Goal: Check status: Check status

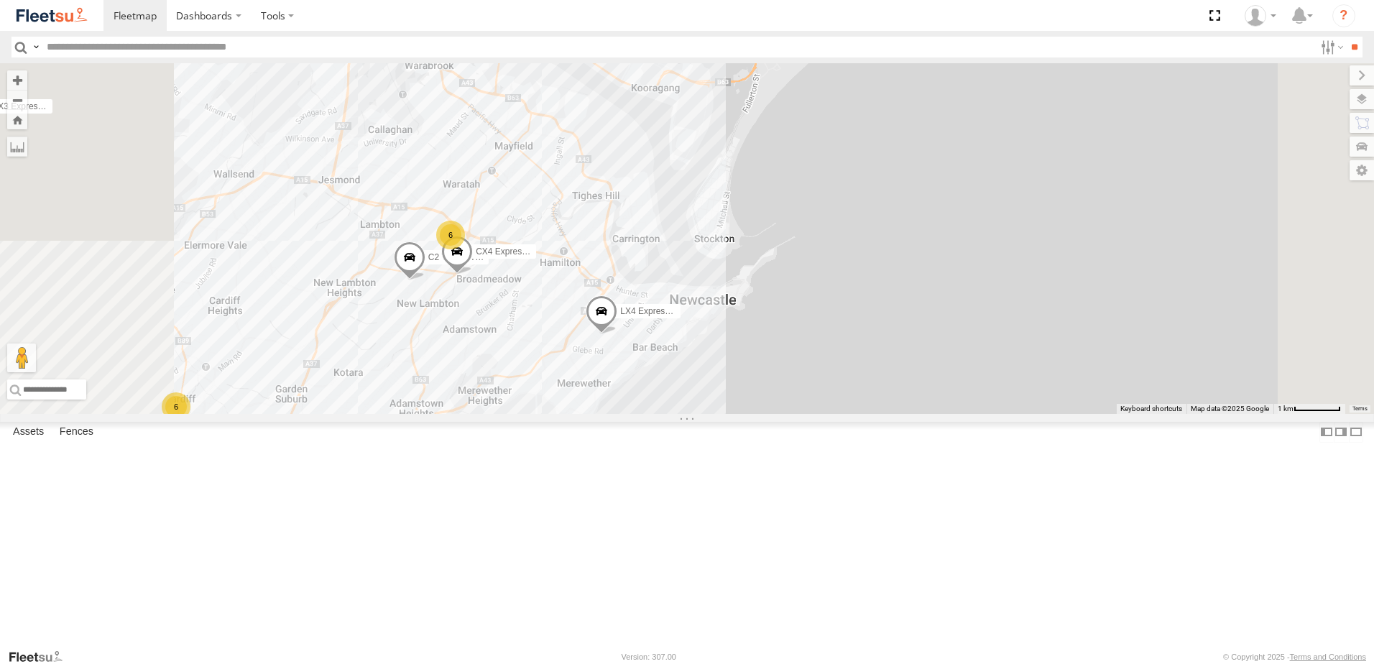
drag, startPoint x: 848, startPoint y: 338, endPoint x: 864, endPoint y: 394, distance: 59.1
click at [864, 394] on div "B4 Timber Truck B2 Timber Truck B5 Timber Truck BX2 Express Ute BX3 Express Ute…" at bounding box center [687, 238] width 1374 height 351
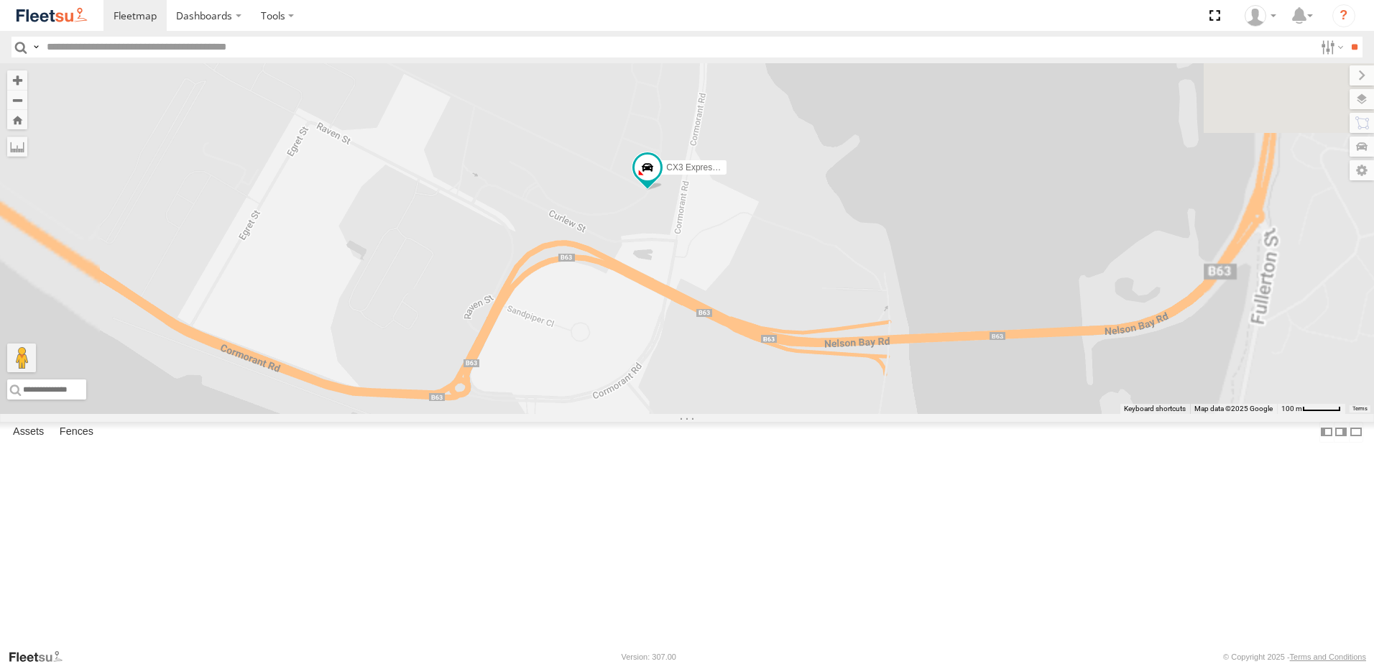
drag, startPoint x: 864, startPoint y: 320, endPoint x: 872, endPoint y: 306, distance: 16.4
click at [872, 306] on div "B4 Timber Truck B2 Timber Truck B5 Timber Truck BX2 Express Ute BX3 Express Ute…" at bounding box center [687, 238] width 1374 height 351
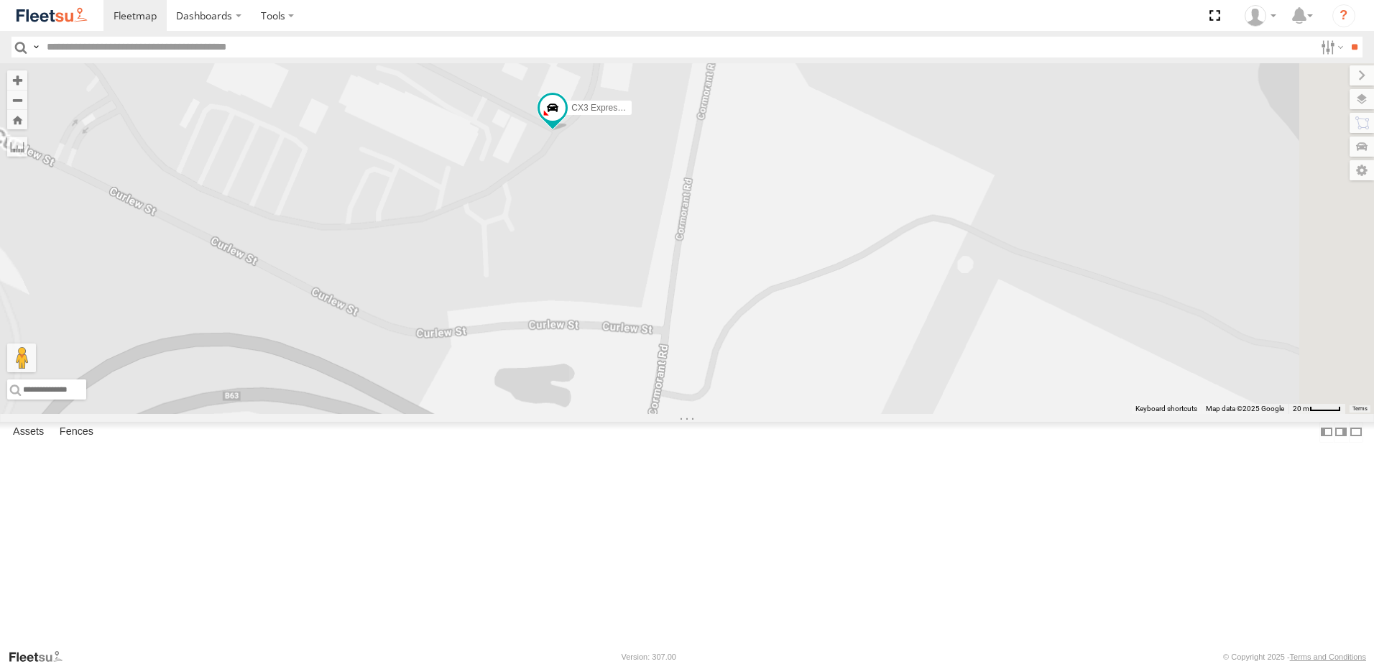
drag, startPoint x: 837, startPoint y: 306, endPoint x: 859, endPoint y: 328, distance: 30.5
click at [859, 328] on div "B4 Timber Truck B2 Timber Truck B5 Timber Truck BX2 Express Ute BX3 Express Ute…" at bounding box center [687, 238] width 1374 height 351
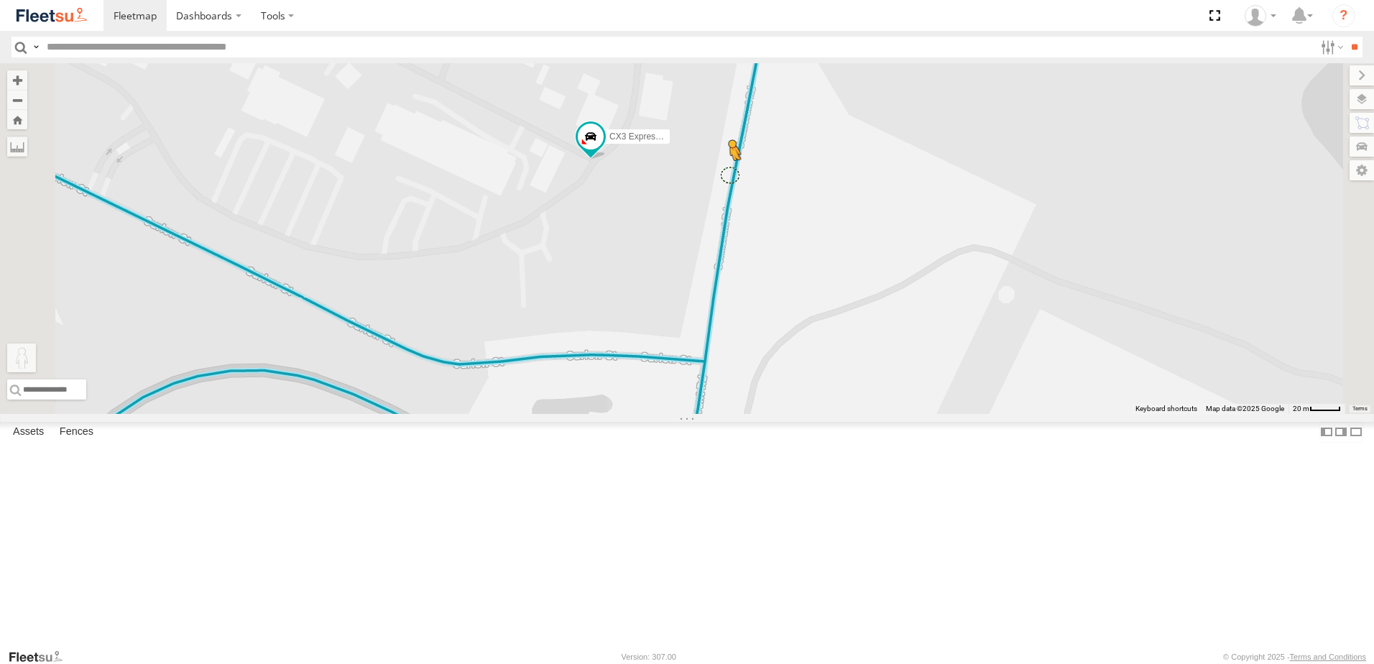
drag, startPoint x: 390, startPoint y: 596, endPoint x: 913, endPoint y: 290, distance: 605.7
click at [913, 290] on div "B4 Timber Truck B2 Timber Truck B5 Timber Truck BX2 Express Ute BX3 Express Ute…" at bounding box center [687, 238] width 1374 height 351
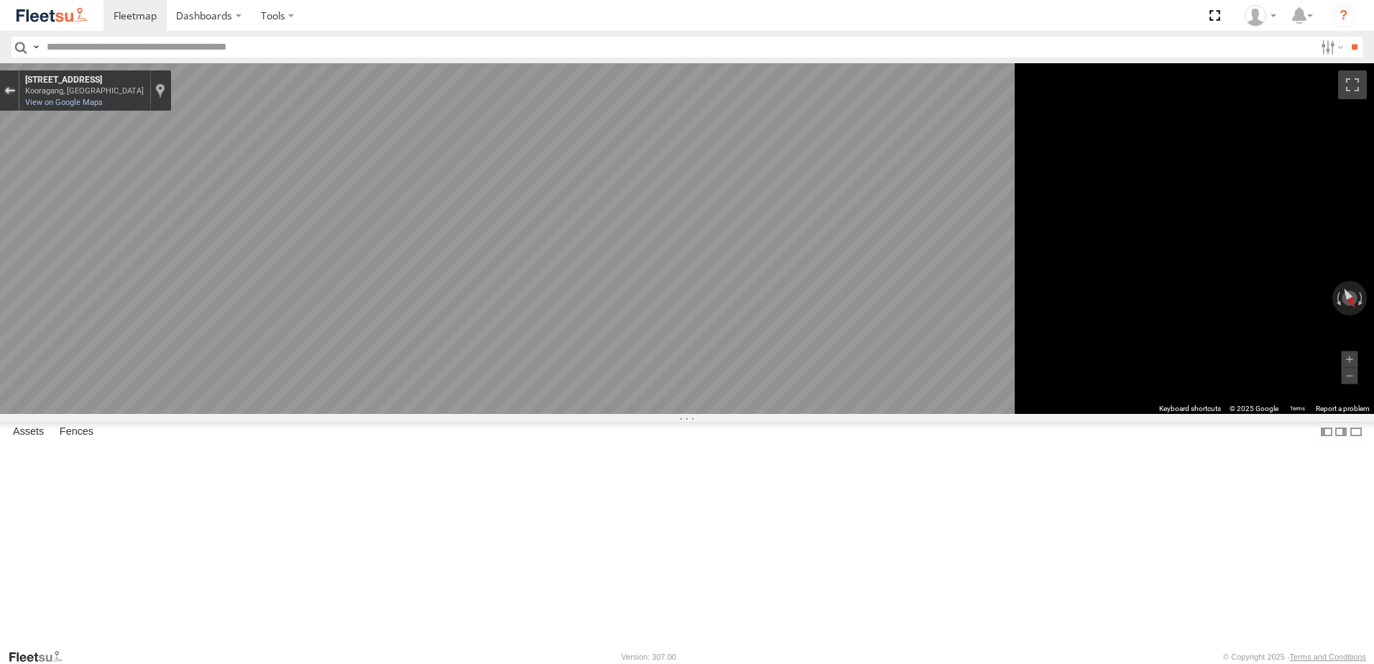
click at [15, 87] on div "Exit the Street View" at bounding box center [9, 90] width 11 height 9
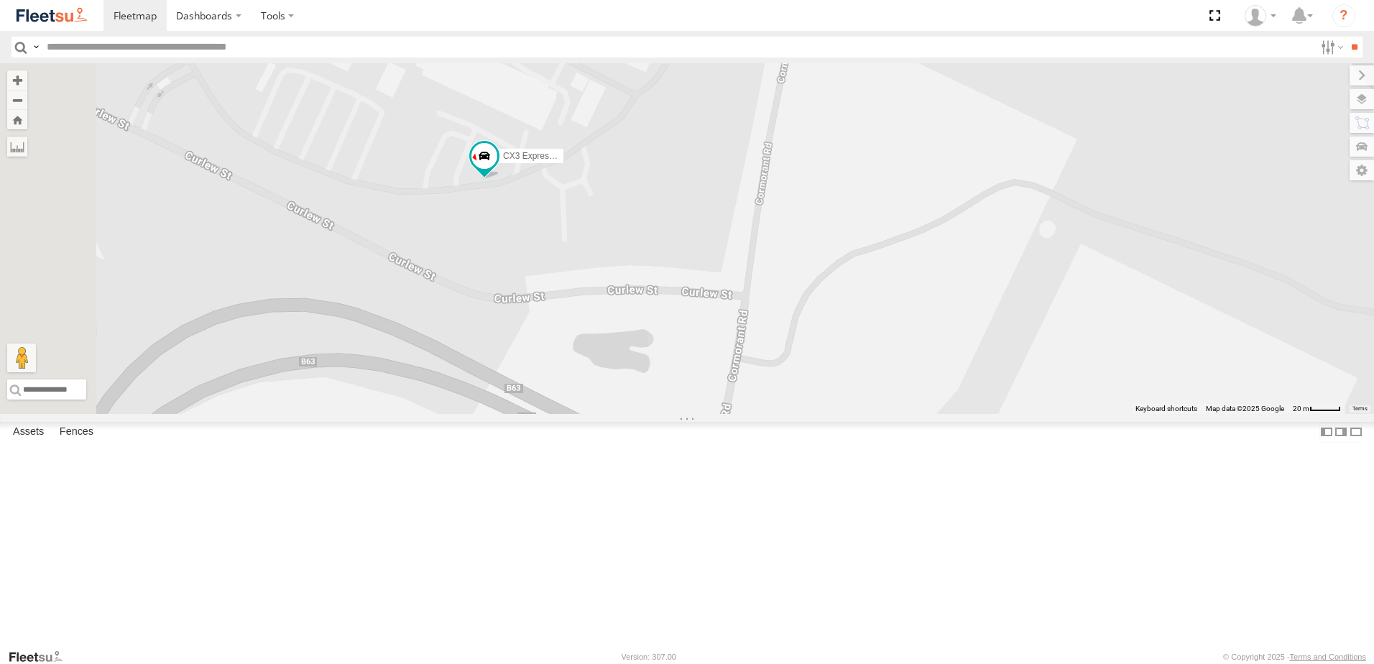
drag, startPoint x: 716, startPoint y: 362, endPoint x: 736, endPoint y: 353, distance: 22.8
click at [736, 353] on div "B4 Timber Truck B2 Timber Truck B5 Timber Truck BX2 Express Ute BX3 Express Ute…" at bounding box center [687, 238] width 1374 height 351
drag, startPoint x: 570, startPoint y: 419, endPoint x: 673, endPoint y: 461, distance: 110.2
click at [673, 414] on div "B4 Timber Truck B2 Timber Truck B5 Timber Truck BX2 Express Ute BX3 Express Ute…" at bounding box center [687, 238] width 1374 height 351
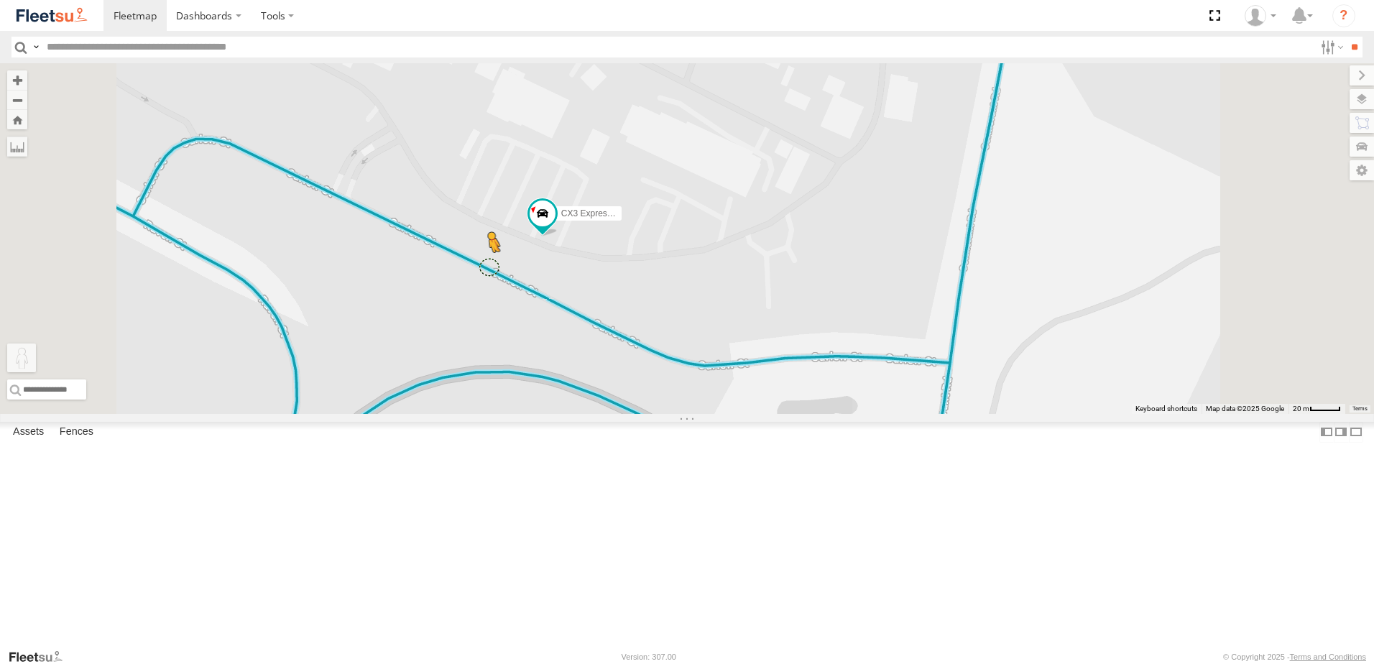
drag, startPoint x: 377, startPoint y: 596, endPoint x: 670, endPoint y: 384, distance: 361.2
click at [670, 384] on div "B4 Timber Truck B2 Timber Truck B5 Timber Truck BX2 Express Ute BX3 Express Ute…" at bounding box center [687, 238] width 1374 height 351
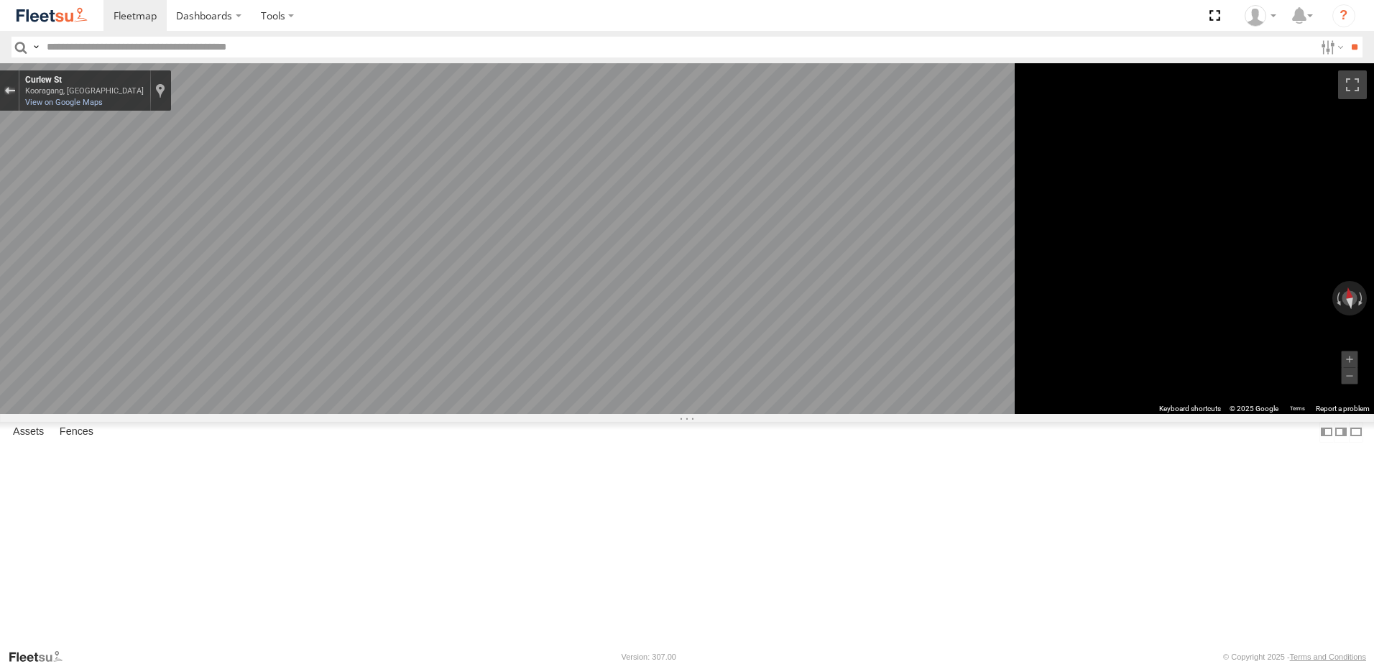
click at [19, 97] on button "Exit the Street View" at bounding box center [9, 90] width 19 height 19
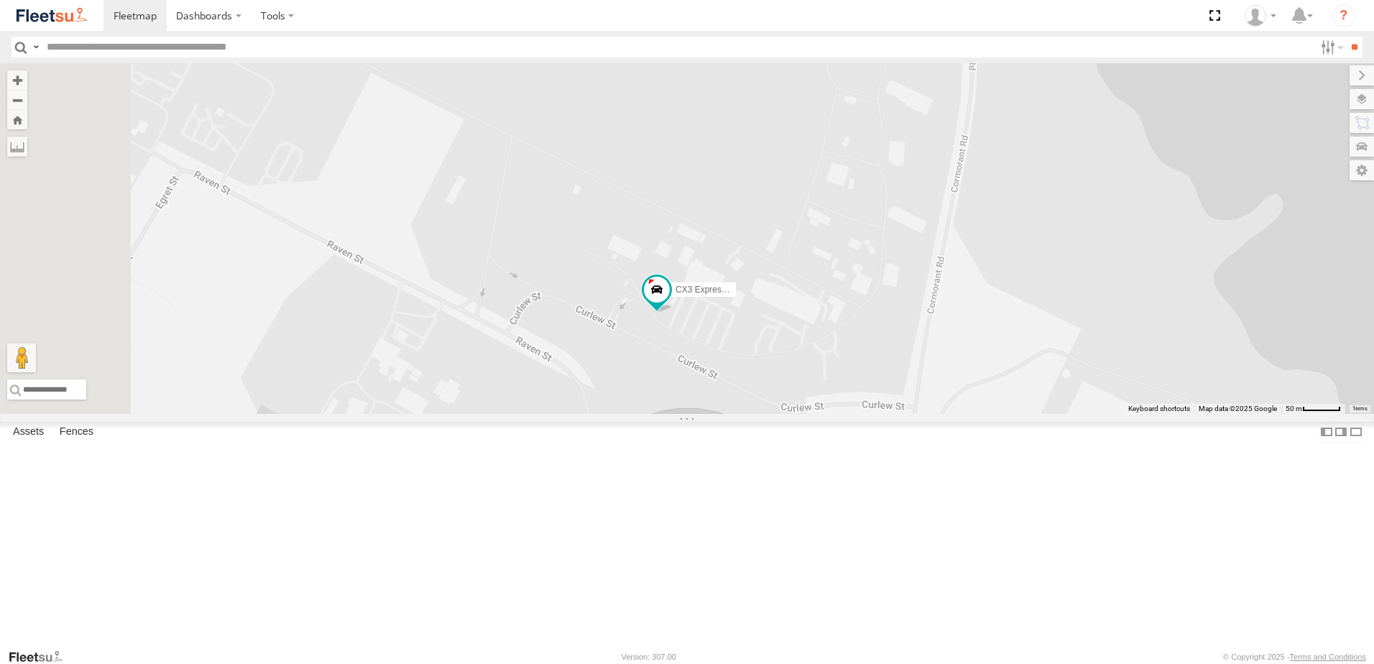
drag, startPoint x: 646, startPoint y: 366, endPoint x: 825, endPoint y: 456, distance: 199.9
click at [825, 414] on div "B4 Timber Truck B2 Timber Truck B5 Timber Truck BX2 Express Ute BX3 Express Ute…" at bounding box center [687, 238] width 1374 height 351
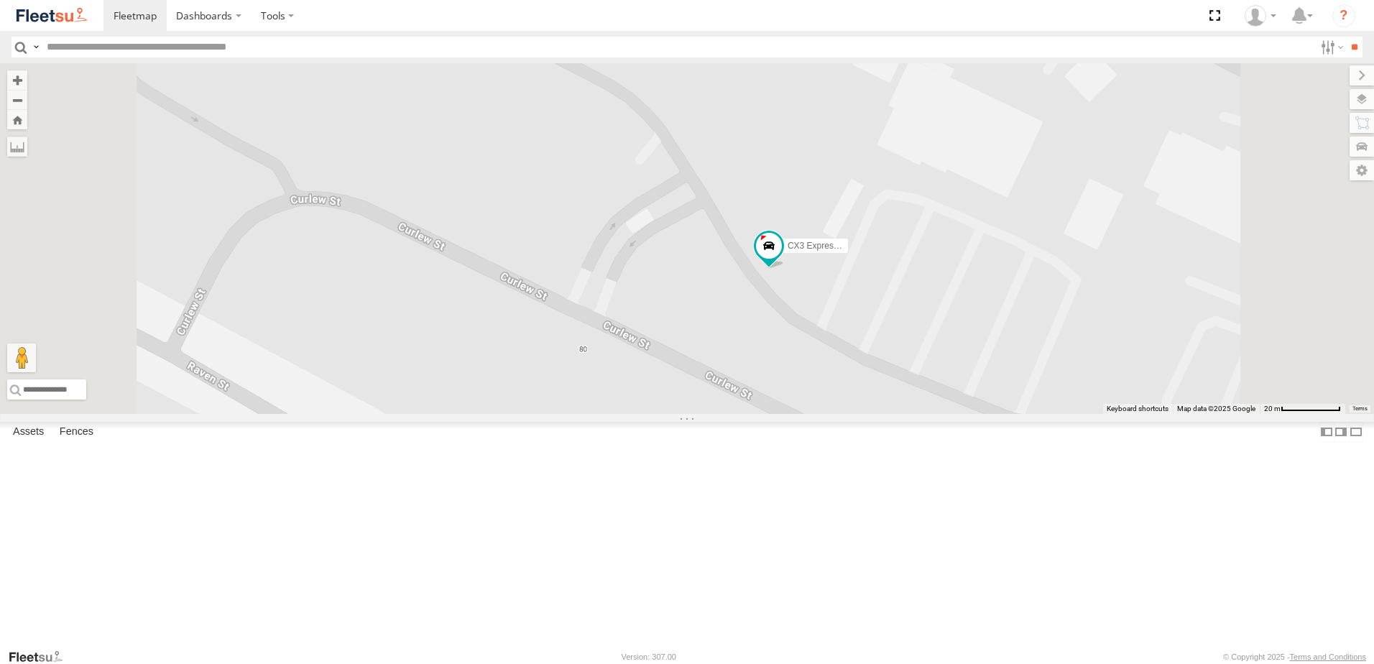
drag, startPoint x: 866, startPoint y: 435, endPoint x: 821, endPoint y: 449, distance: 47.3
click at [821, 414] on div "B4 Timber Truck B2 Timber Truck B5 Timber Truck BX2 Express Ute BX3 Express Ute…" at bounding box center [687, 238] width 1374 height 351
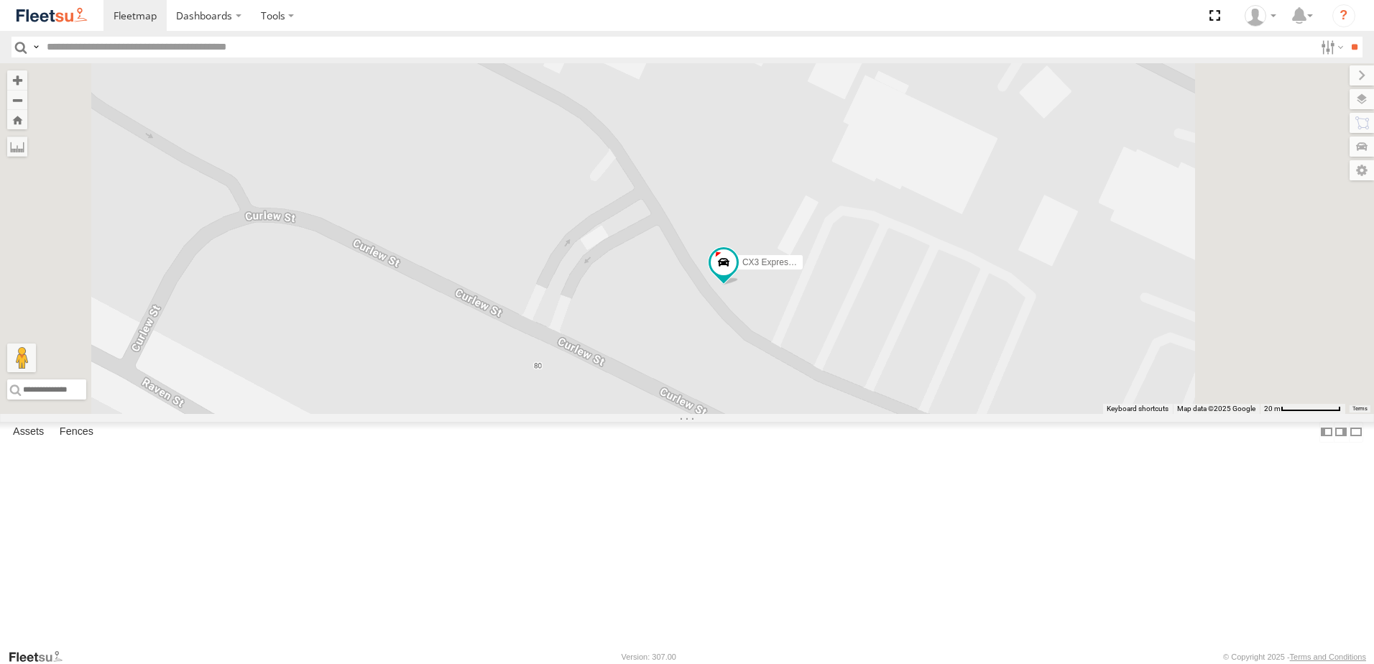
drag, startPoint x: 858, startPoint y: 425, endPoint x: 832, endPoint y: 436, distance: 28.3
click at [832, 414] on div "B4 Timber Truck B2 Timber Truck B5 Timber Truck BX2 Express Ute BX3 Express Ute…" at bounding box center [687, 238] width 1374 height 351
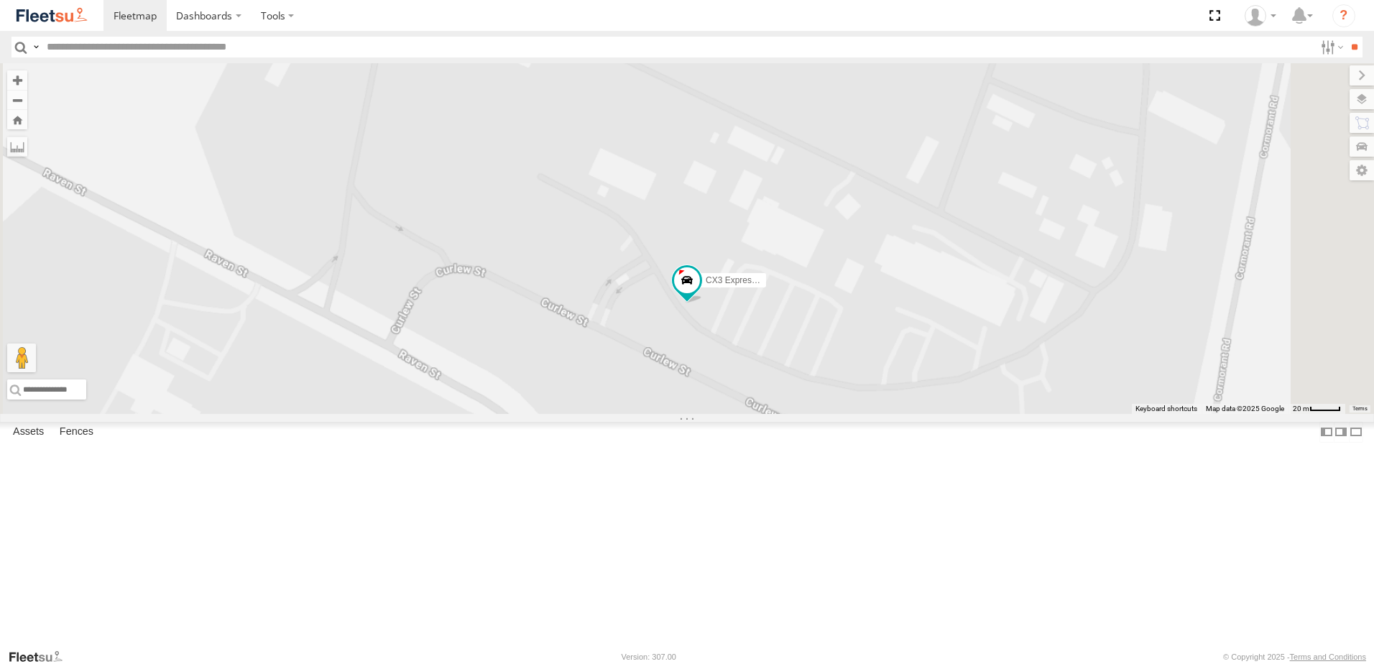
drag, startPoint x: 830, startPoint y: 438, endPoint x: 805, endPoint y: 412, distance: 35.6
click at [830, 413] on div "B4 Timber Truck B2 Timber Truck B5 Timber Truck BX2 Express Ute BX3 Express Ute…" at bounding box center [687, 238] width 1374 height 351
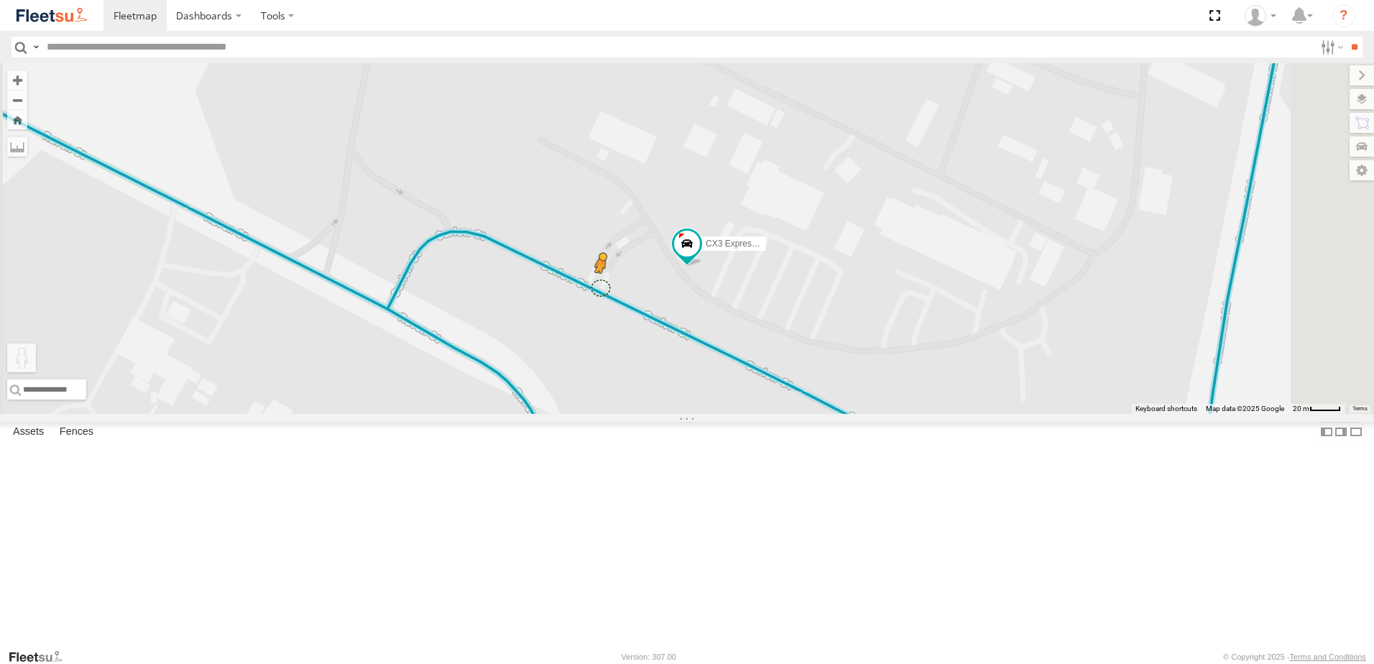
drag, startPoint x: 392, startPoint y: 588, endPoint x: 782, endPoint y: 405, distance: 432.0
click at [782, 405] on div "B4 Timber Truck B2 Timber Truck B5 Timber Truck BX2 Express Ute BX3 Express Ute…" at bounding box center [687, 238] width 1374 height 351
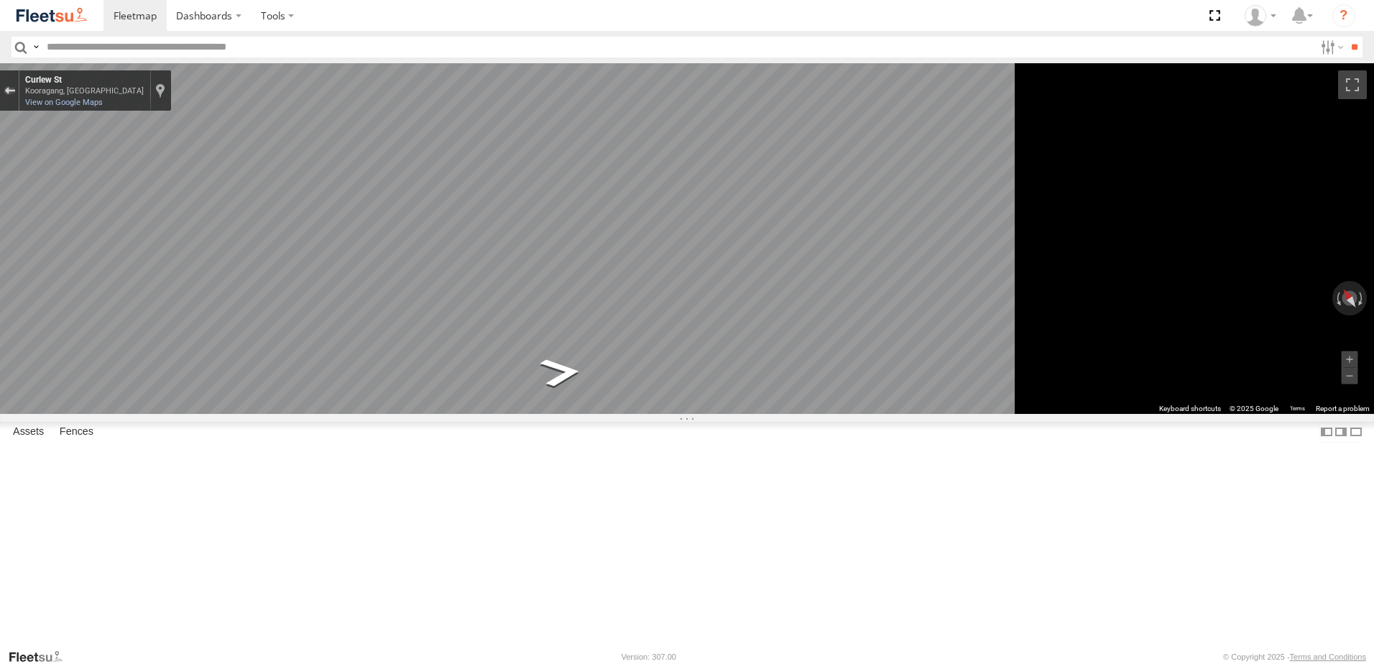
drag, startPoint x: 362, startPoint y: 89, endPoint x: 373, endPoint y: 93, distance: 11.6
click at [19, 88] on button "Exit the Street View" at bounding box center [9, 90] width 19 height 19
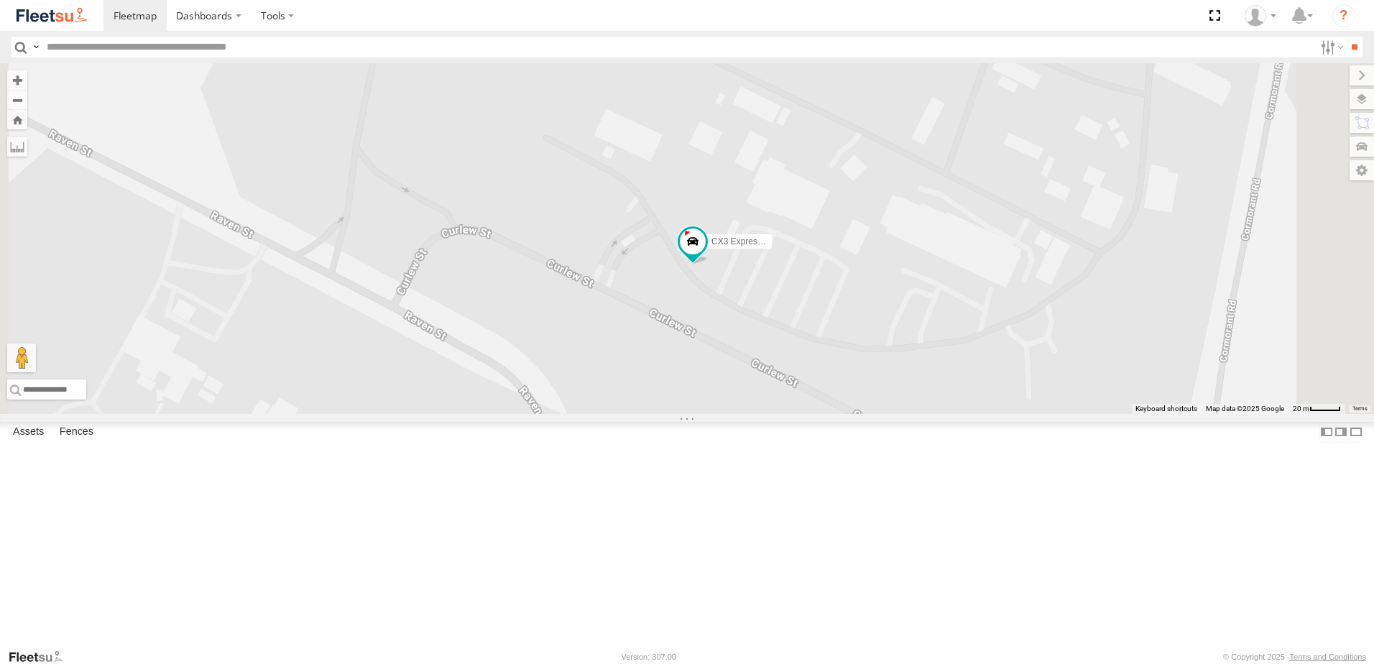
drag, startPoint x: 831, startPoint y: 427, endPoint x: 873, endPoint y: 399, distance: 50.2
click at [873, 399] on div "B4 Timber Truck B2 Timber Truck B5 Timber Truck BX2 Express Ute BX3 Express Ute…" at bounding box center [687, 238] width 1374 height 351
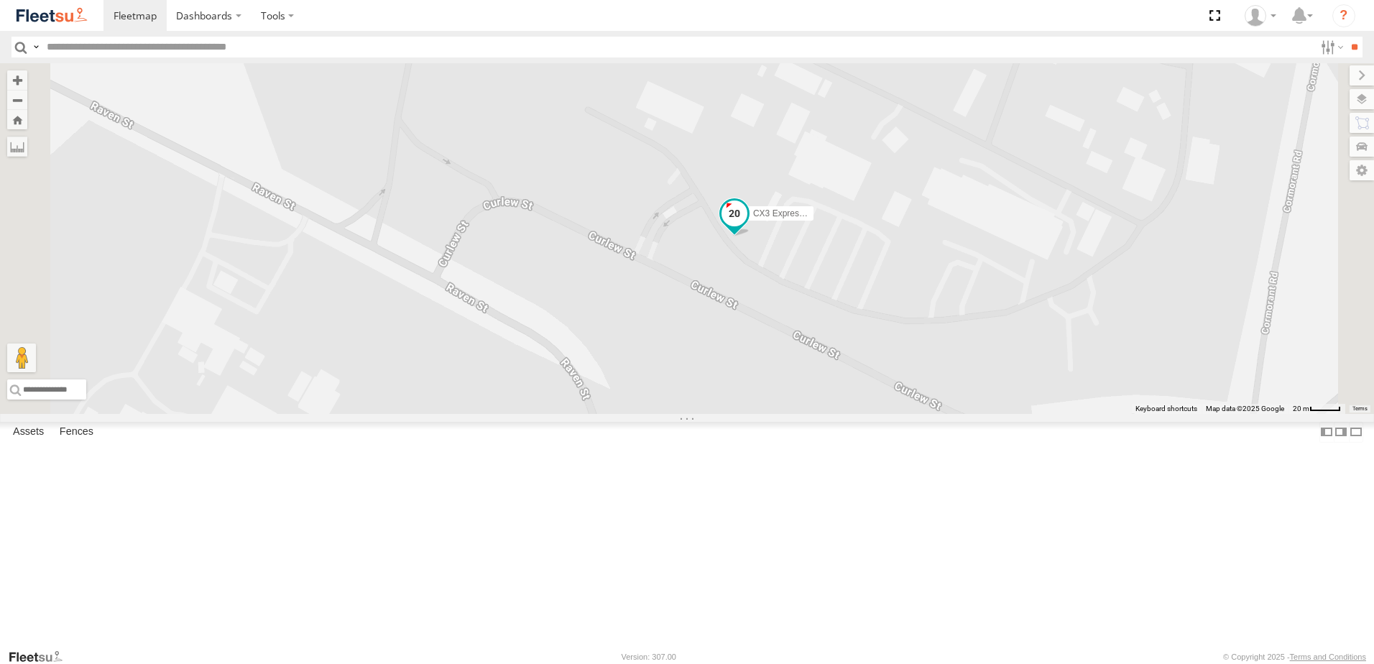
click at [750, 236] on span at bounding box center [734, 217] width 32 height 39
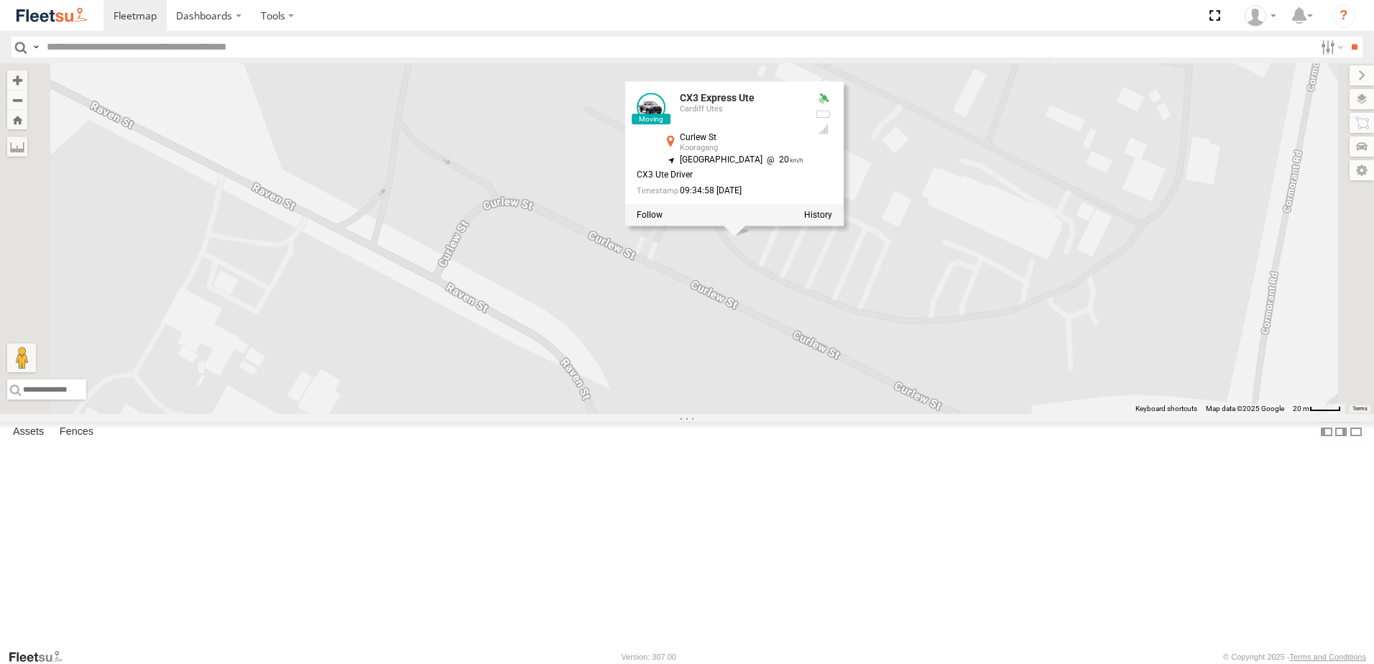
click at [934, 403] on div "B4 Timber Truck B2 Timber Truck B5 Timber Truck BX2 Express Ute BX3 Express Ute…" at bounding box center [687, 238] width 1374 height 351
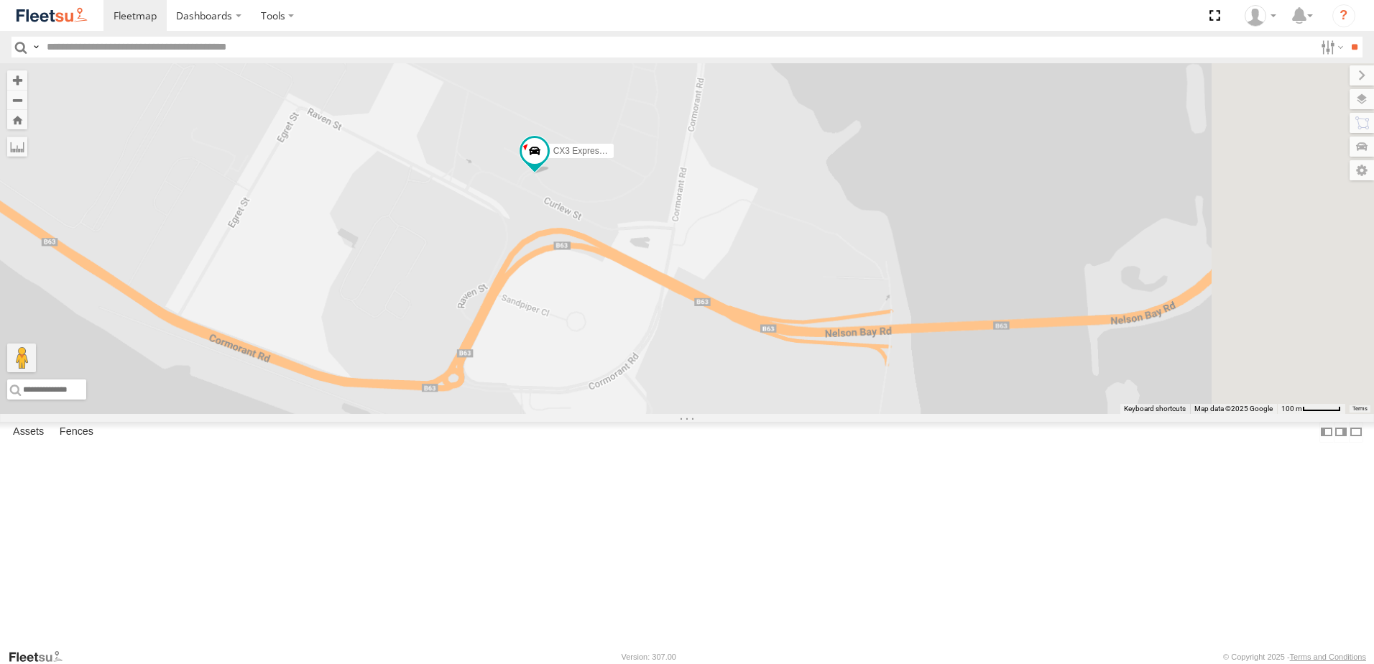
drag, startPoint x: 1075, startPoint y: 479, endPoint x: 854, endPoint y: 371, distance: 245.2
click at [854, 371] on div "B4 Timber Truck B2 Timber Truck B5 Timber Truck BX2 Express Ute BX3 Express Ute…" at bounding box center [687, 238] width 1374 height 351
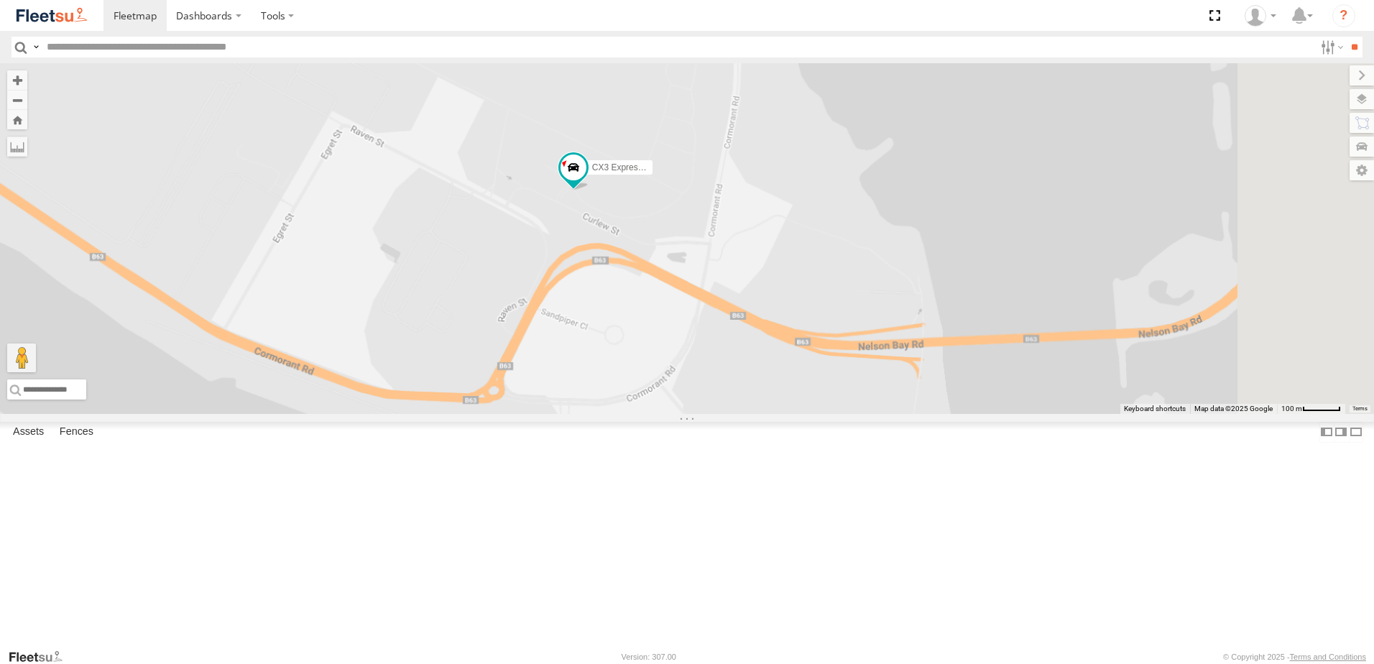
drag, startPoint x: 804, startPoint y: 384, endPoint x: 849, endPoint y: 401, distance: 47.5
click at [849, 401] on div "B4 Timber Truck B2 Timber Truck B5 Timber Truck BX2 Express Ute BX3 Express Ute…" at bounding box center [687, 238] width 1374 height 351
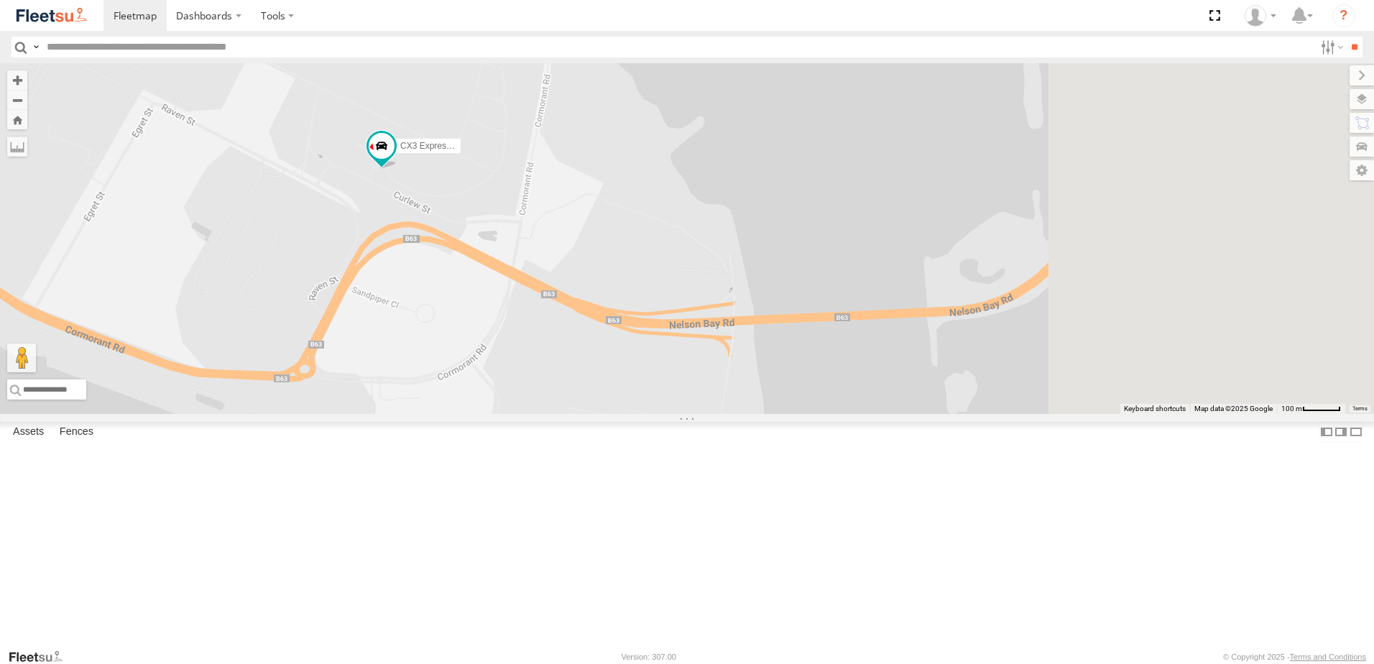
drag, startPoint x: 1193, startPoint y: 410, endPoint x: 884, endPoint y: 342, distance: 315.7
click at [884, 342] on div "B4 Timber Truck B2 Timber Truck B5 Timber Truck BX2 Express Ute BX3 Express Ute…" at bounding box center [687, 238] width 1374 height 351
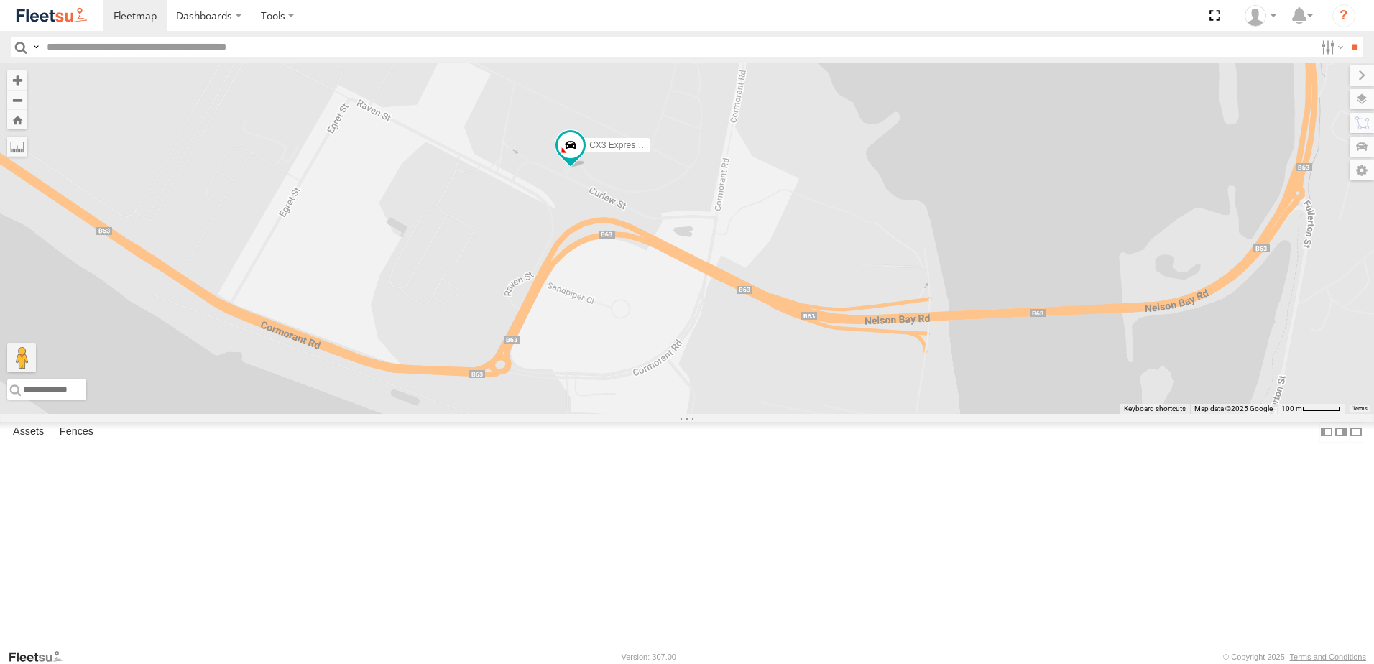
drag, startPoint x: 895, startPoint y: 390, endPoint x: 933, endPoint y: 400, distance: 39.4
click at [1043, 414] on div "B4 Timber Truck B2 Timber Truck B5 Timber Truck BX2 Express Ute BX3 Express Ute…" at bounding box center [687, 238] width 1374 height 351
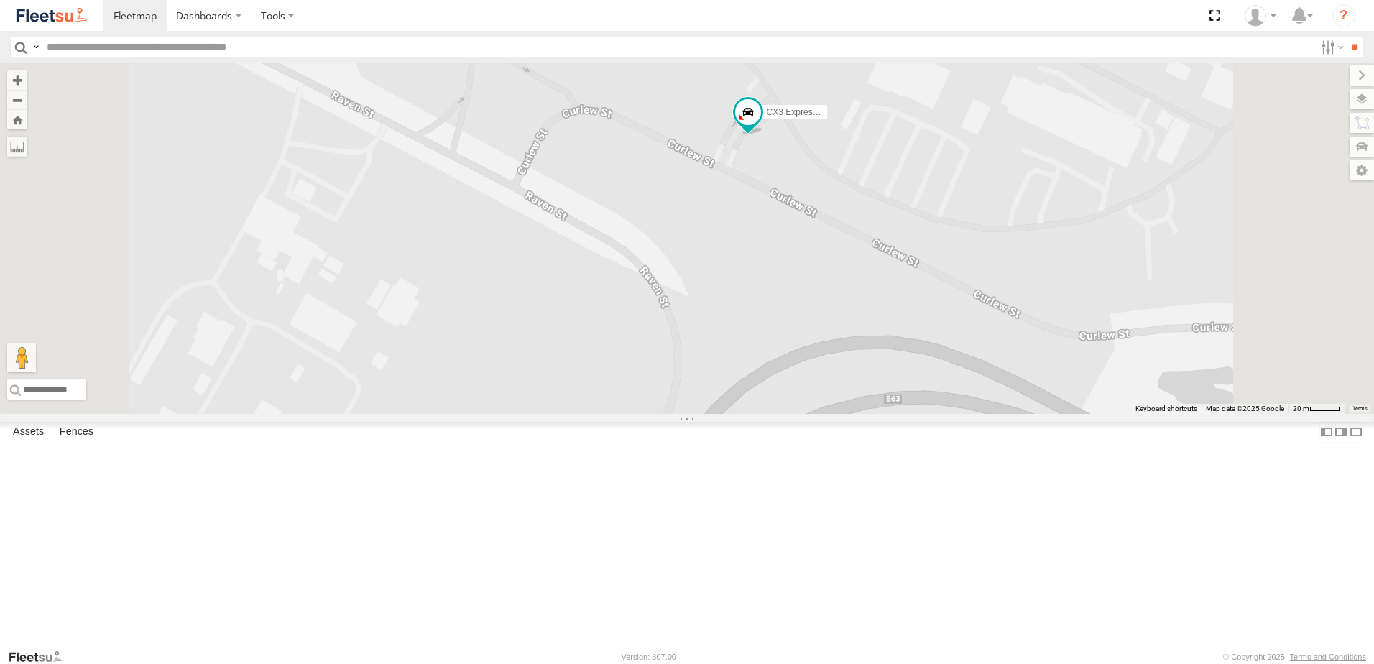
drag, startPoint x: 869, startPoint y: 302, endPoint x: 879, endPoint y: 358, distance: 56.1
click at [878, 357] on div "B4 Timber Truck B2 Timber Truck B5 Timber Truck BX2 Express Ute BX3 Express Ute…" at bounding box center [687, 238] width 1374 height 351
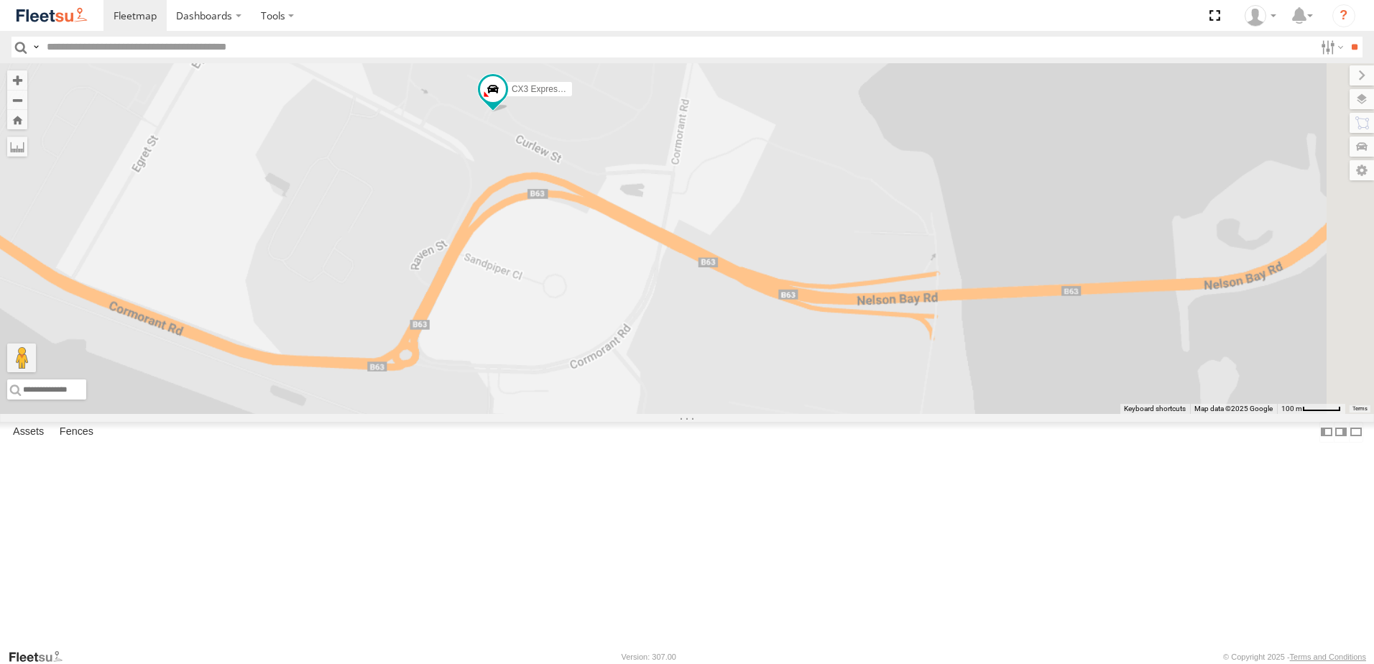
drag, startPoint x: 1122, startPoint y: 445, endPoint x: 674, endPoint y: 309, distance: 467.8
click at [686, 313] on div "B4 Timber Truck B2 Timber Truck B5 Timber Truck BX2 Express Ute BX3 Express Ute…" at bounding box center [687, 238] width 1374 height 351
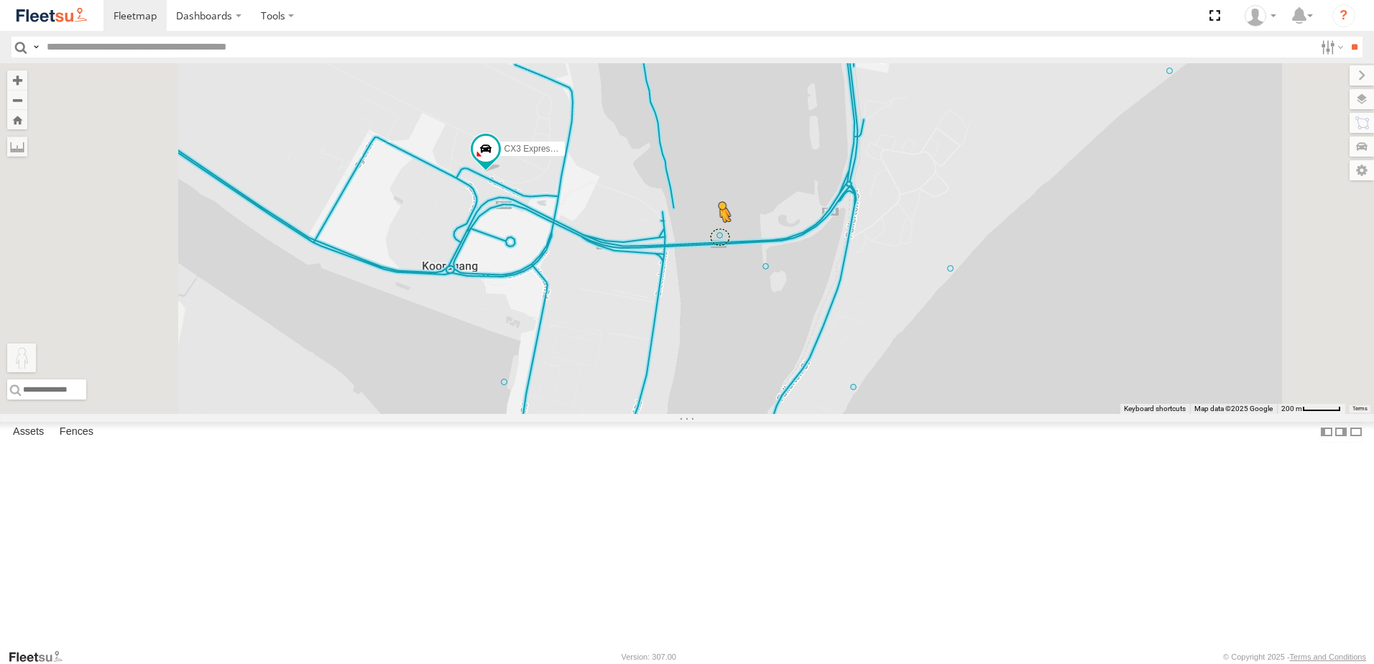
drag, startPoint x: 512, startPoint y: 553, endPoint x: 900, endPoint y: 353, distance: 436.4
click at [900, 353] on div "B4 Timber Truck B2 Timber Truck B5 Timber Truck BX2 Express Ute BX3 Express Ute…" at bounding box center [687, 238] width 1374 height 351
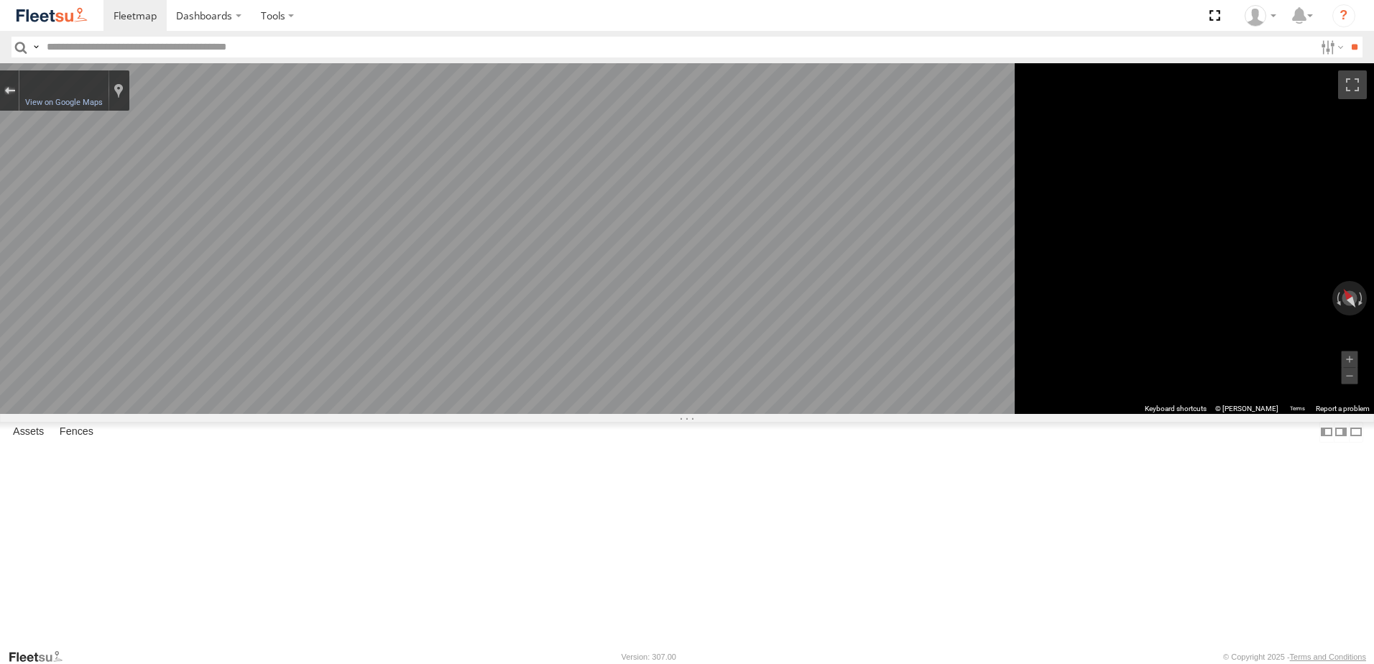
click at [15, 92] on div "Exit the Street View" at bounding box center [9, 90] width 11 height 9
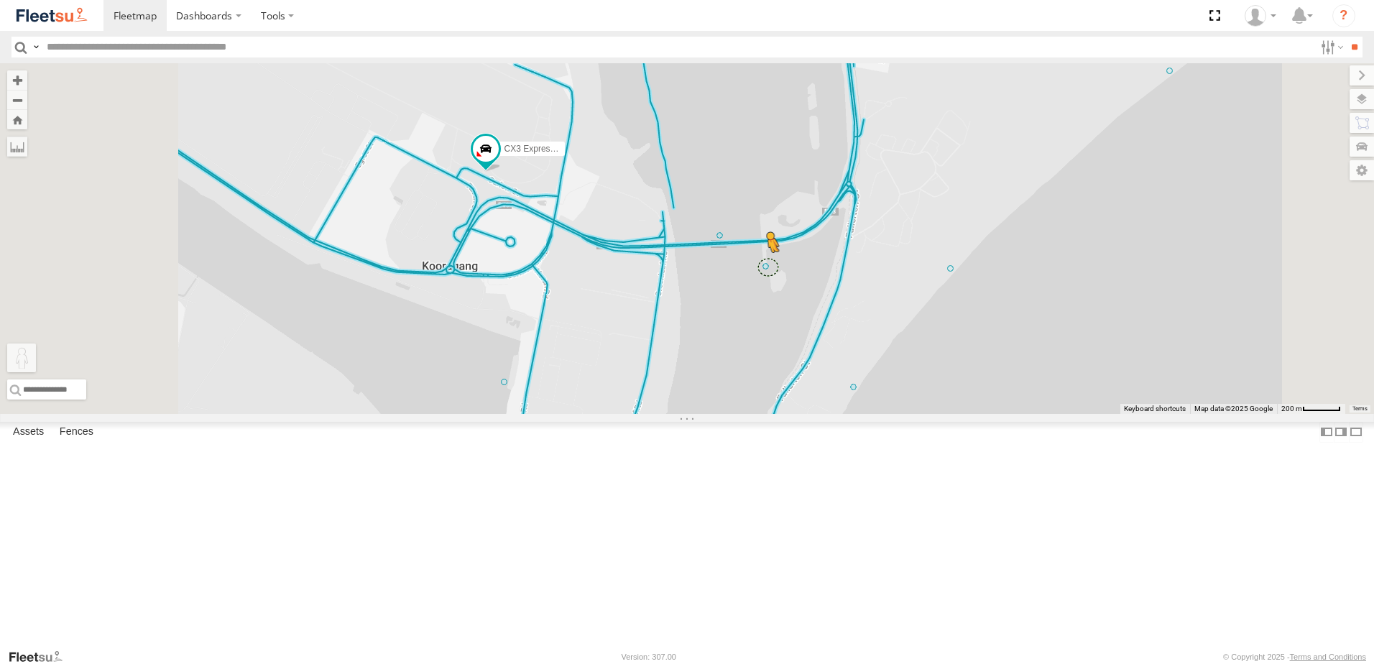
drag, startPoint x: 389, startPoint y: 592, endPoint x: 948, endPoint y: 383, distance: 596.8
click at [948, 383] on div "B4 Timber Truck B2 Timber Truck B5 Timber Truck BX2 Express Ute BX3 Express Ute…" at bounding box center [687, 238] width 1374 height 351
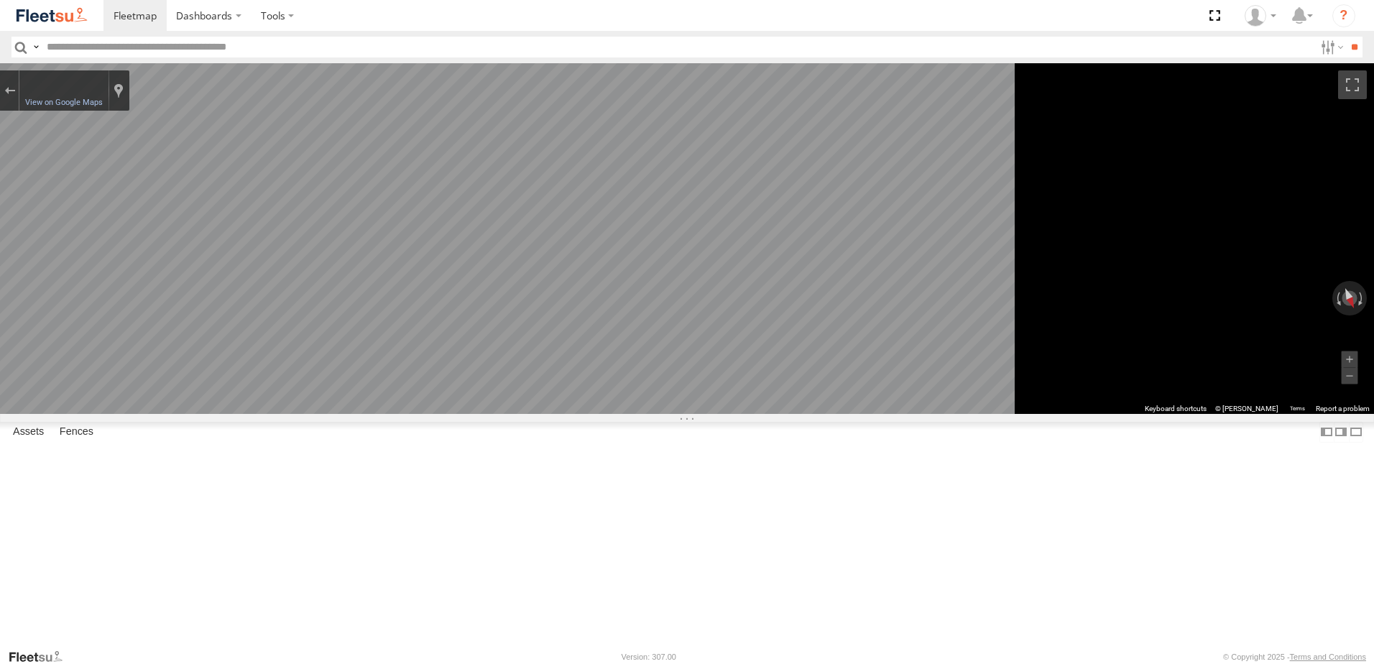
click at [1373, 430] on html "Dashboards" at bounding box center [687, 332] width 1374 height 664
click at [1373, 342] on html "Dashboards" at bounding box center [687, 332] width 1374 height 664
click at [15, 93] on div "Exit the Street View" at bounding box center [9, 90] width 11 height 9
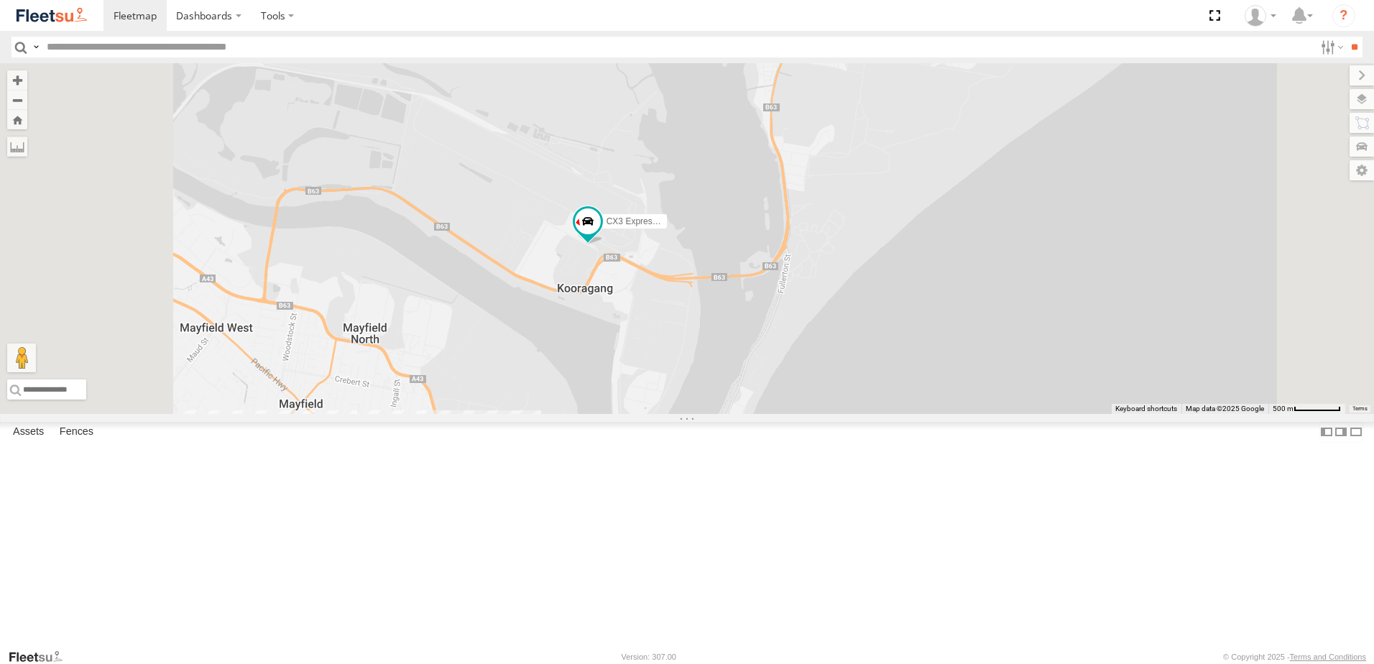
drag, startPoint x: 732, startPoint y: 405, endPoint x: 803, endPoint y: 405, distance: 71.1
click at [803, 405] on div "B4 Timber Truck B2 Timber Truck B5 Timber Truck BX2 Express Ute BX3 Express Ute…" at bounding box center [687, 238] width 1374 height 351
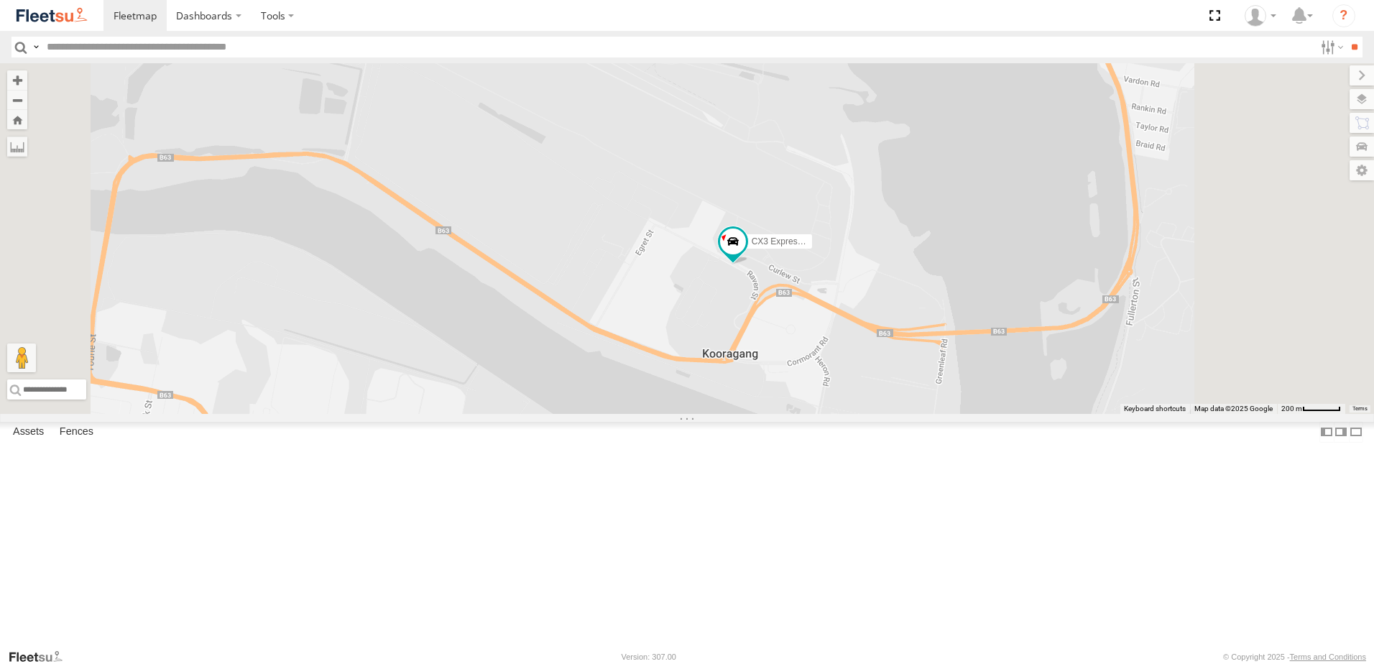
drag, startPoint x: 958, startPoint y: 379, endPoint x: 877, endPoint y: 389, distance: 82.6
click at [877, 389] on div "B4 Timber Truck B2 Timber Truck B5 Timber Truck BX2 Express Ute BX3 Express Ute…" at bounding box center [687, 238] width 1374 height 351
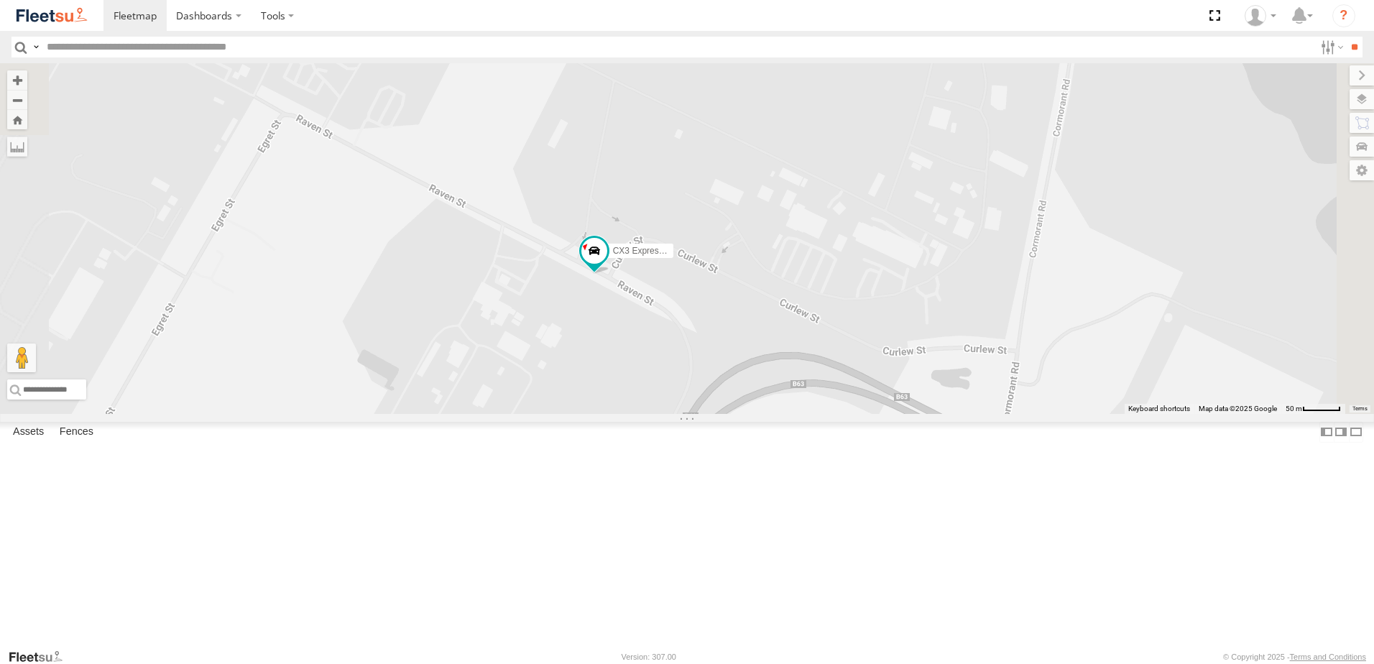
drag, startPoint x: 859, startPoint y: 387, endPoint x: 907, endPoint y: 370, distance: 51.1
click at [907, 370] on div "B4 Timber Truck B2 Timber Truck B5 Timber Truck BX2 Express Ute BX3 Express Ute…" at bounding box center [687, 238] width 1374 height 351
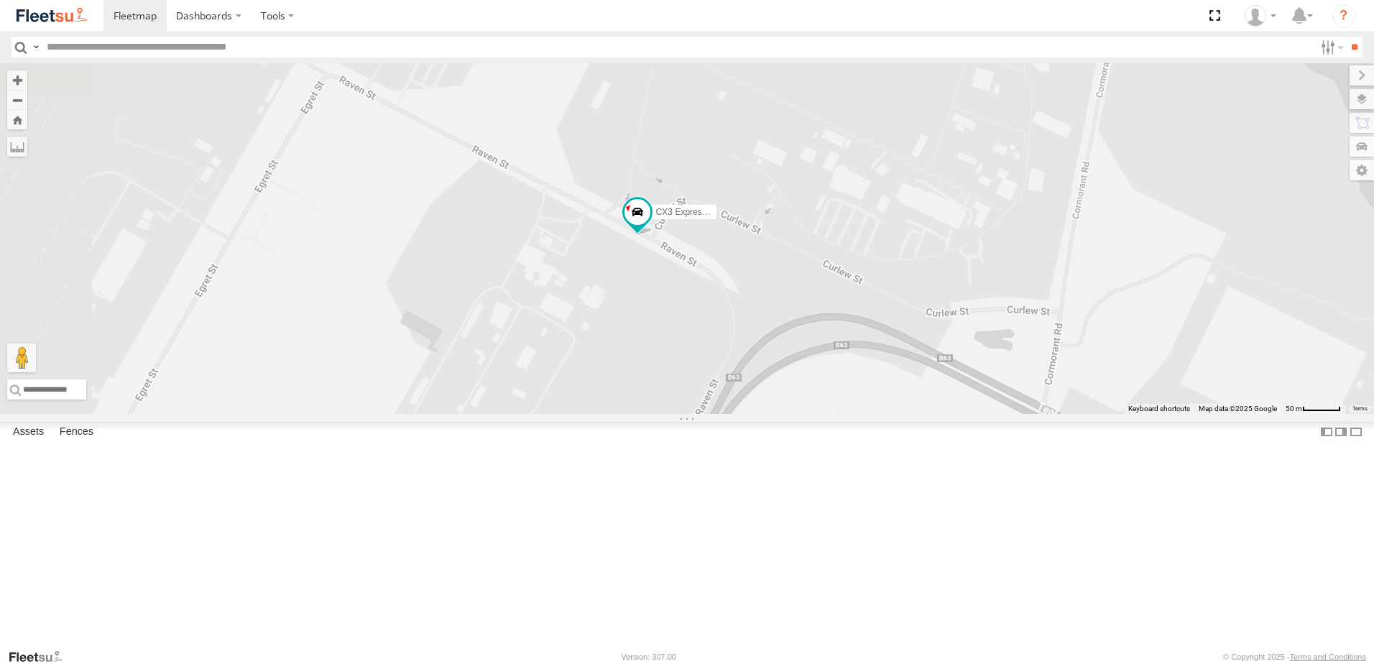
drag, startPoint x: 744, startPoint y: 509, endPoint x: 736, endPoint y: 489, distance: 22.3
click at [739, 414] on div "B4 Timber Truck B2 Timber Truck B5 Timber Truck BX2 Express Ute BX3 Express Ute…" at bounding box center [687, 238] width 1374 height 351
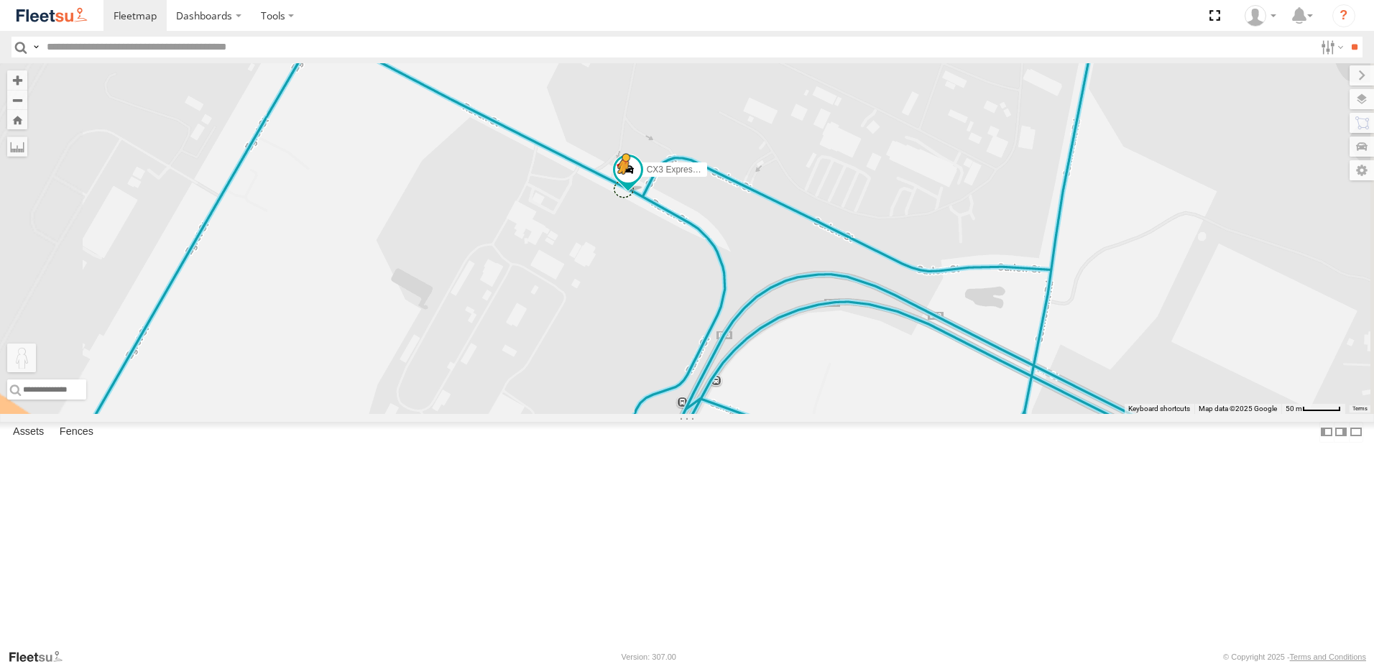
drag, startPoint x: 381, startPoint y: 599, endPoint x: 808, endPoint y: 304, distance: 519.6
click at [808, 304] on div "B4 Timber Truck B2 Timber Truck B5 Timber Truck BX2 Express Ute BX3 Express Ute…" at bounding box center [687, 238] width 1374 height 351
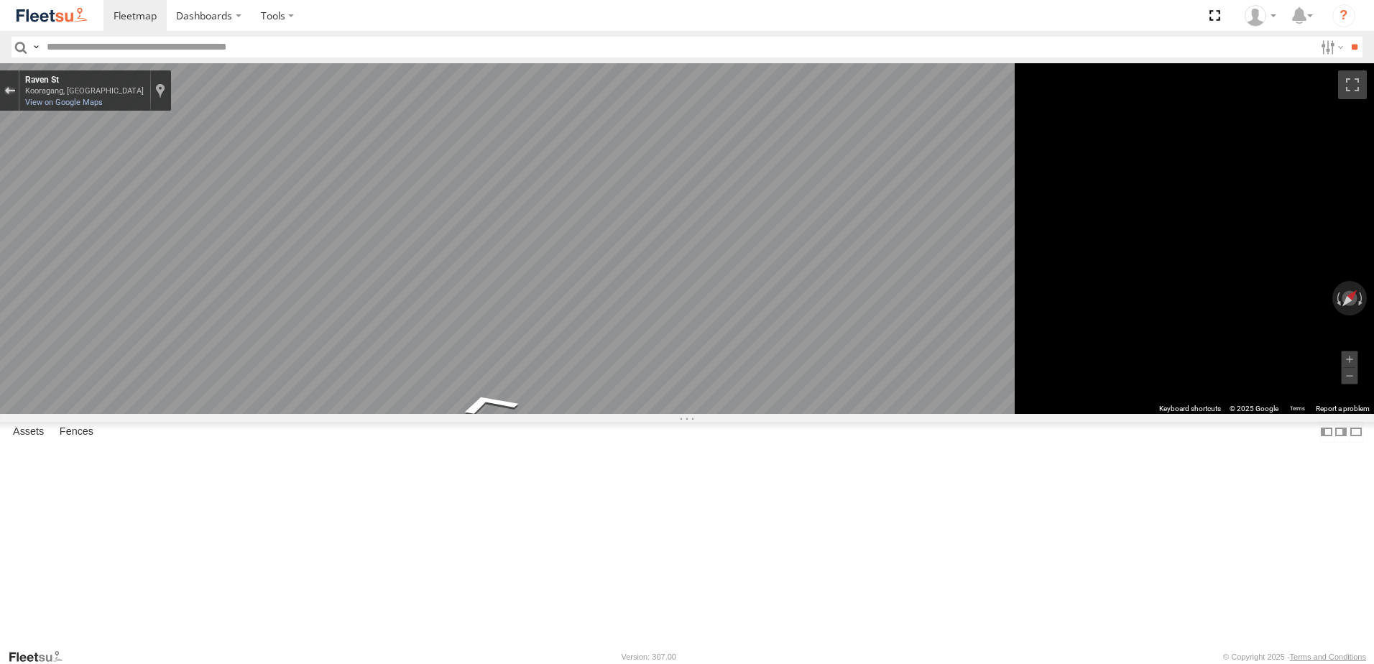
click at [19, 91] on button "Exit the Street View" at bounding box center [9, 90] width 19 height 19
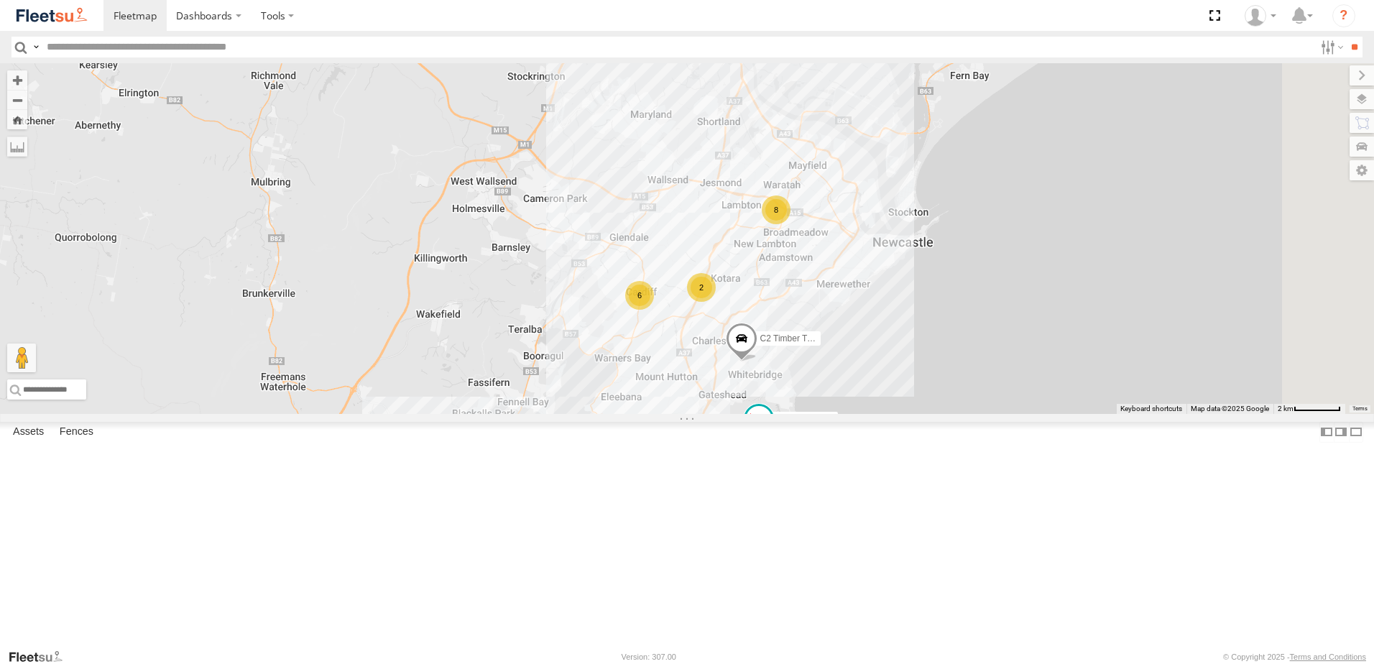
drag, startPoint x: 860, startPoint y: 472, endPoint x: 852, endPoint y: 448, distance: 25.0
click at [852, 414] on div "B4 Timber Truck B2 Timber Truck B5 Timber Truck BX2 Express Ute BX4 Express Ute…" at bounding box center [687, 238] width 1374 height 351
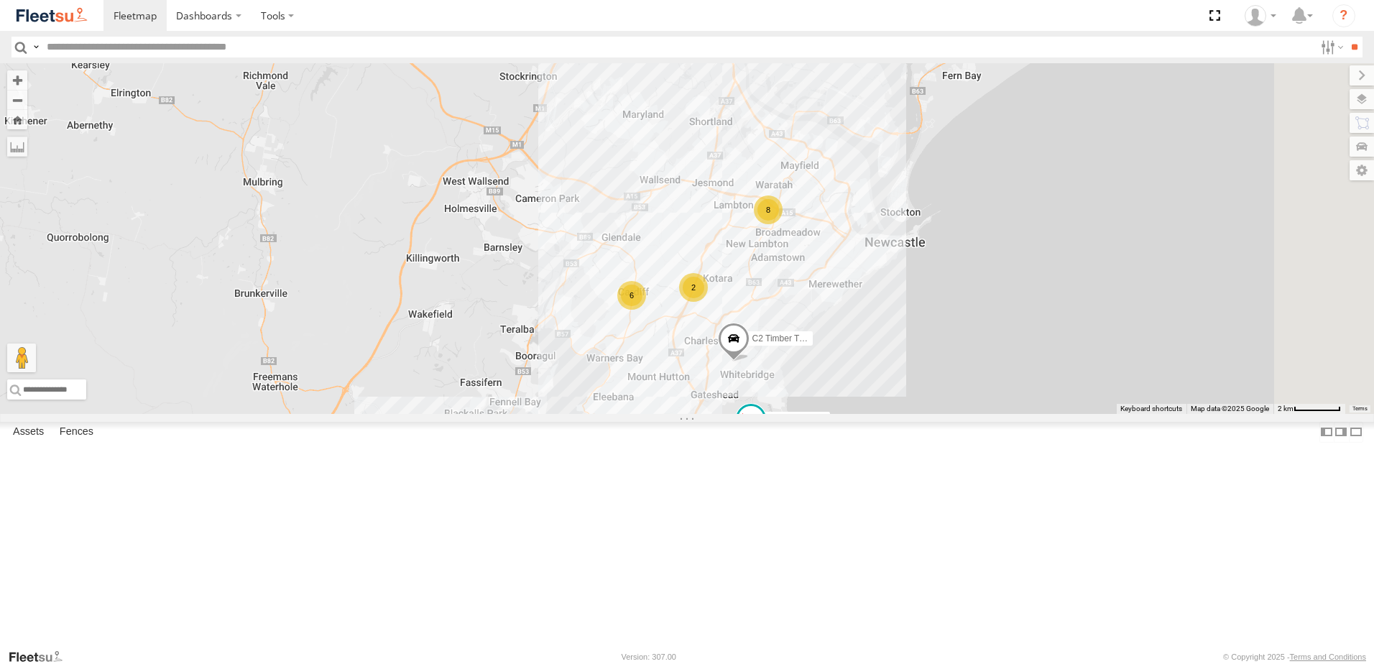
drag, startPoint x: 858, startPoint y: 453, endPoint x: 838, endPoint y: 445, distance: 20.9
click at [838, 414] on div "B4 Timber Truck B2 Timber Truck B5 Timber Truck BX2 Express Ute BX4 Express Ute…" at bounding box center [687, 238] width 1374 height 351
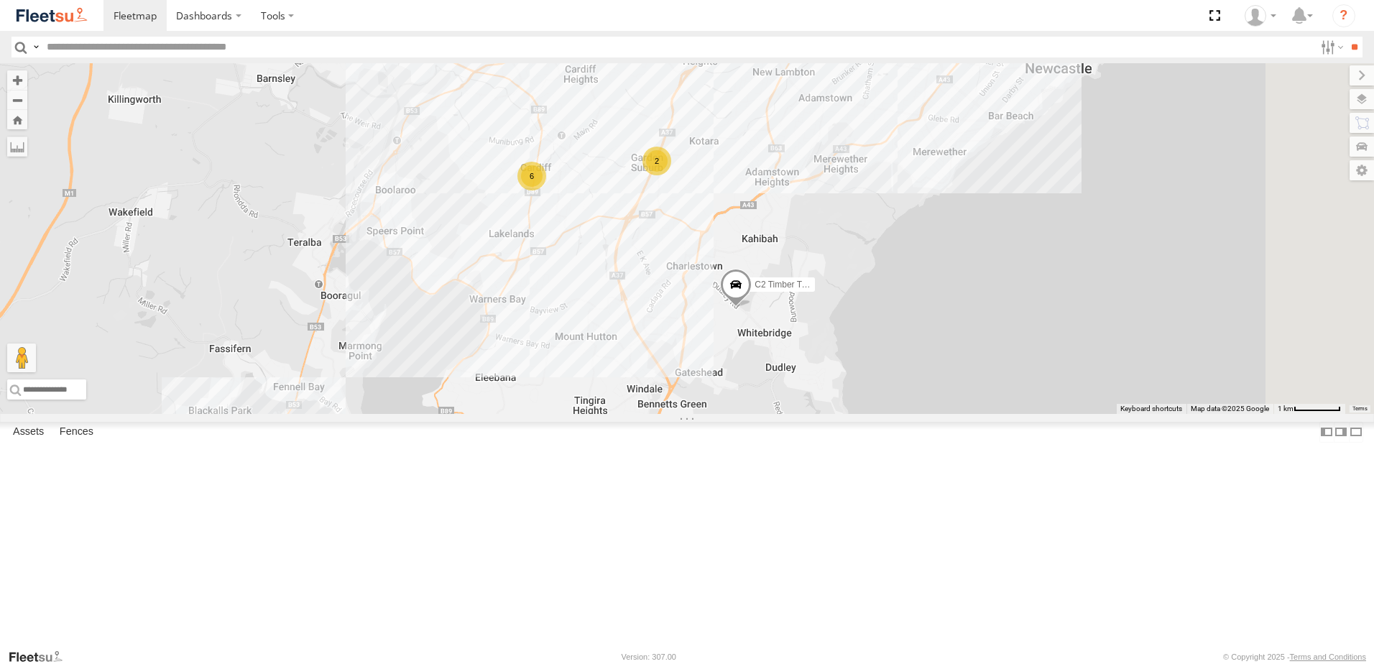
drag, startPoint x: 849, startPoint y: 458, endPoint x: 810, endPoint y: 413, distance: 59.6
click at [797, 391] on div "B4 Timber Truck B2 Timber Truck B5 Timber Truck BX2 Express Ute BX4 Express Ute…" at bounding box center [687, 238] width 1374 height 351
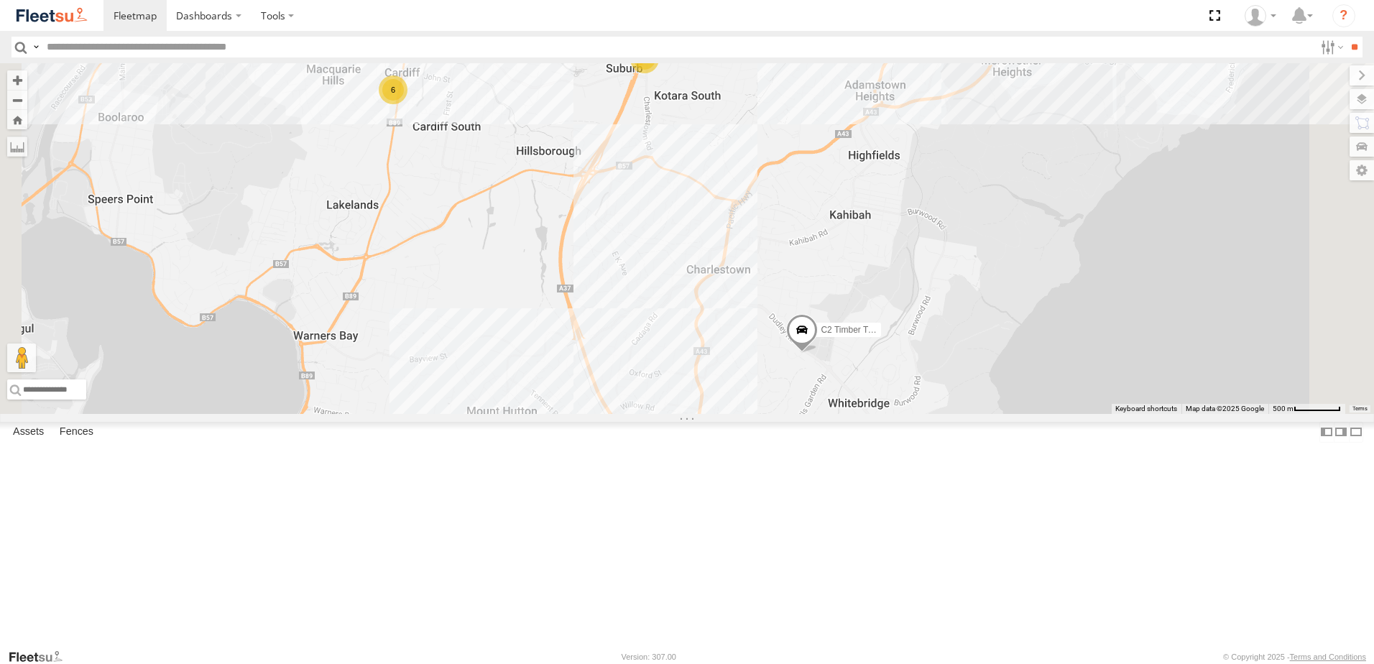
drag, startPoint x: 837, startPoint y: 365, endPoint x: 835, endPoint y: 412, distance: 47.5
click at [836, 412] on div "B4 Timber Truck B2 Timber Truck B5 Timber Truck BX2 Express Ute BX4 Express Ute…" at bounding box center [687, 238] width 1374 height 351
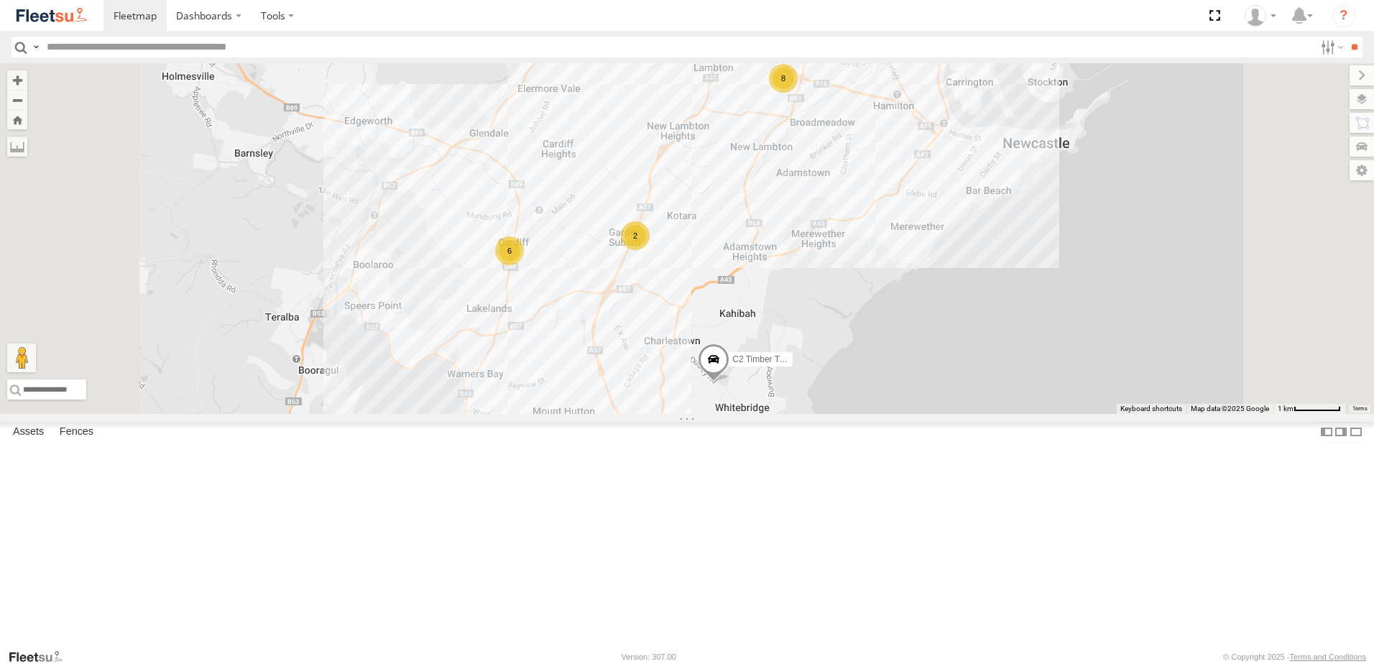
drag, startPoint x: 859, startPoint y: 369, endPoint x: 849, endPoint y: 383, distance: 16.5
click at [849, 383] on div "B4 Timber Truck B2 Timber Truck B5 Timber Truck BX2 Express Ute BX4 Express Ute…" at bounding box center [687, 238] width 1374 height 351
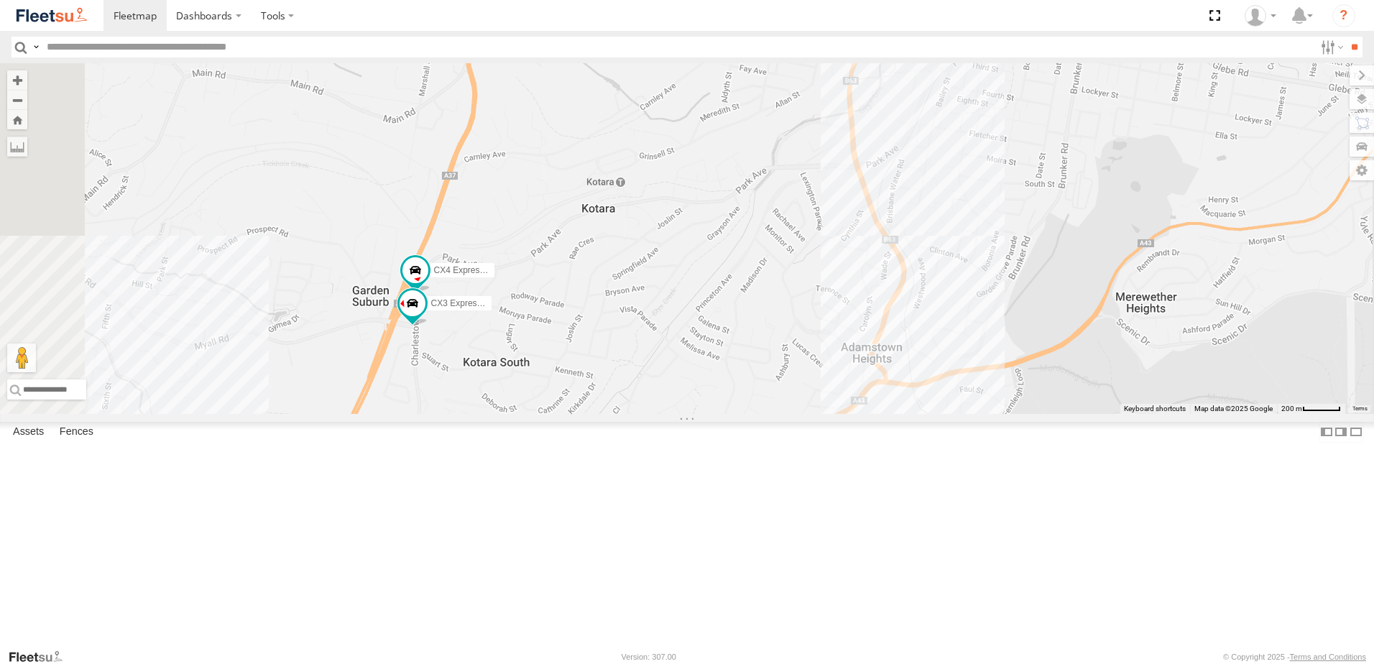
drag, startPoint x: 736, startPoint y: 425, endPoint x: 806, endPoint y: 410, distance: 71.3
click at [806, 410] on div "B4 Timber Truck B2 Timber Truck B5 Timber Truck BX2 Express Ute BX4 Express Ute…" at bounding box center [687, 238] width 1374 height 351
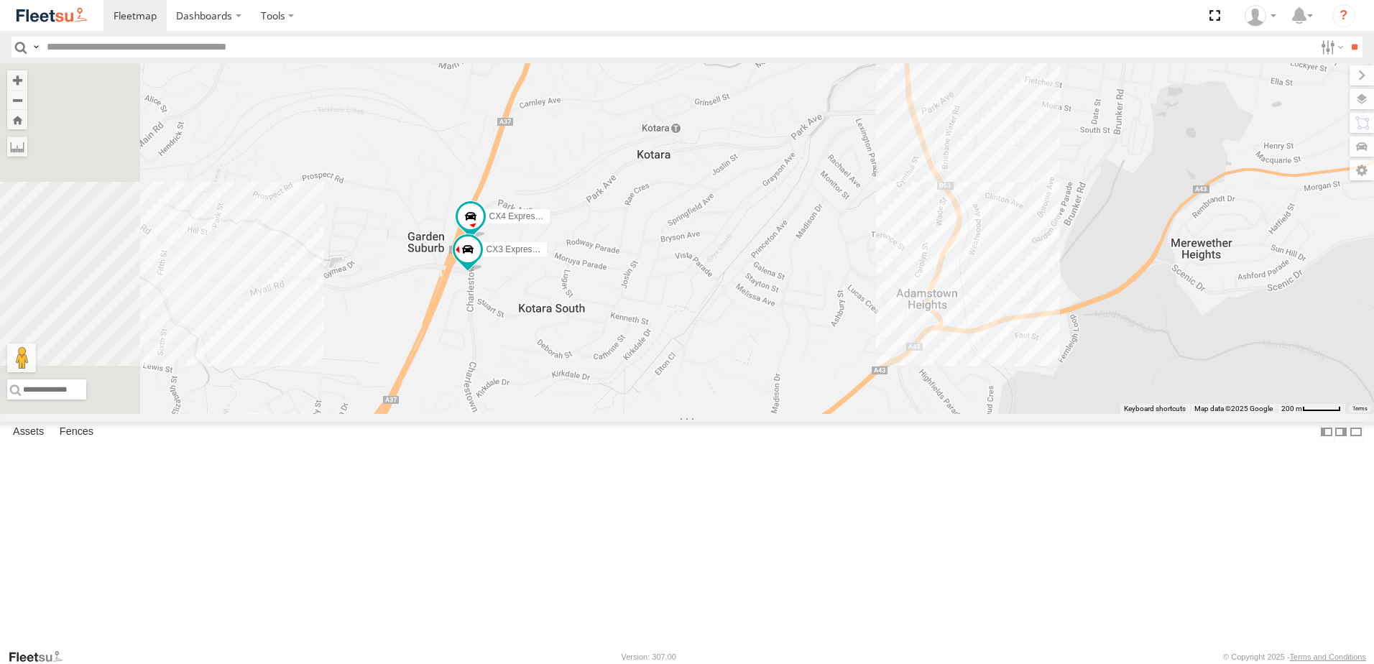
drag, startPoint x: 813, startPoint y: 412, endPoint x: 869, endPoint y: 356, distance: 79.8
click at [869, 356] on div "B4 Timber Truck B2 Timber Truck B5 Timber Truck BX2 Express Ute BX4 Express Ute…" at bounding box center [687, 238] width 1374 height 351
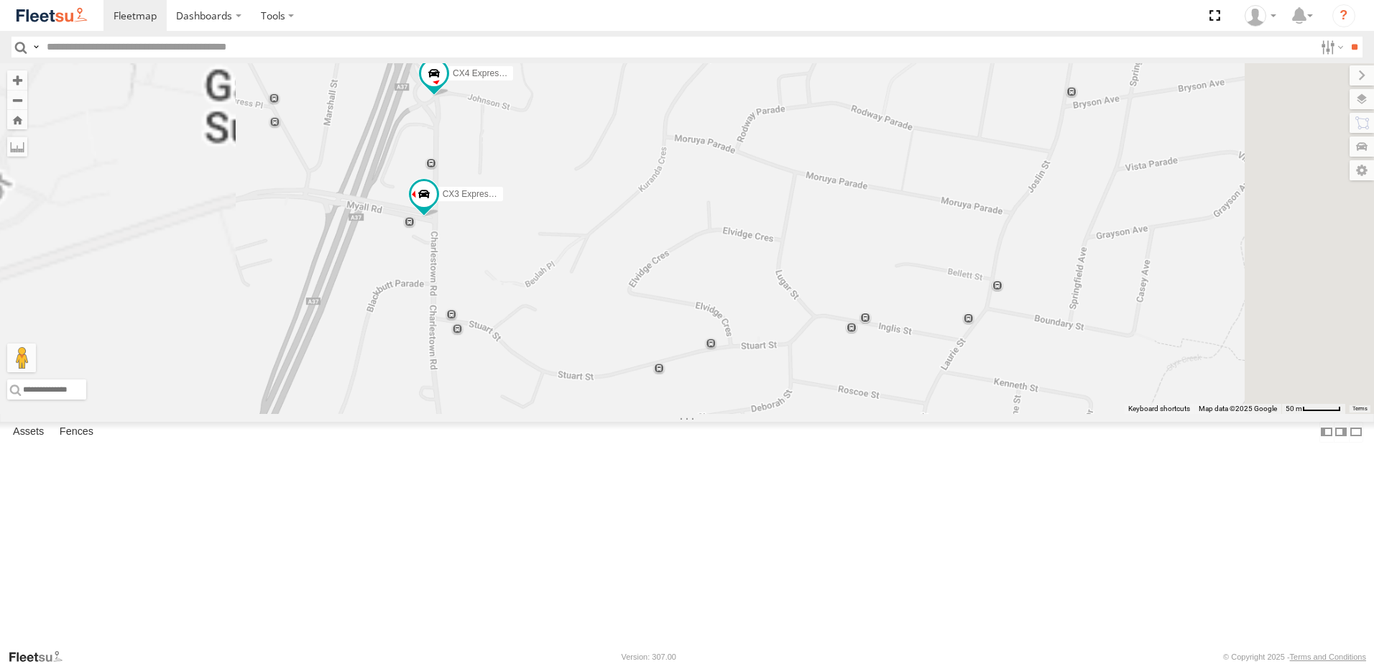
drag, startPoint x: 644, startPoint y: 389, endPoint x: 762, endPoint y: 392, distance: 117.2
click at [762, 392] on div "B4 Timber Truck B2 Timber Truck B5 Timber Truck BX2 Express Ute BX4 Express Ute…" at bounding box center [687, 238] width 1374 height 351
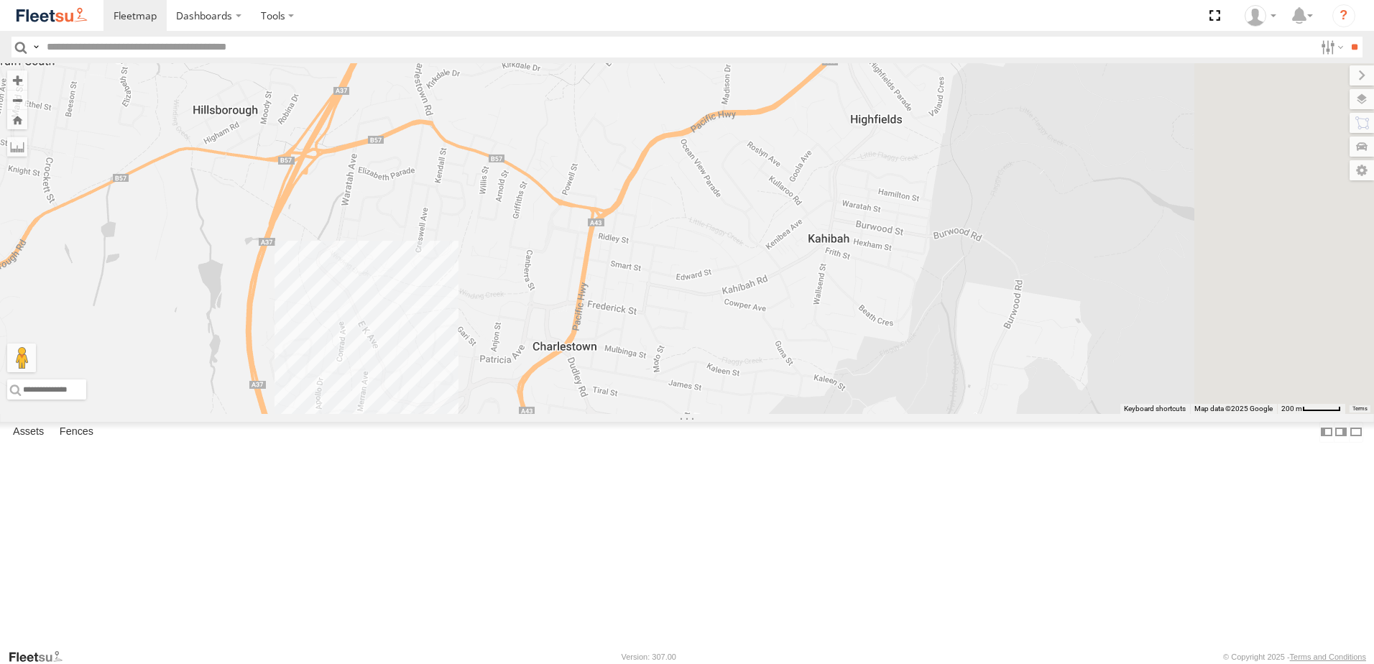
drag, startPoint x: 991, startPoint y: 484, endPoint x: 864, endPoint y: 116, distance: 388.3
click at [864, 116] on div "B4 Timber Truck B2 Timber Truck B5 Timber Truck BX2 Express Ute BX4 Express Ute…" at bounding box center [687, 238] width 1374 height 351
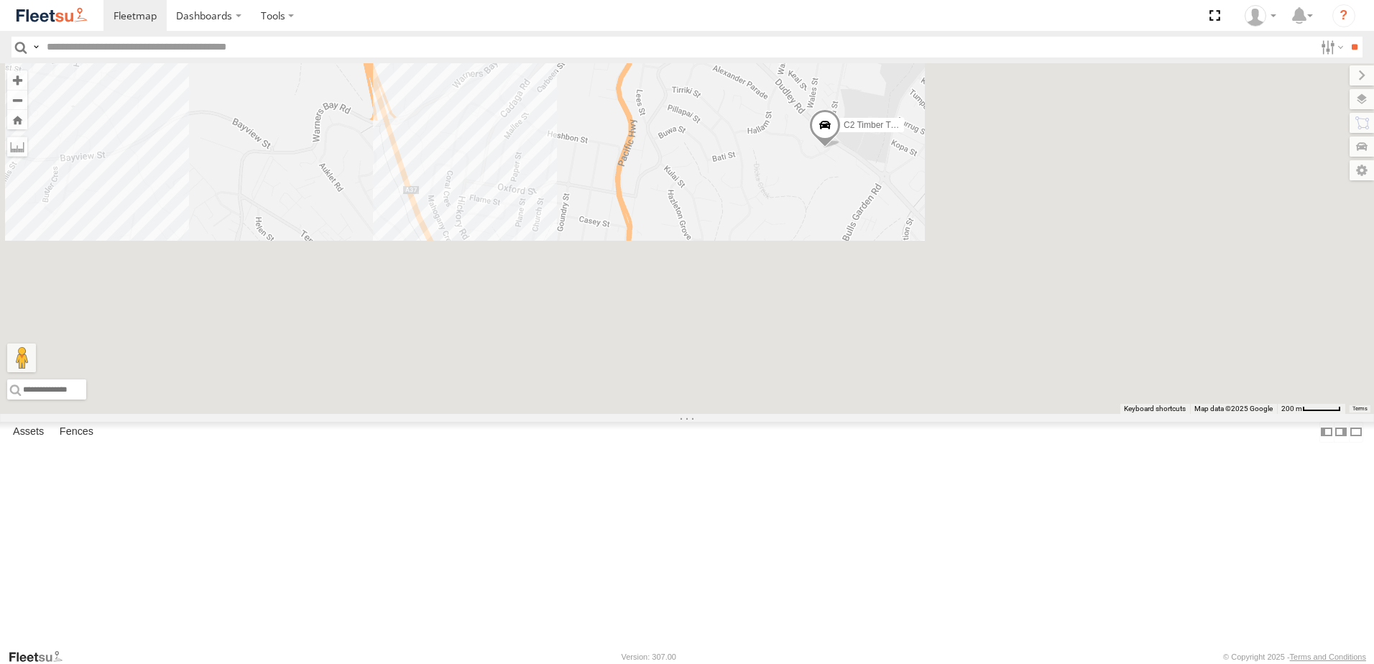
drag, startPoint x: 787, startPoint y: 261, endPoint x: 920, endPoint y: 193, distance: 149.4
click at [920, 193] on div "B4 Timber Truck B2 Timber Truck B5 Timber Truck BX2 Express Ute BX4 Express Ute…" at bounding box center [687, 238] width 1374 height 351
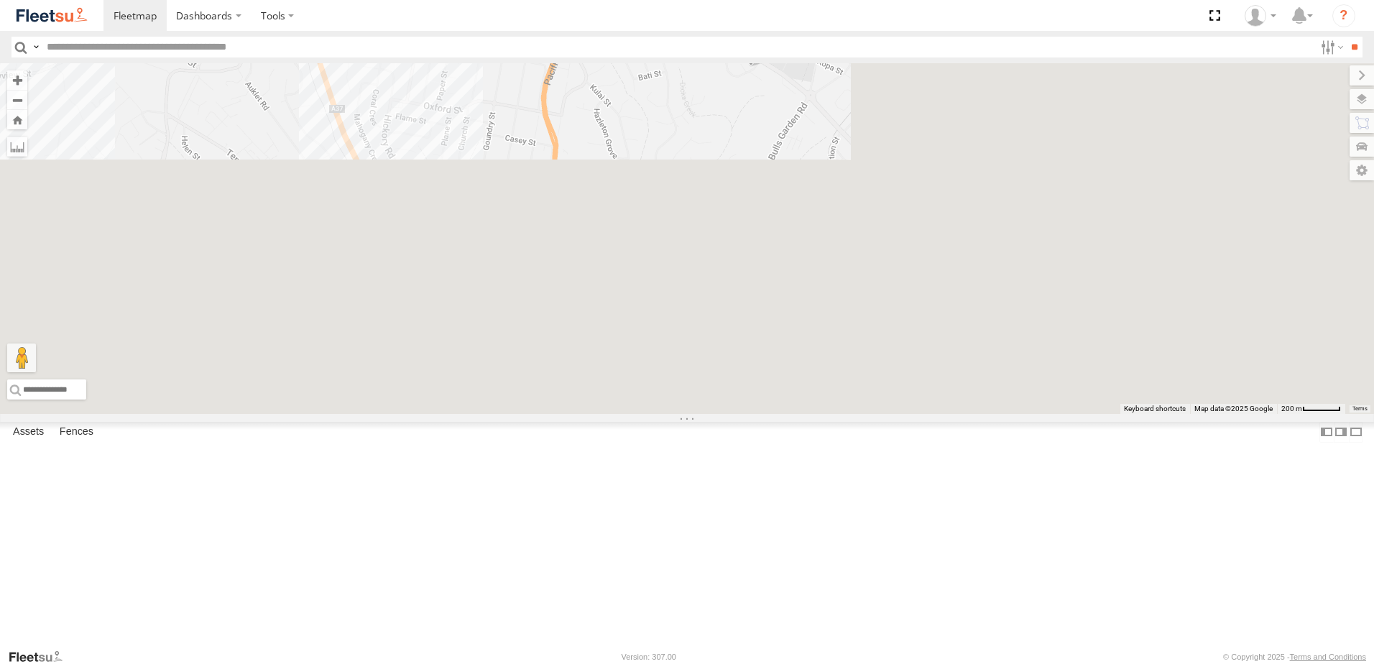
click at [827, 294] on div "B4 Timber Truck B2 Timber Truck B5 Timber Truck BX2 Express Ute BX4 Express Ute…" at bounding box center [687, 238] width 1374 height 351
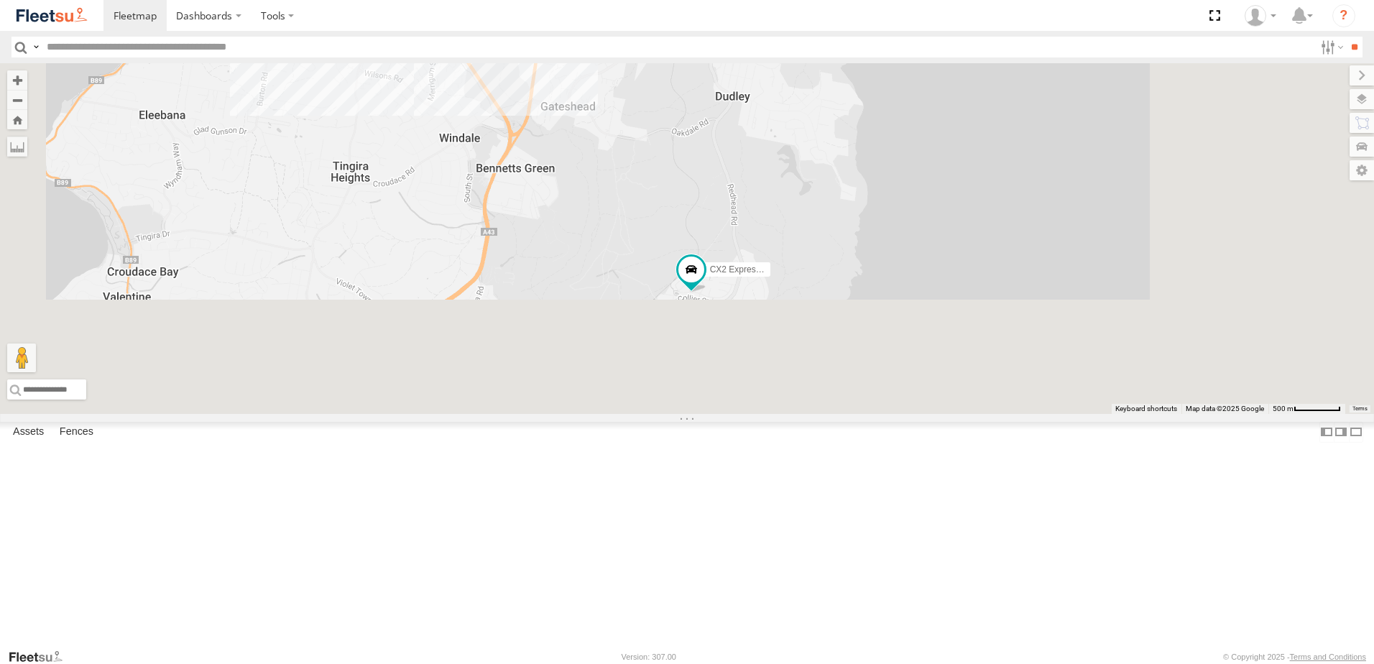
drag, startPoint x: 851, startPoint y: 444, endPoint x: 793, endPoint y: 254, distance: 198.2
click at [793, 254] on div "B4 Timber Truck B2 Timber Truck B5 Timber Truck BX2 Express Ute BX4 Express Ute…" at bounding box center [687, 238] width 1374 height 351
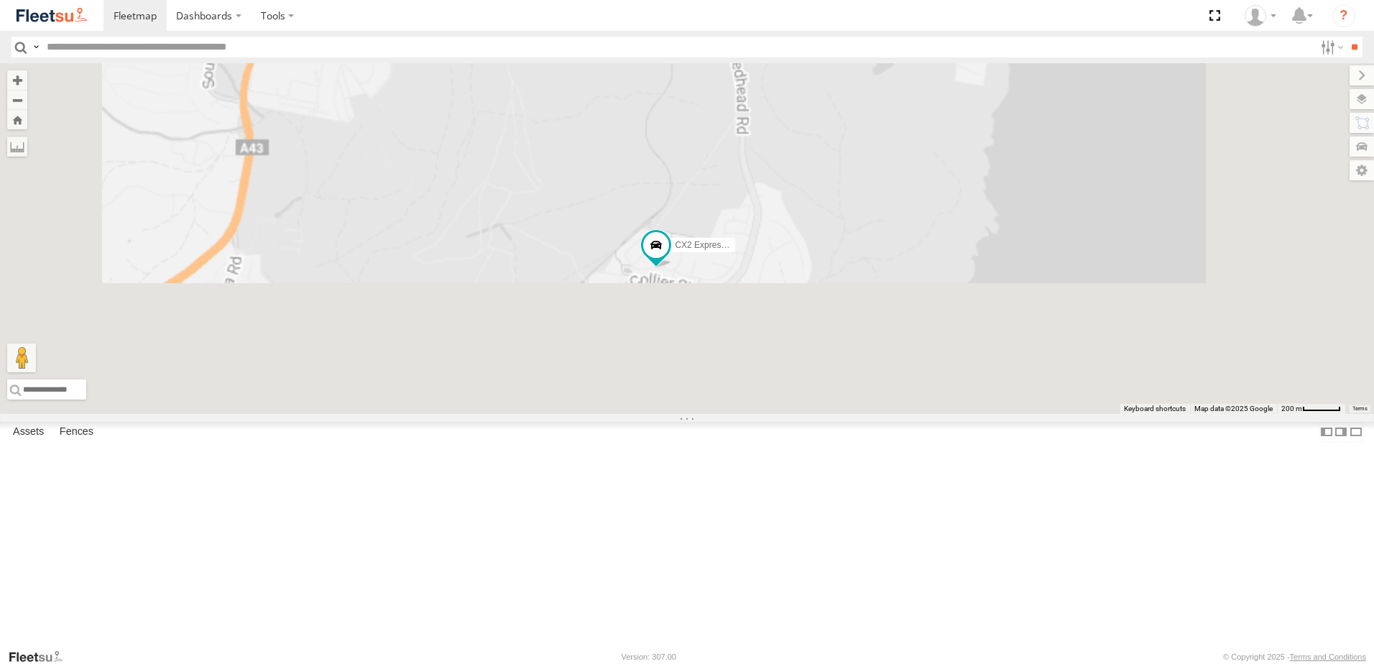
drag, startPoint x: 910, startPoint y: 433, endPoint x: 898, endPoint y: 379, distance: 55.8
click at [898, 379] on div "B4 Timber Truck B2 Timber Truck B5 Timber Truck BX2 Express Ute BX4 Express Ute…" at bounding box center [687, 238] width 1374 height 351
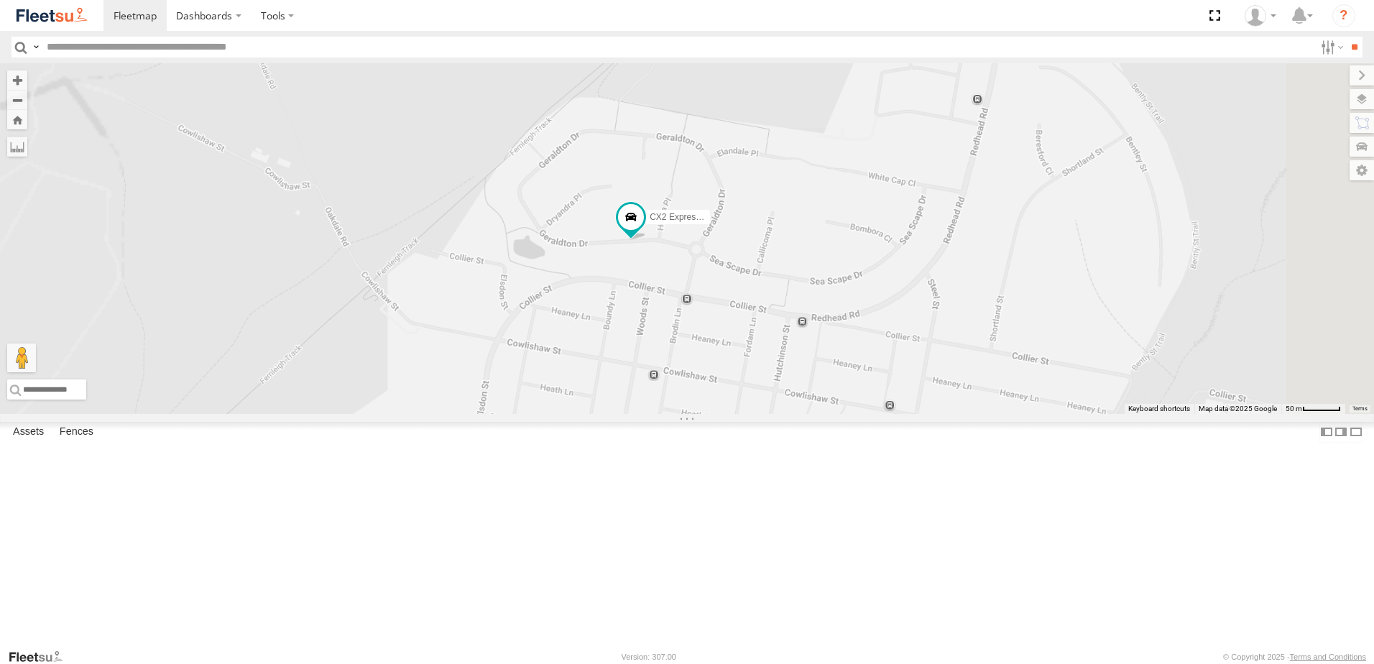
drag, startPoint x: 821, startPoint y: 346, endPoint x: 864, endPoint y: 426, distance: 90.7
click at [864, 414] on div "B4 Timber Truck B2 Timber Truck B5 Timber Truck BX2 Express Ute BX4 Express Ute…" at bounding box center [687, 238] width 1374 height 351
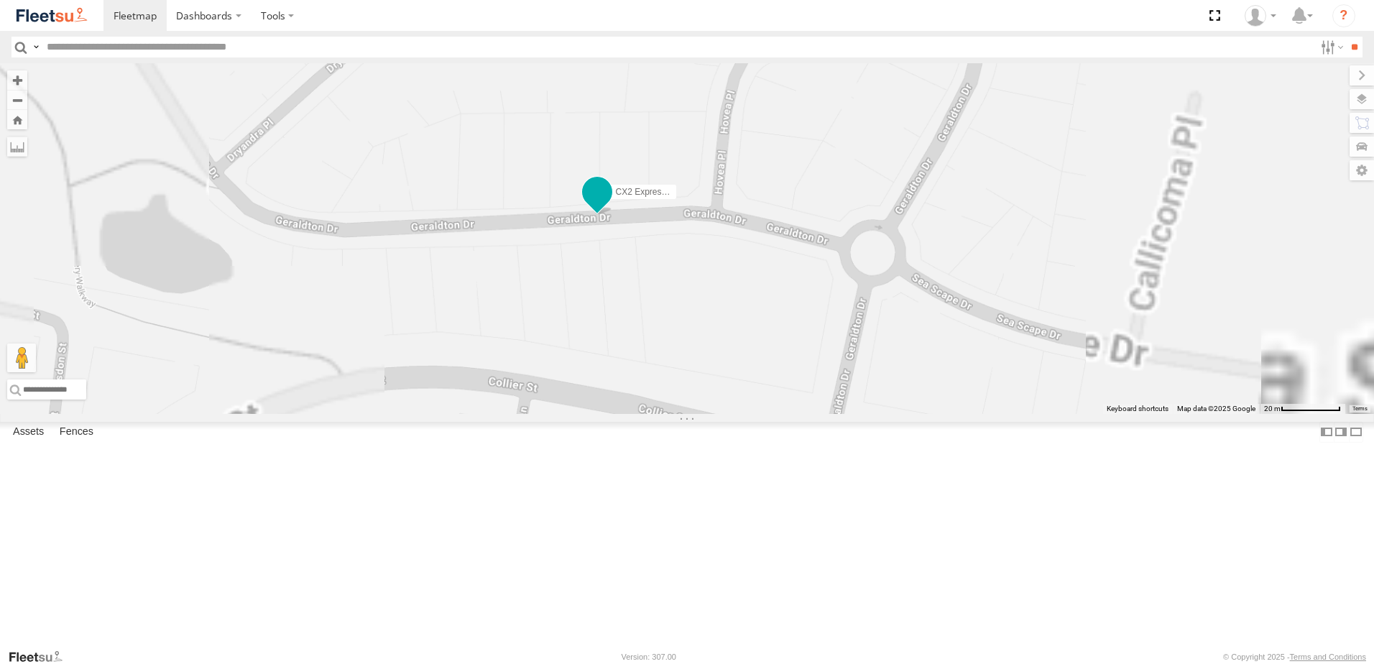
click at [610, 205] on span at bounding box center [597, 192] width 26 height 26
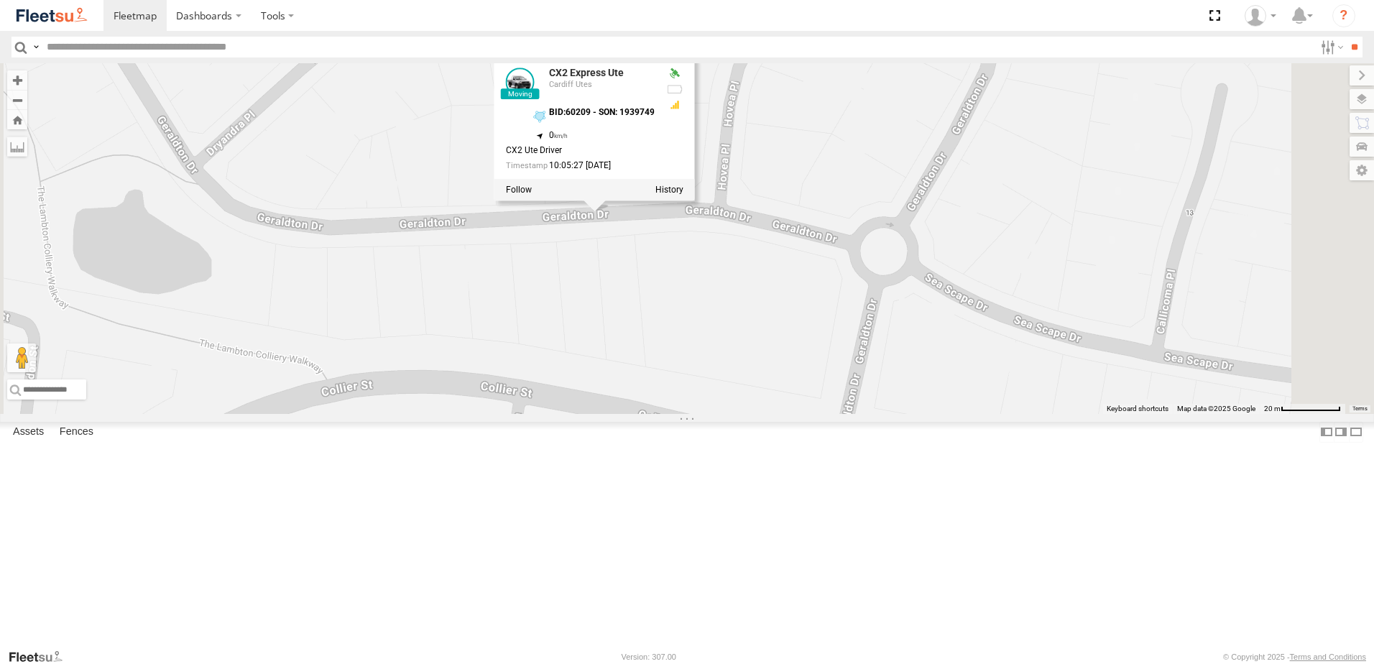
click at [843, 386] on div "B4 Timber Truck B2 Timber Truck B5 Timber Truck BX2 Express Ute BX4 Express Ute…" at bounding box center [687, 238] width 1374 height 351
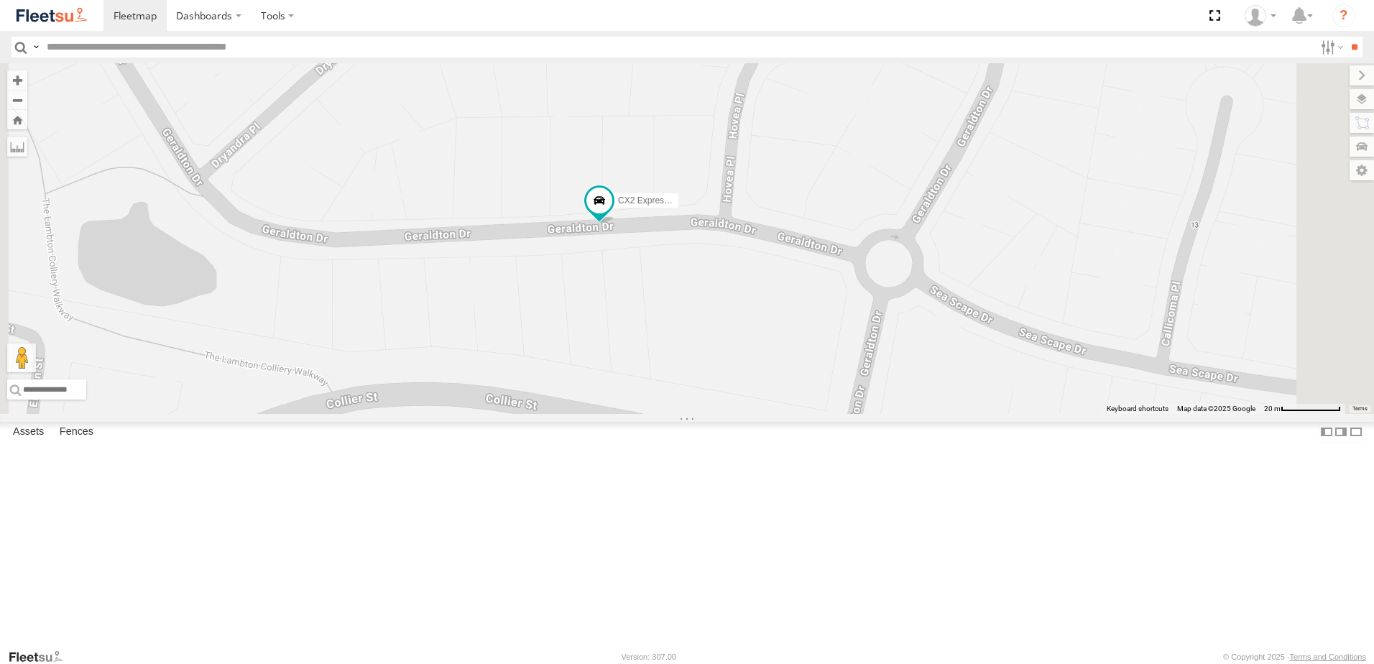
drag, startPoint x: 826, startPoint y: 376, endPoint x: 851, endPoint y: 434, distance: 63.4
click at [851, 414] on div "B4 Timber Truck B2 Timber Truck B5 Timber Truck BX2 Express Ute BX4 Express Ute…" at bounding box center [687, 238] width 1374 height 351
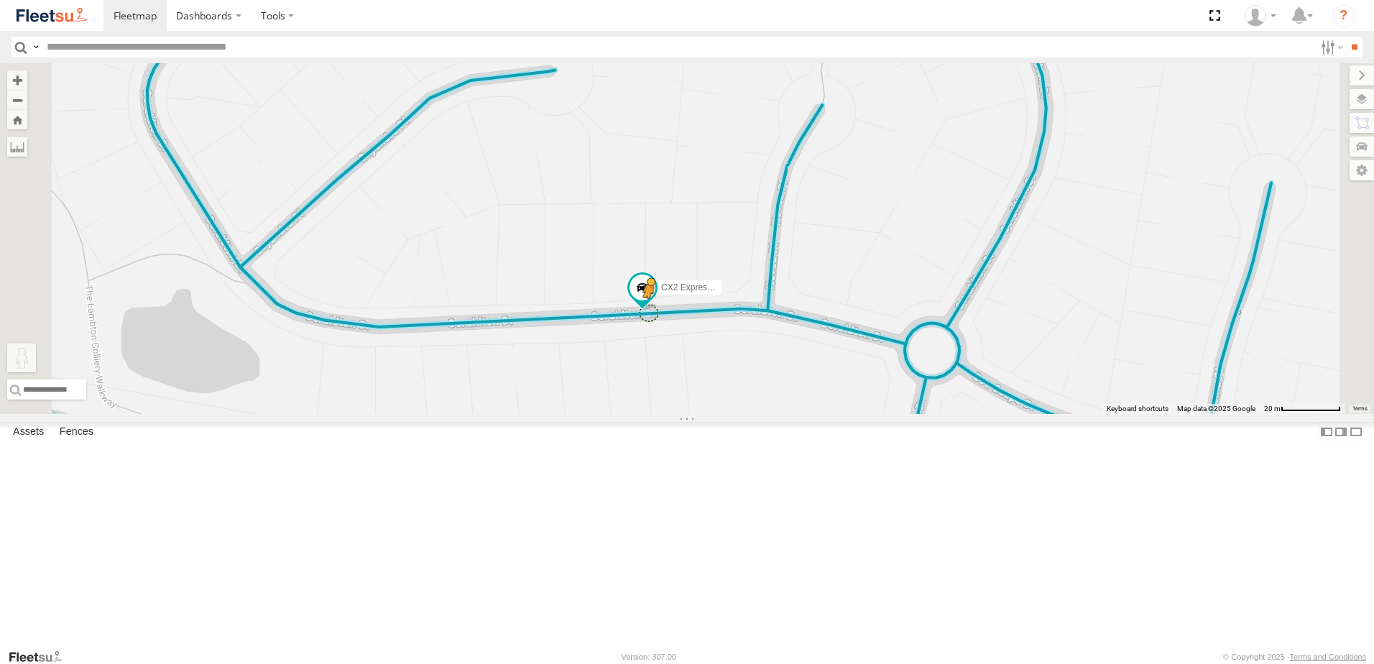
drag, startPoint x: 567, startPoint y: 580, endPoint x: 829, endPoint y: 428, distance: 302.9
click at [829, 414] on div "B4 Timber Truck B2 Timber Truck B5 Timber Truck BX2 Express Ute BX4 Express Ute…" at bounding box center [687, 238] width 1374 height 351
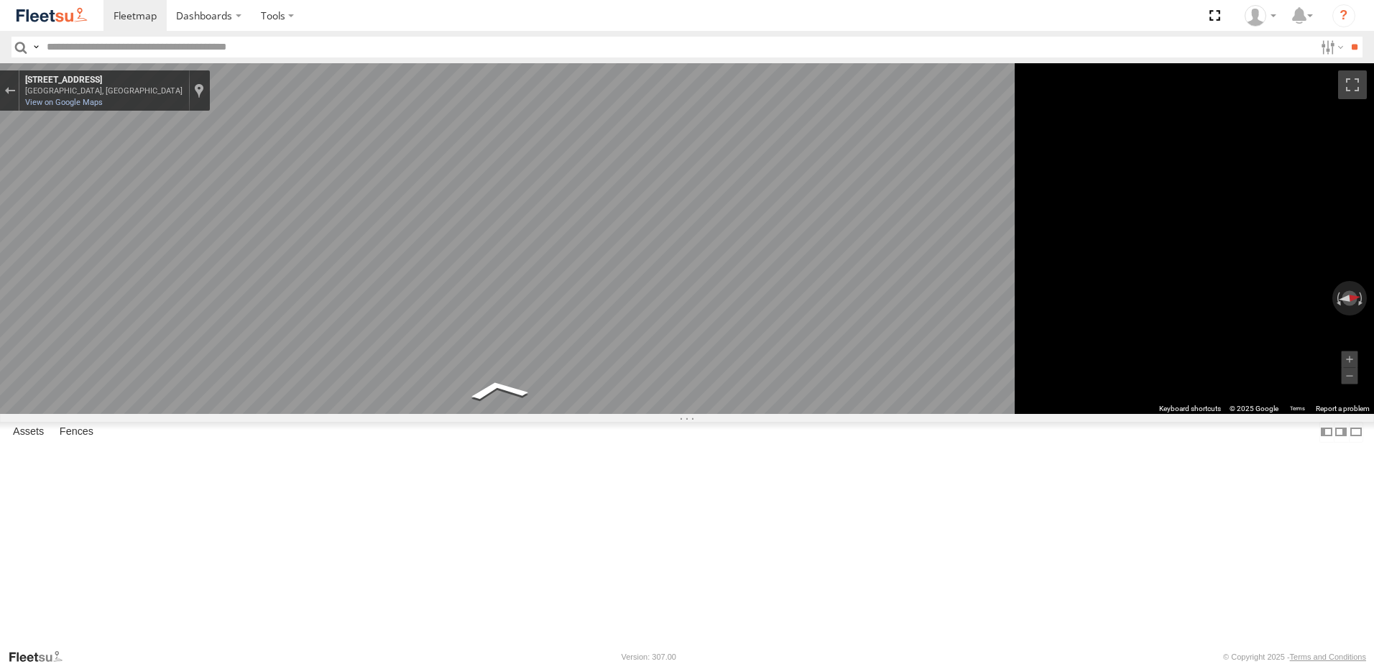
click at [1373, 435] on html "Dashboards" at bounding box center [687, 332] width 1374 height 664
click at [1373, 440] on html "Dashboards" at bounding box center [687, 332] width 1374 height 664
click at [19, 96] on button "Exit the Street View" at bounding box center [9, 90] width 19 height 19
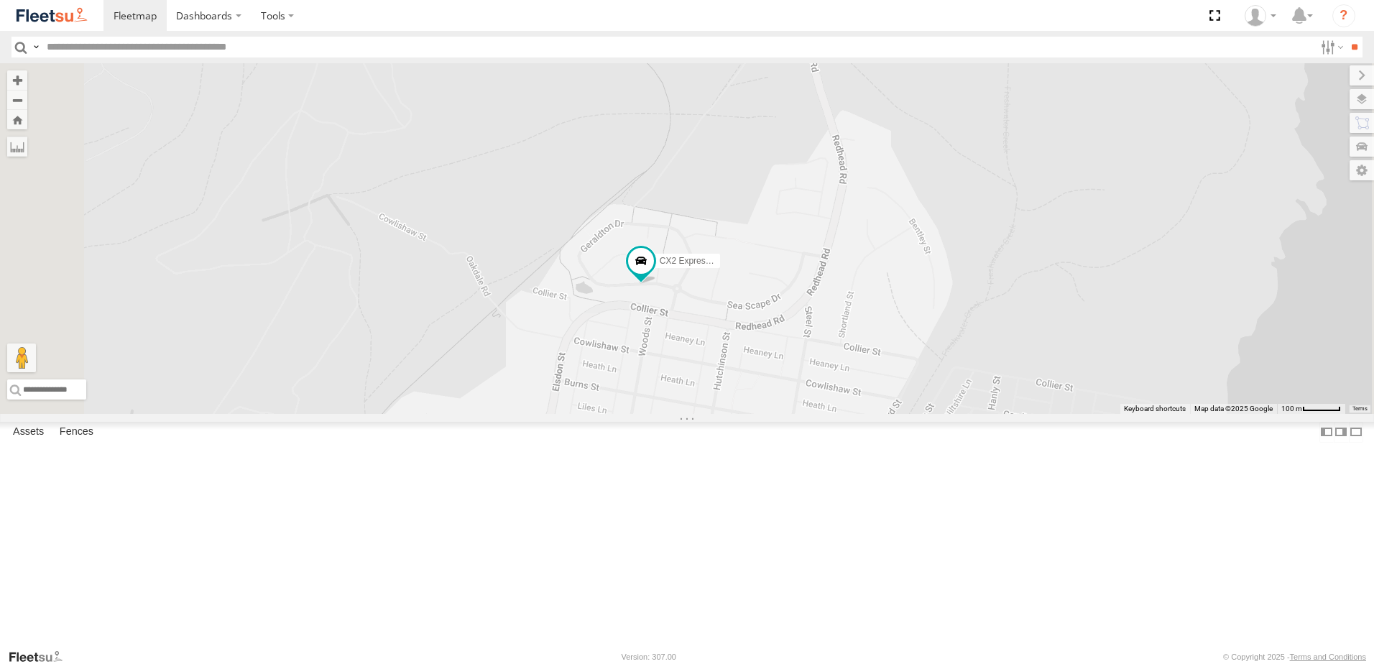
drag, startPoint x: 818, startPoint y: 394, endPoint x: 785, endPoint y: 355, distance: 51.0
click at [785, 355] on div "B4 Timber Truck B2 Timber Truck B5 Timber Truck BX2 Express Ute BX4 Express Ute…" at bounding box center [687, 238] width 1374 height 351
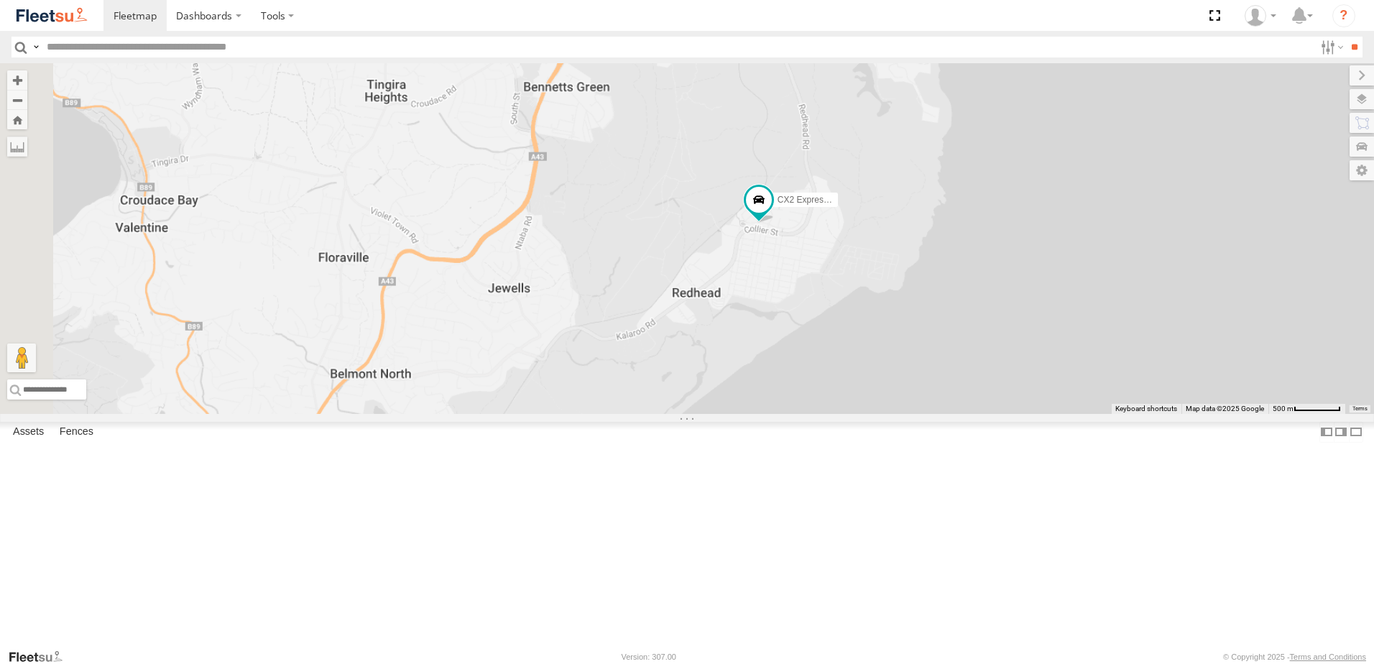
drag, startPoint x: 790, startPoint y: 398, endPoint x: 995, endPoint y: 370, distance: 207.4
click at [995, 370] on div "B4 Timber Truck B2 Timber Truck B5 Timber Truck BX2 Express Ute BX4 Express Ute…" at bounding box center [687, 238] width 1374 height 351
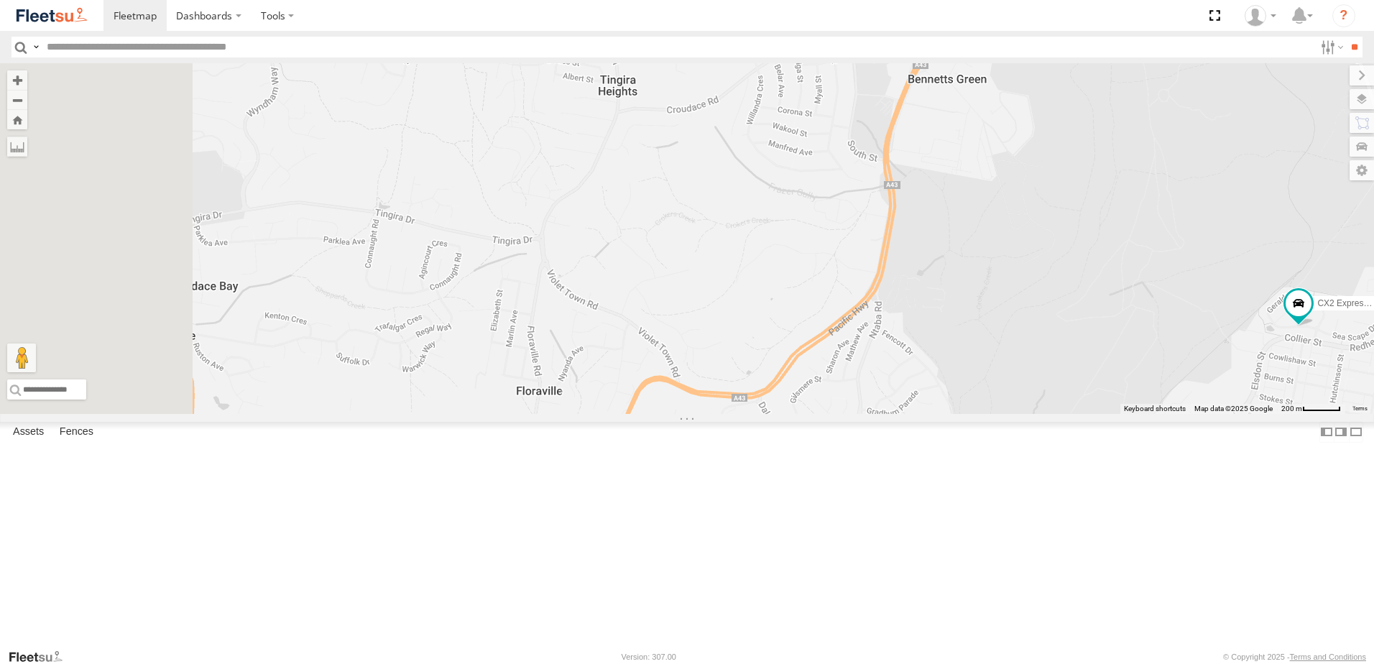
drag, startPoint x: 1011, startPoint y: 524, endPoint x: 1028, endPoint y: 522, distance: 17.3
click at [1129, 414] on div "B4 Timber Truck B2 Timber Truck B5 Timber Truck BX2 Express Ute BX4 Express Ute…" at bounding box center [687, 238] width 1374 height 351
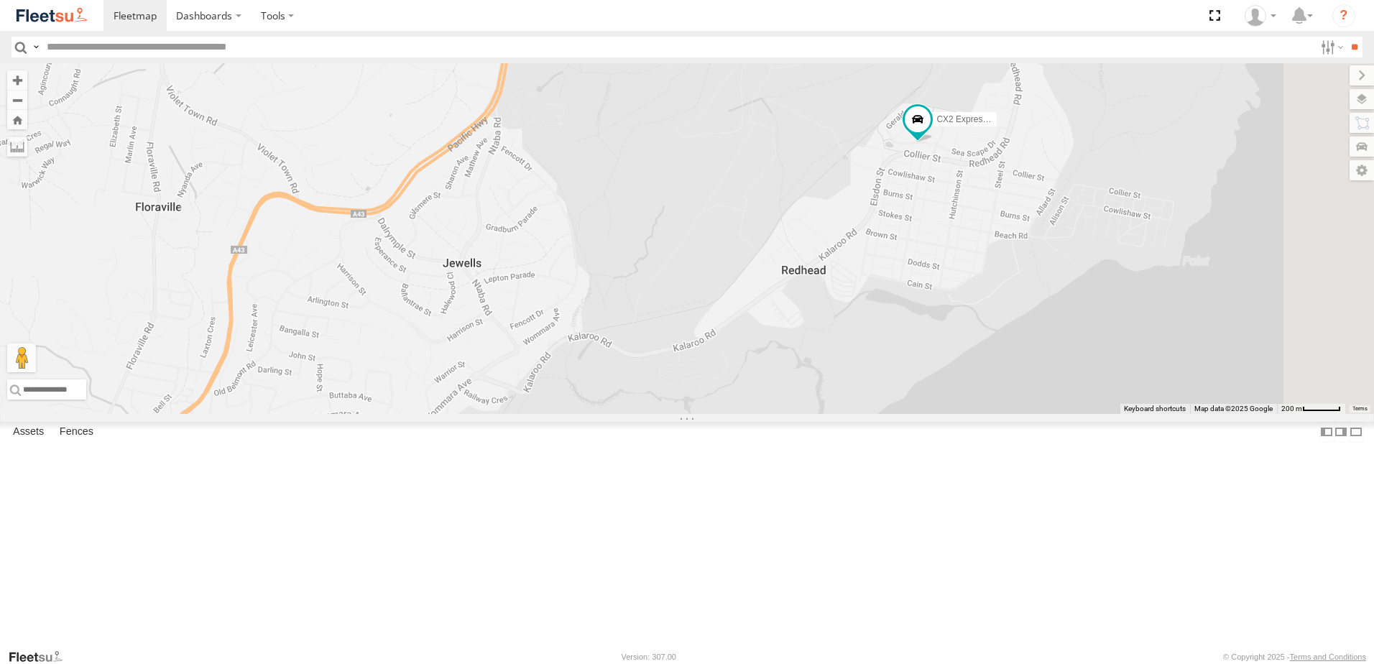
drag, startPoint x: 1050, startPoint y: 346, endPoint x: 669, endPoint y: 158, distance: 424.5
click at [669, 158] on div "B4 Timber Truck B2 Timber Truck B5 Timber Truck BX2 Express Ute BX4 Express Ute…" at bounding box center [687, 238] width 1374 height 351
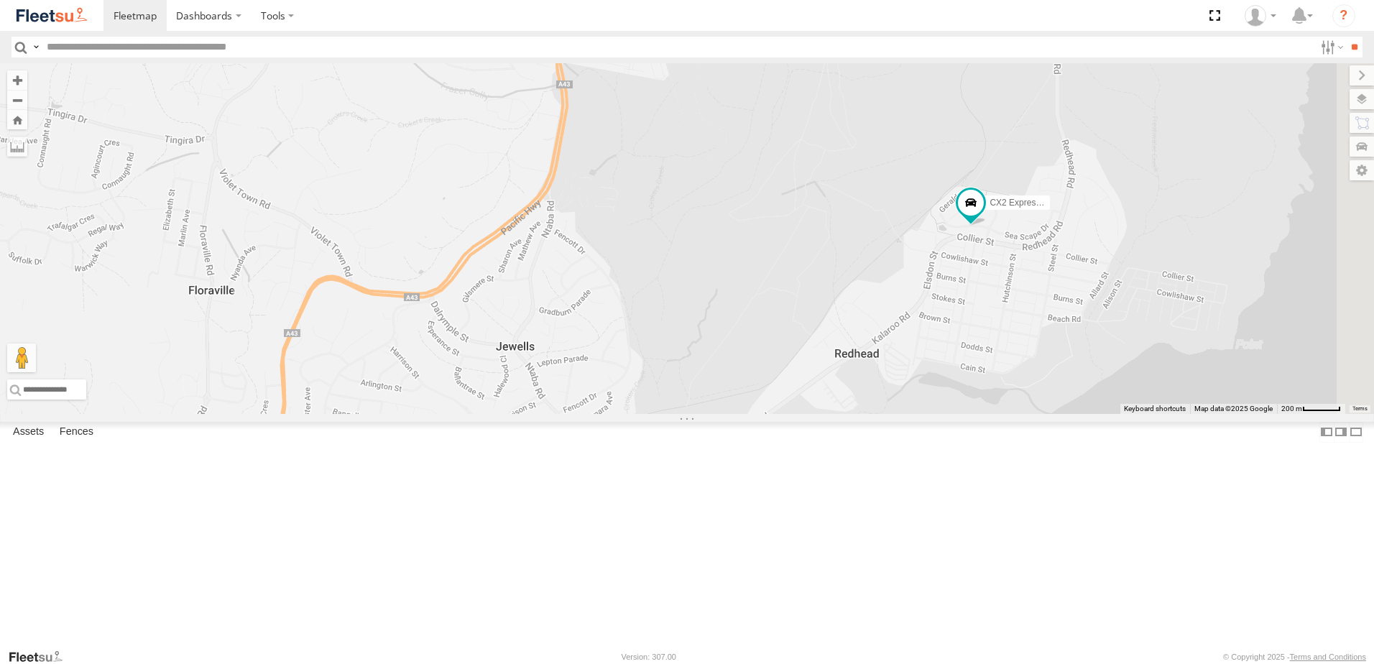
drag, startPoint x: 669, startPoint y: 158, endPoint x: 717, endPoint y: 235, distance: 90.7
click at [717, 235] on div "B4 Timber Truck B2 Timber Truck B5 Timber Truck BX2 Express Ute BX4 Express Ute…" at bounding box center [687, 238] width 1374 height 351
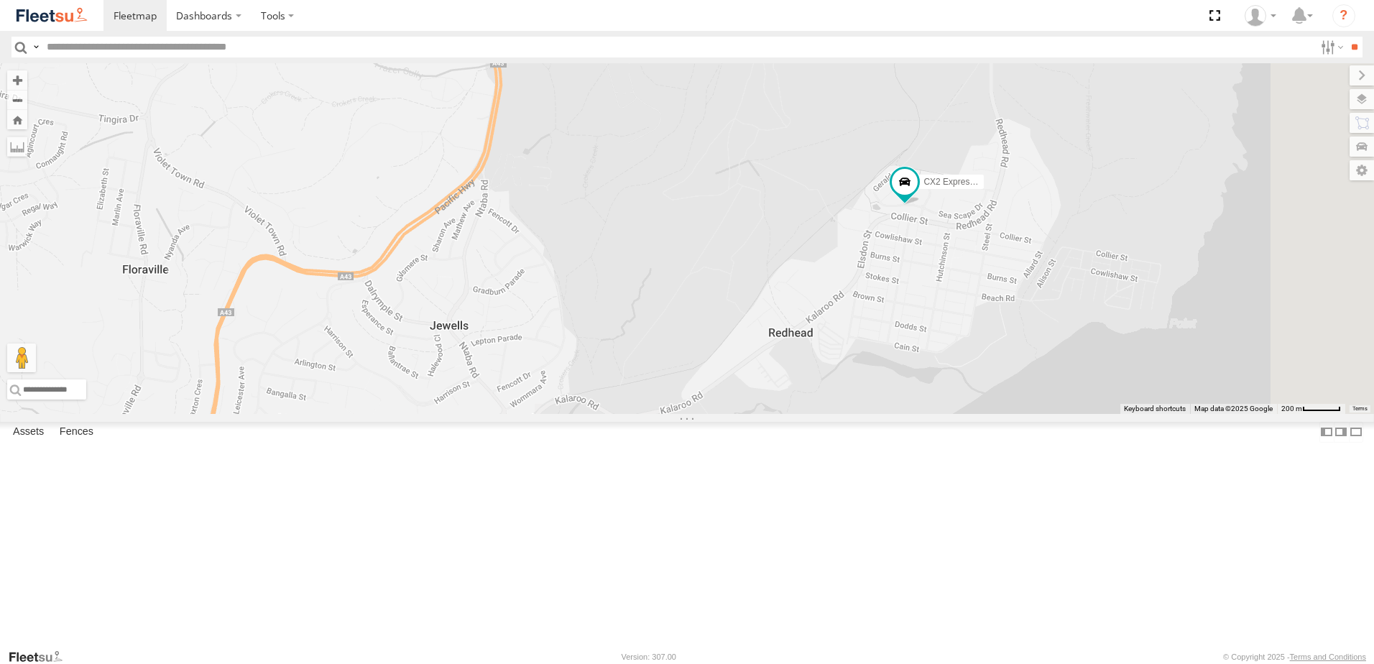
drag, startPoint x: 852, startPoint y: 316, endPoint x: 461, endPoint y: 222, distance: 402.7
click at [799, 305] on div "B4 Timber Truck B2 Timber Truck B5 Timber Truck BX2 Express Ute BX4 Express Ute…" at bounding box center [687, 238] width 1374 height 351
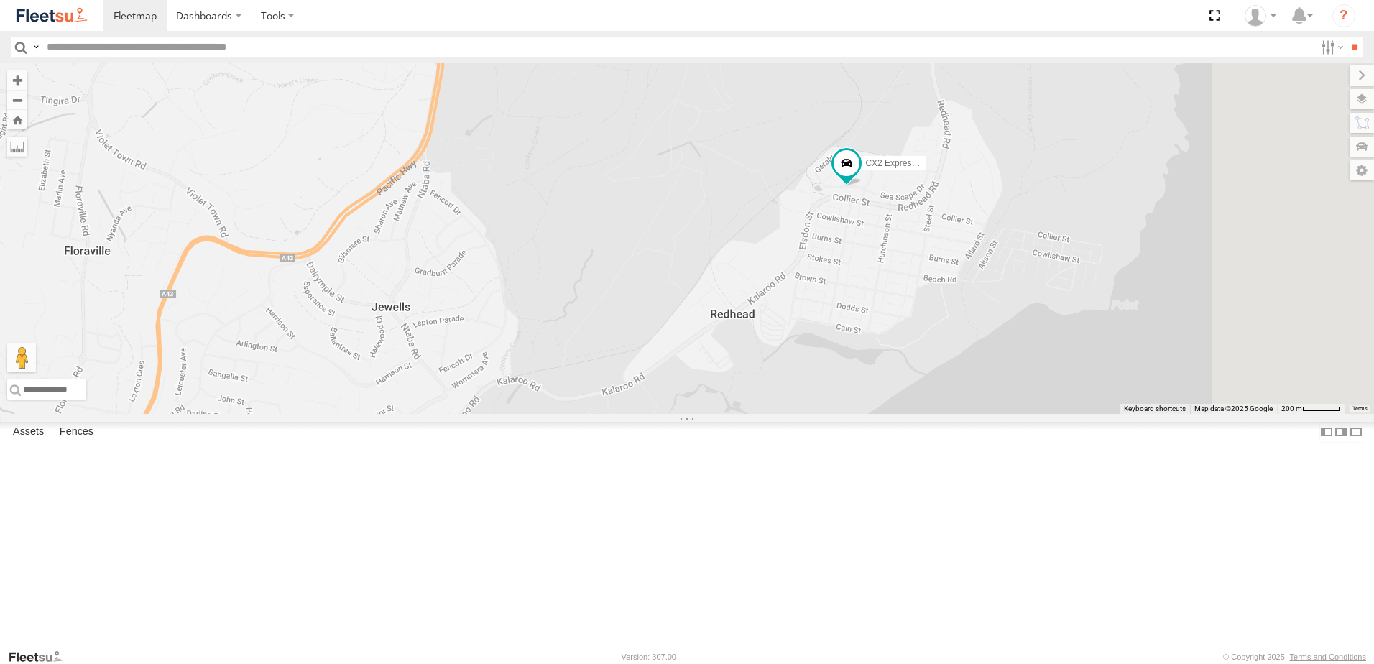
drag, startPoint x: 800, startPoint y: 331, endPoint x: 729, endPoint y: 329, distance: 70.4
click at [729, 329] on div "B4 Timber Truck B2 Timber Truck B5 Timber Truck BX2 Express Ute BX4 Express Ute…" at bounding box center [687, 238] width 1374 height 351
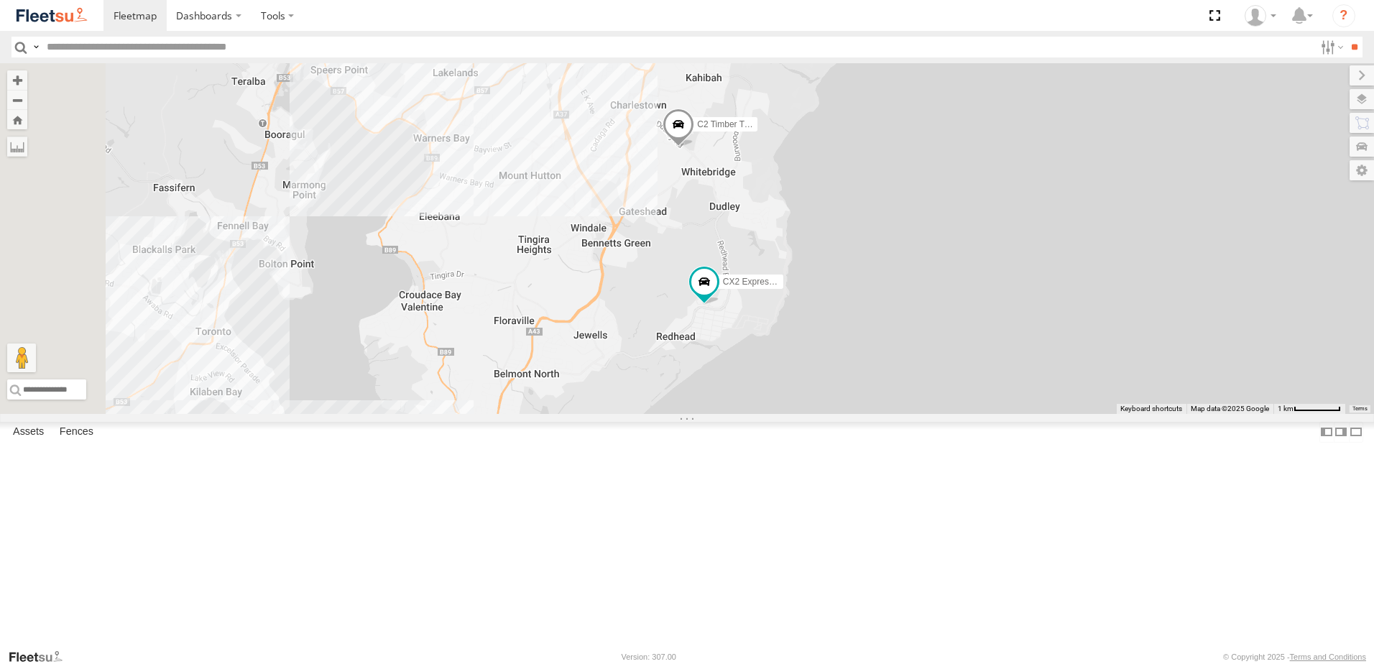
drag, startPoint x: 637, startPoint y: 355, endPoint x: 759, endPoint y: 403, distance: 130.6
click at [759, 403] on div "B4 Timber Truck B2 Timber Truck B5 Timber Truck BX2 Express Ute BX4 Express Ute…" at bounding box center [687, 238] width 1374 height 351
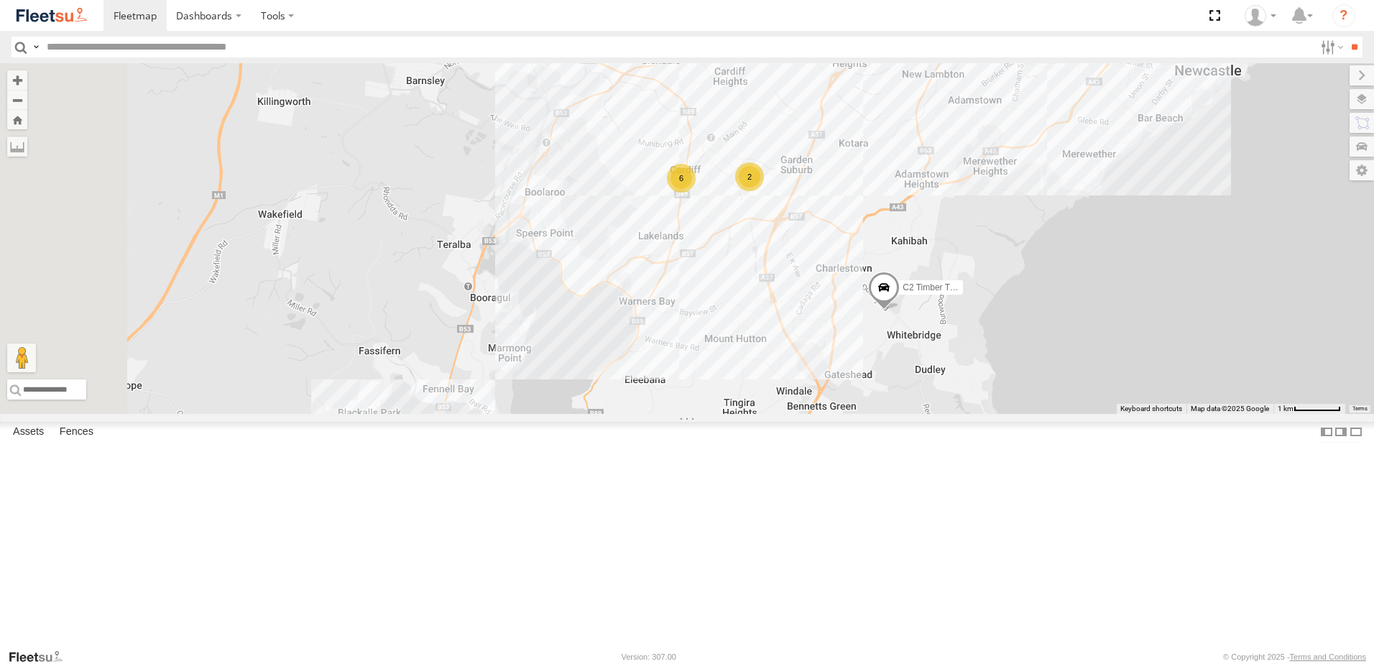
drag, startPoint x: 736, startPoint y: 409, endPoint x: 897, endPoint y: 456, distance: 167.1
click at [907, 414] on div "B4 Timber Truck B2 Timber Truck B5 Timber Truck BX2 Express Ute BX4 Express Ute…" at bounding box center [687, 238] width 1374 height 351
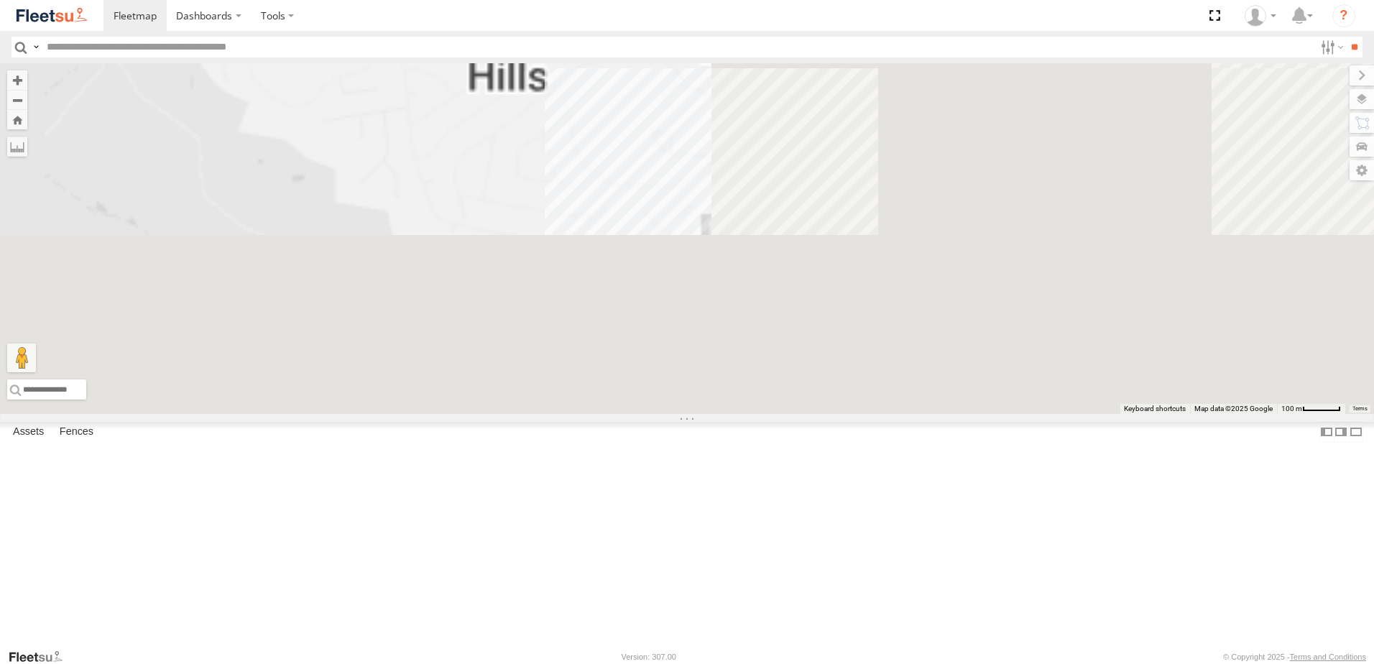
drag, startPoint x: 897, startPoint y: 224, endPoint x: 862, endPoint y: 335, distance: 115.9
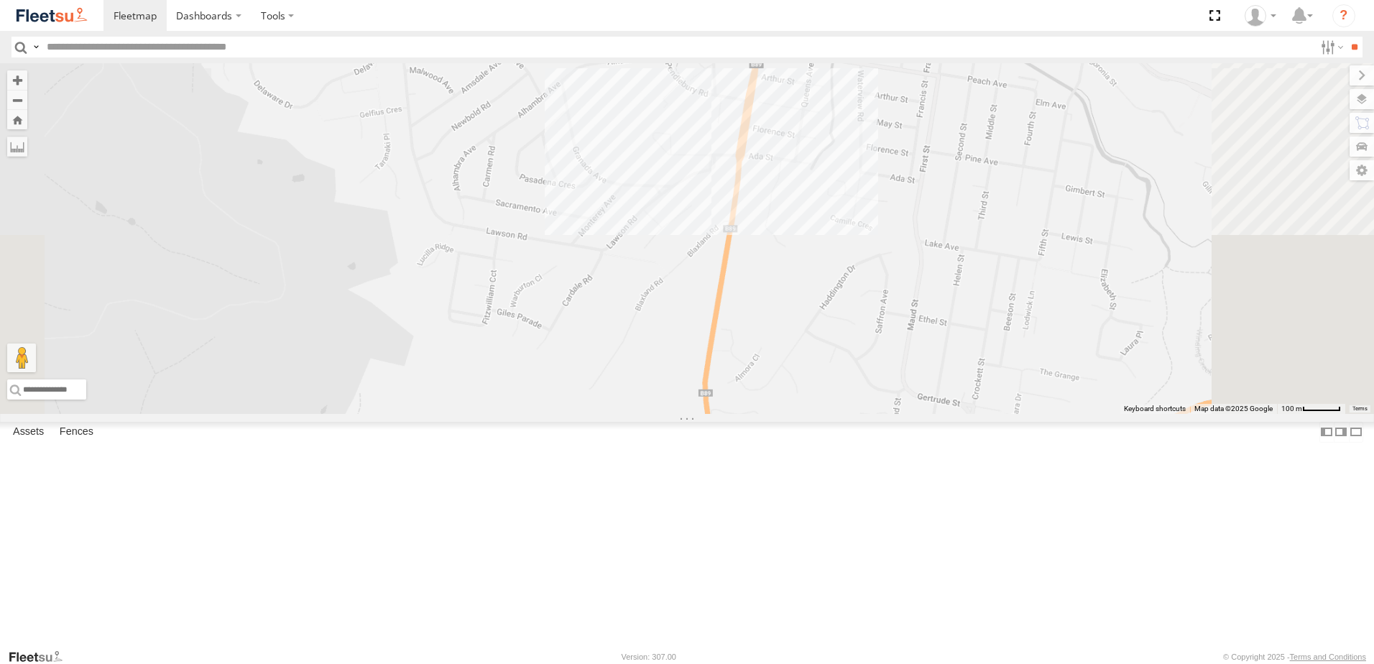
click at [862, 335] on div "B4 Timber Truck B2 Timber Truck B5 Timber Truck BX2 Express Ute BX4 Express Ute…" at bounding box center [687, 238] width 1374 height 351
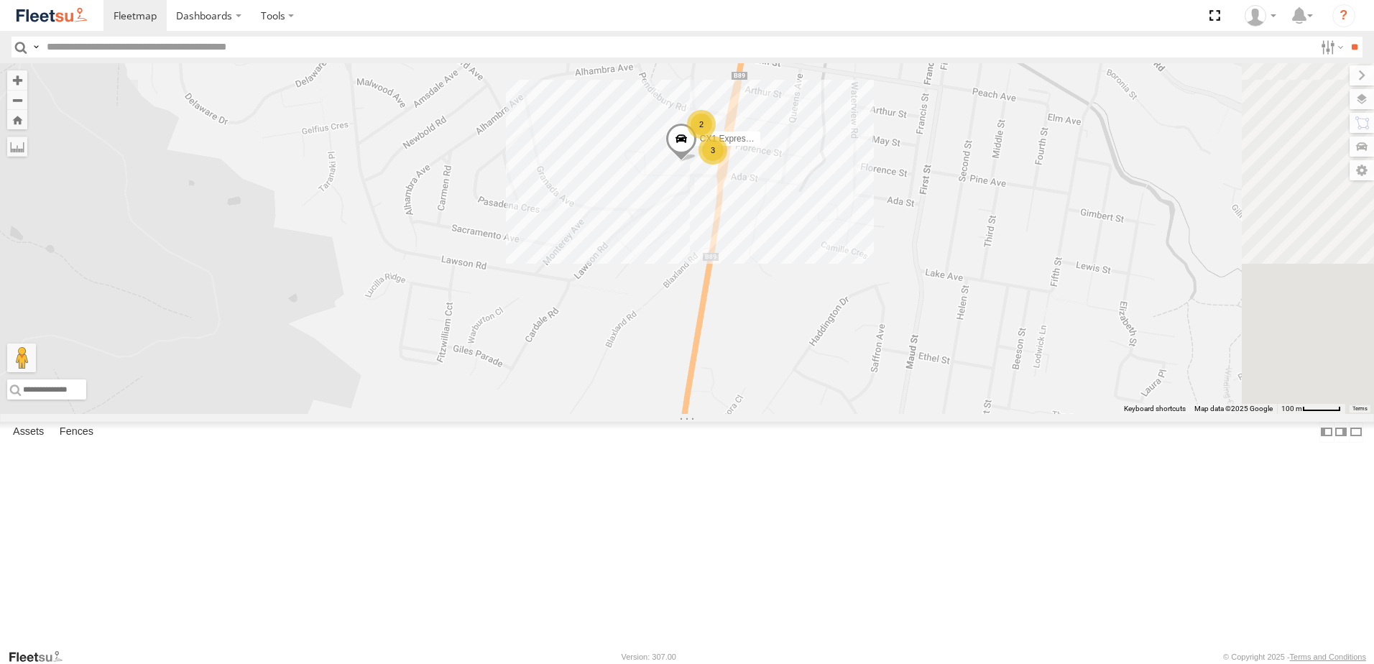
drag, startPoint x: 903, startPoint y: 300, endPoint x: 897, endPoint y: 320, distance: 20.2
click at [897, 320] on div "B4 Timber Truck B2 Timber Truck B5 Timber Truck BX2 Express Ute BX4 Express Ute…" at bounding box center [687, 238] width 1374 height 351
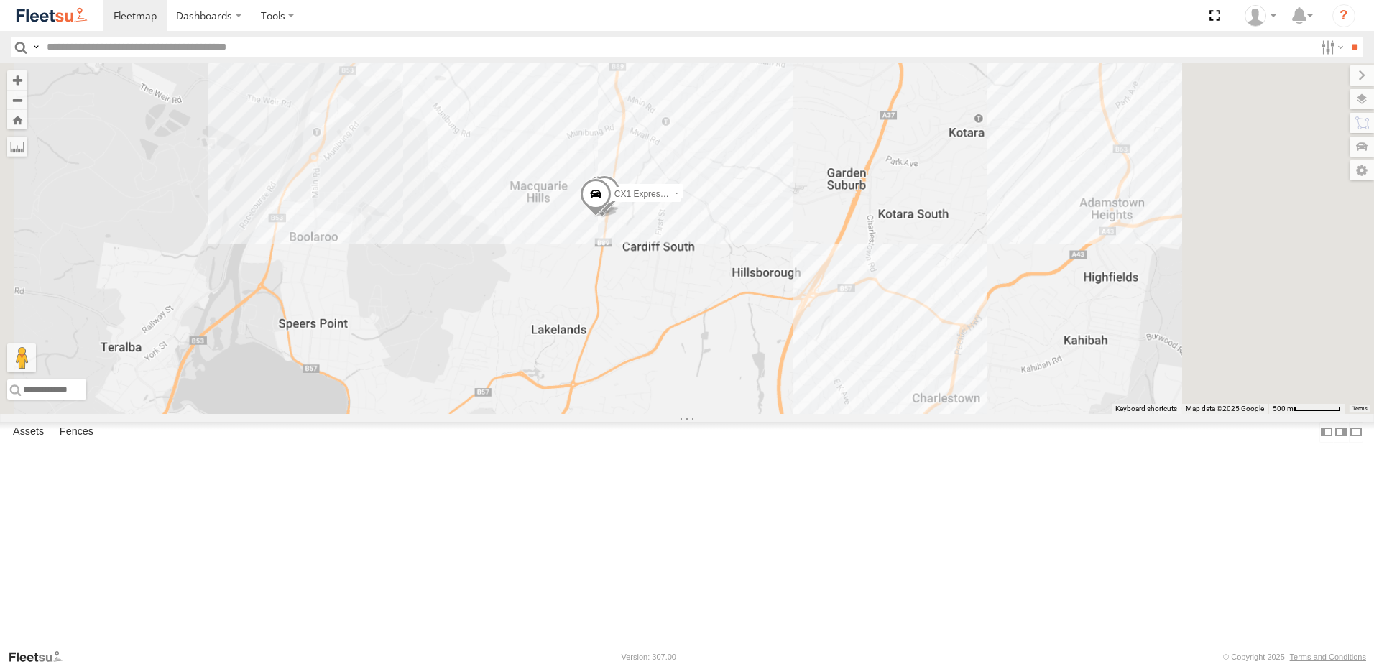
drag, startPoint x: 1116, startPoint y: 351, endPoint x: 965, endPoint y: 359, distance: 151.1
click at [966, 359] on div "B4 Timber Truck B2 Timber Truck B5 Timber Truck BX2 Express Ute BX4 Express Ute…" at bounding box center [687, 238] width 1374 height 351
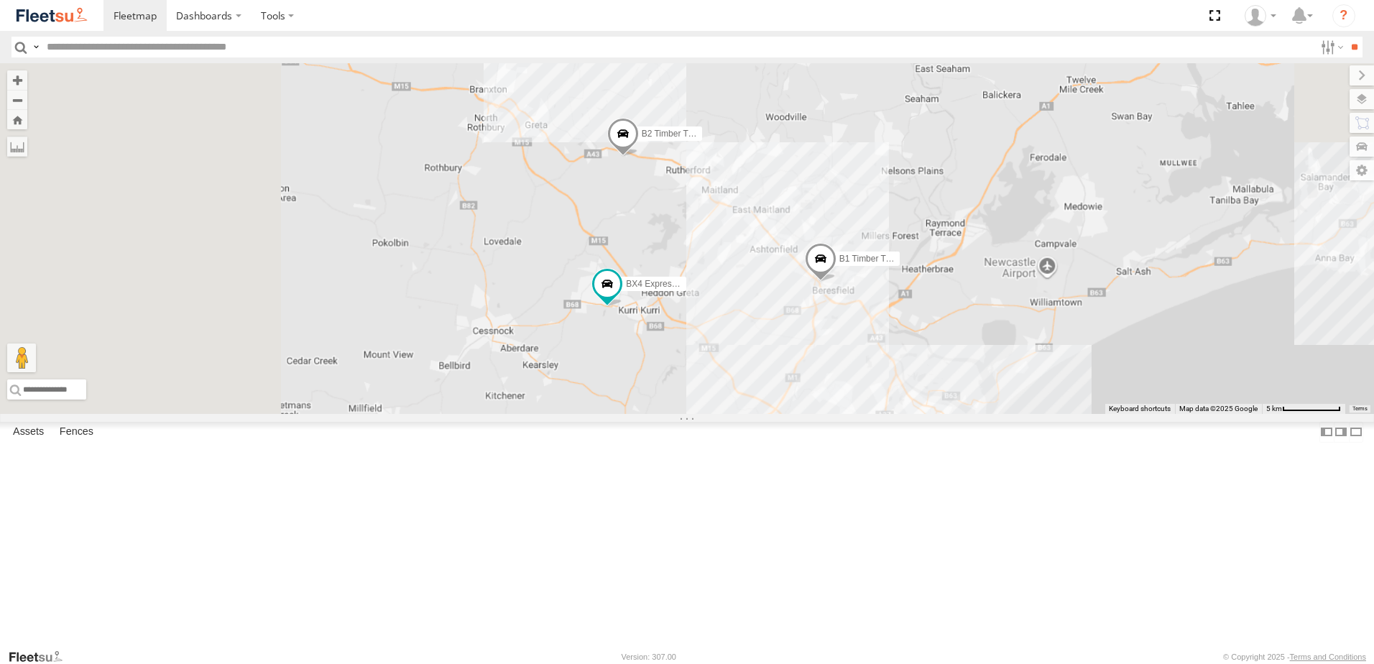
drag, startPoint x: 938, startPoint y: 399, endPoint x: 959, endPoint y: 420, distance: 29.5
click at [967, 414] on div "B4 Timber Truck B2 Timber Truck B5 Timber Truck BX2 Express Ute BX4 Express Ute…" at bounding box center [687, 238] width 1374 height 351
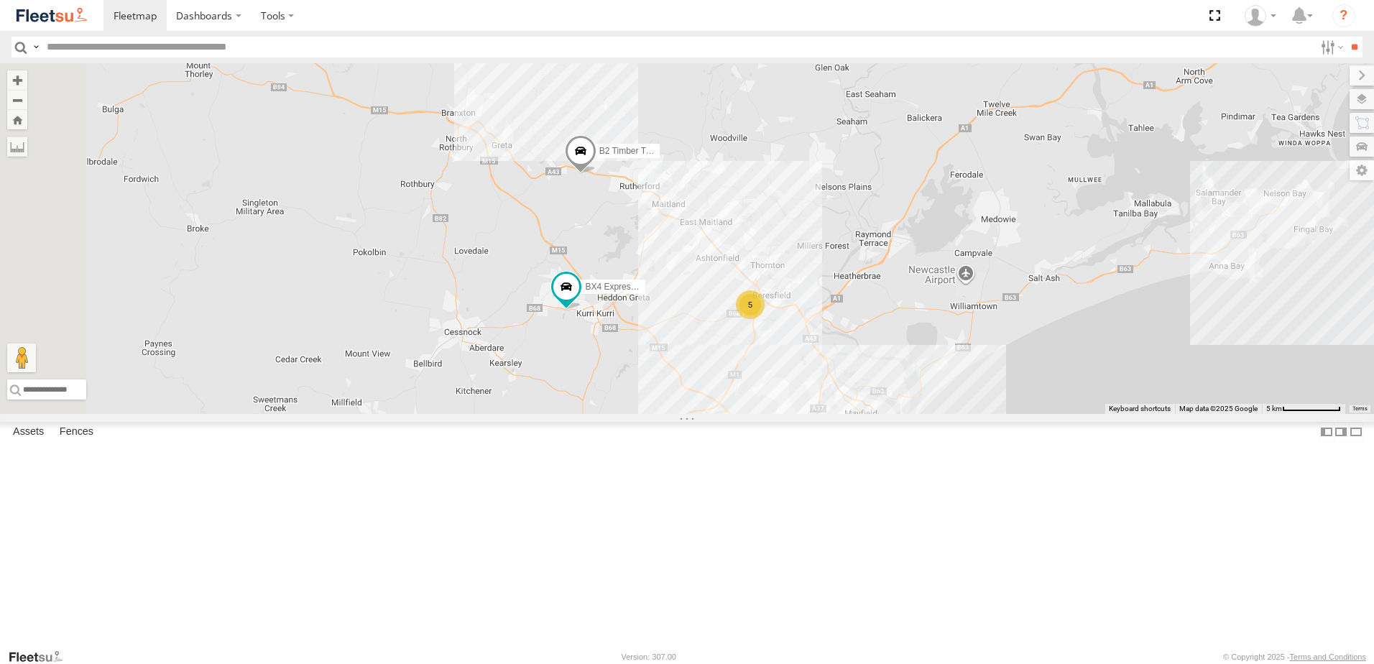
drag, startPoint x: 939, startPoint y: 380, endPoint x: 890, endPoint y: 353, distance: 56.0
click at [890, 353] on div "B4 Timber Truck B2 Timber Truck B5 Timber Truck BX2 Express Ute BX4 Express Ute…" at bounding box center [687, 238] width 1374 height 351
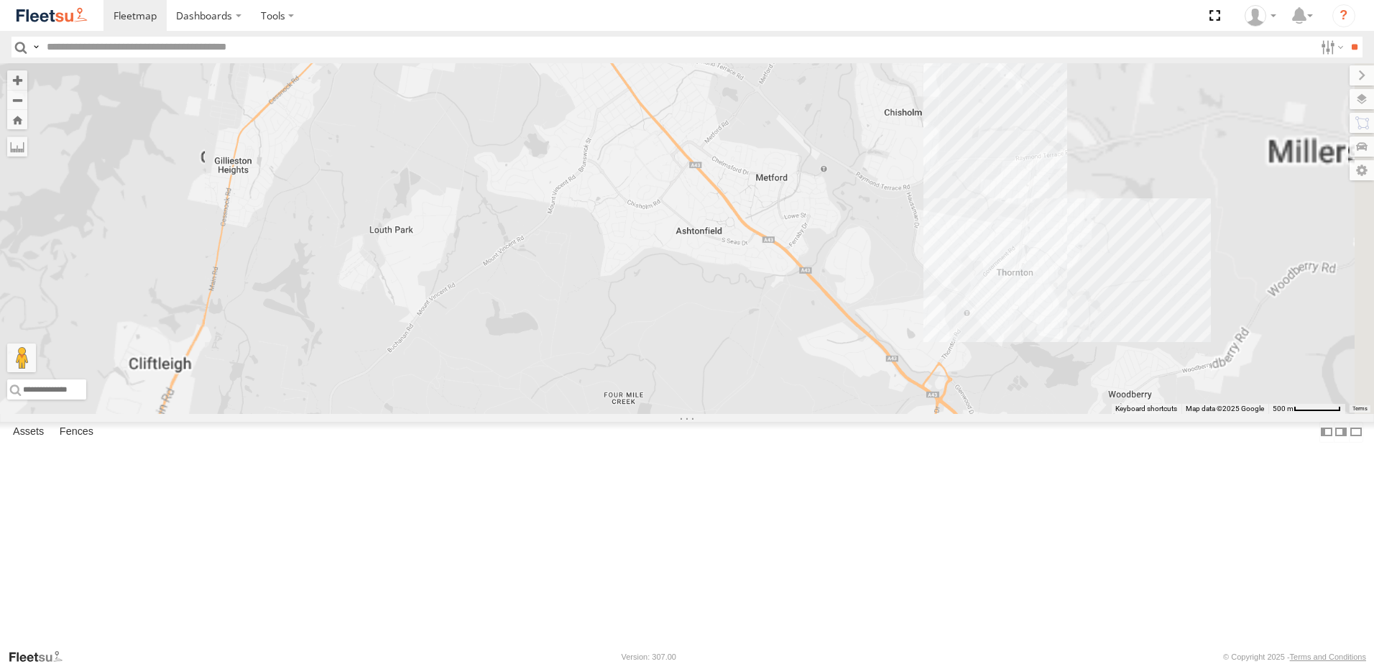
drag, startPoint x: 823, startPoint y: 213, endPoint x: 852, endPoint y: 320, distance: 111.5
click at [852, 320] on div "B4 Timber Truck B2 Timber Truck B5 Timber Truck BX2 Express Ute BX4 Express Ute…" at bounding box center [687, 238] width 1374 height 351
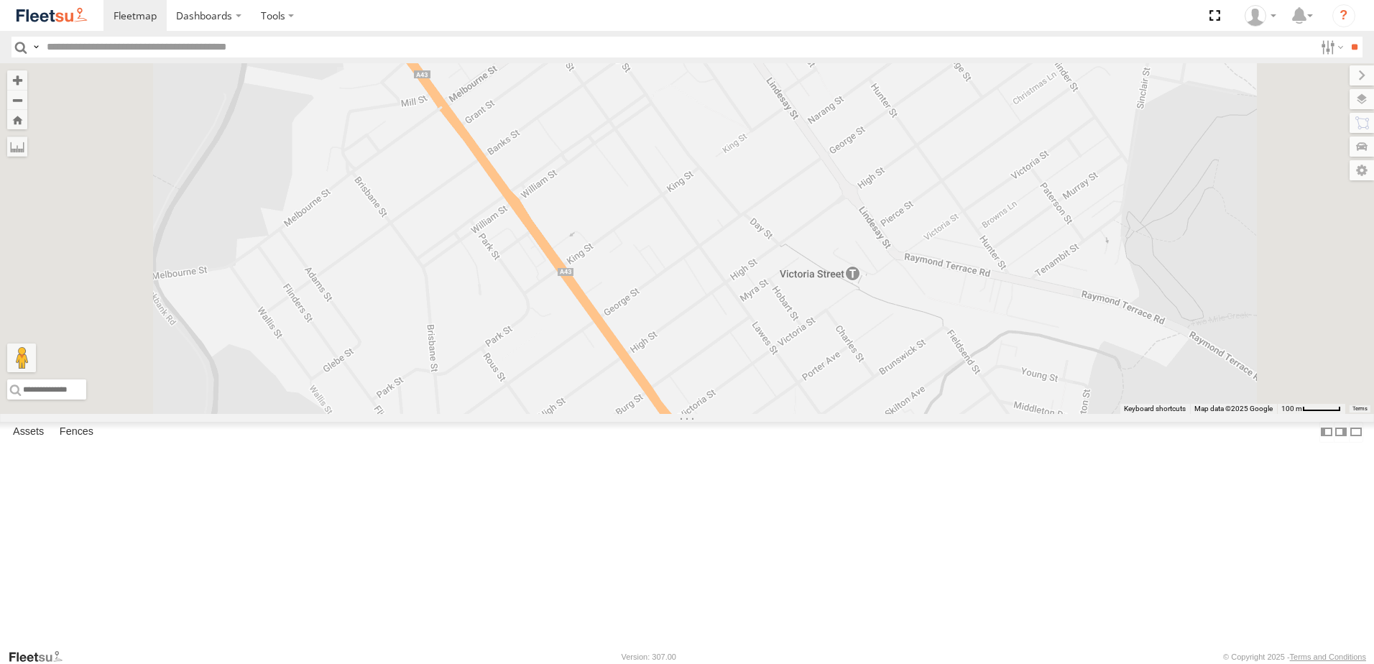
drag, startPoint x: 859, startPoint y: 338, endPoint x: 870, endPoint y: 341, distance: 12.0
click at [870, 341] on div "B4 Timber Truck B2 Timber Truck B5 Timber Truck BX2 Express Ute BX4 Express Ute…" at bounding box center [687, 238] width 1374 height 351
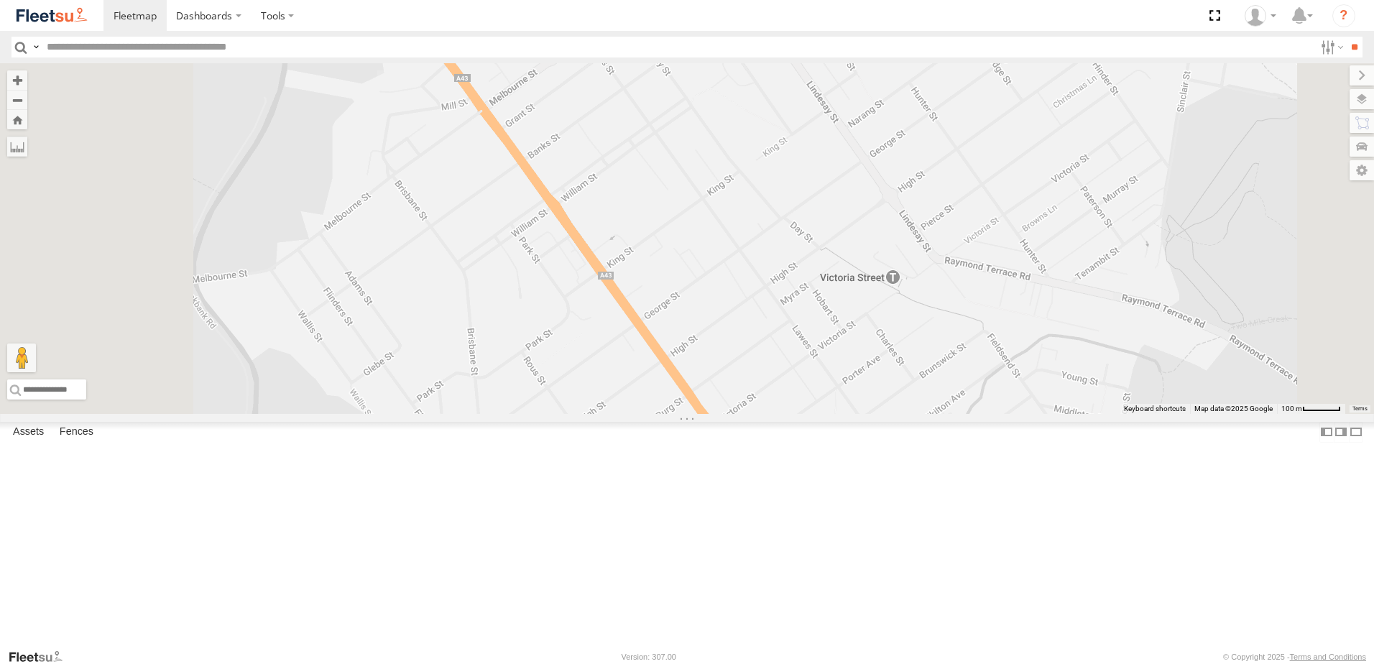
drag, startPoint x: 779, startPoint y: 308, endPoint x: 797, endPoint y: 306, distance: 18.0
click at [797, 306] on div "B4 Timber Truck B2 Timber Truck B5 Timber Truck BX2 Express Ute BX4 Express Ute…" at bounding box center [687, 238] width 1374 height 351
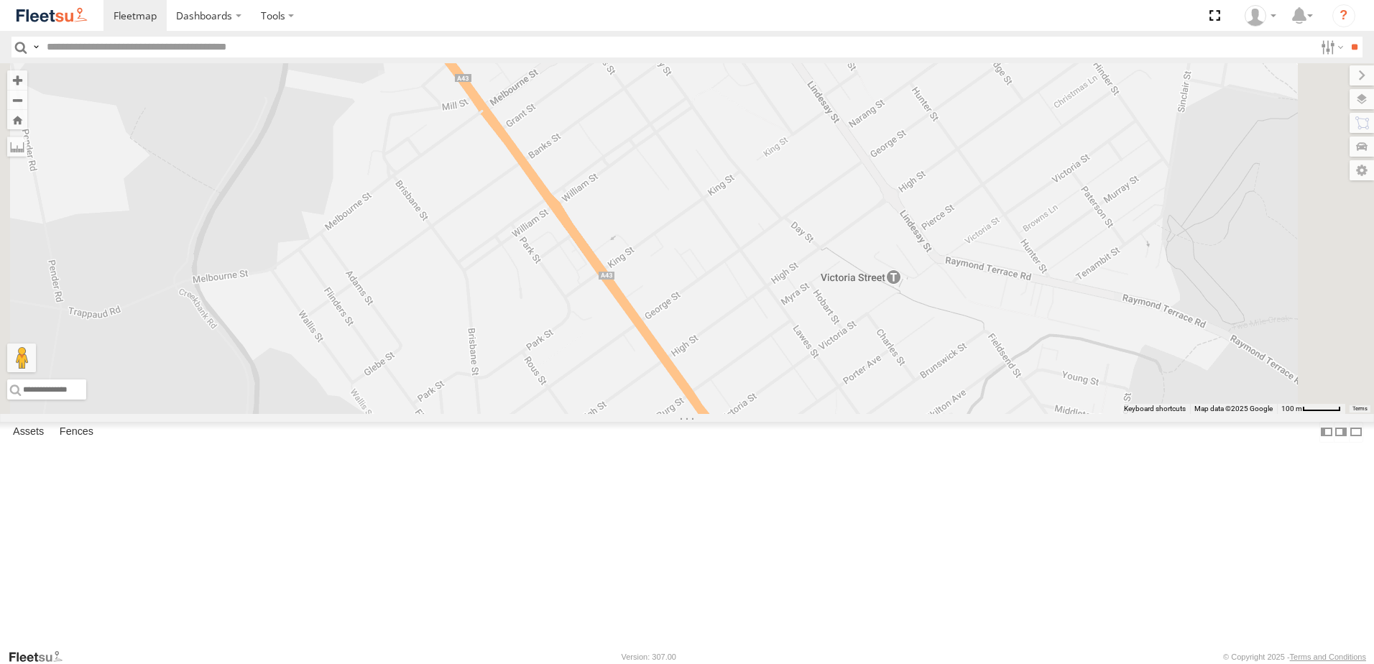
click at [884, 399] on div "B4 Timber Truck B2 Timber Truck B5 Timber Truck BX2 Express Ute BX4 Express Ute…" at bounding box center [687, 238] width 1374 height 351
click at [877, 397] on div "B4 Timber Truck B2 Timber Truck B5 Timber Truck BX2 Express Ute BX4 Express Ute…" at bounding box center [687, 238] width 1374 height 351
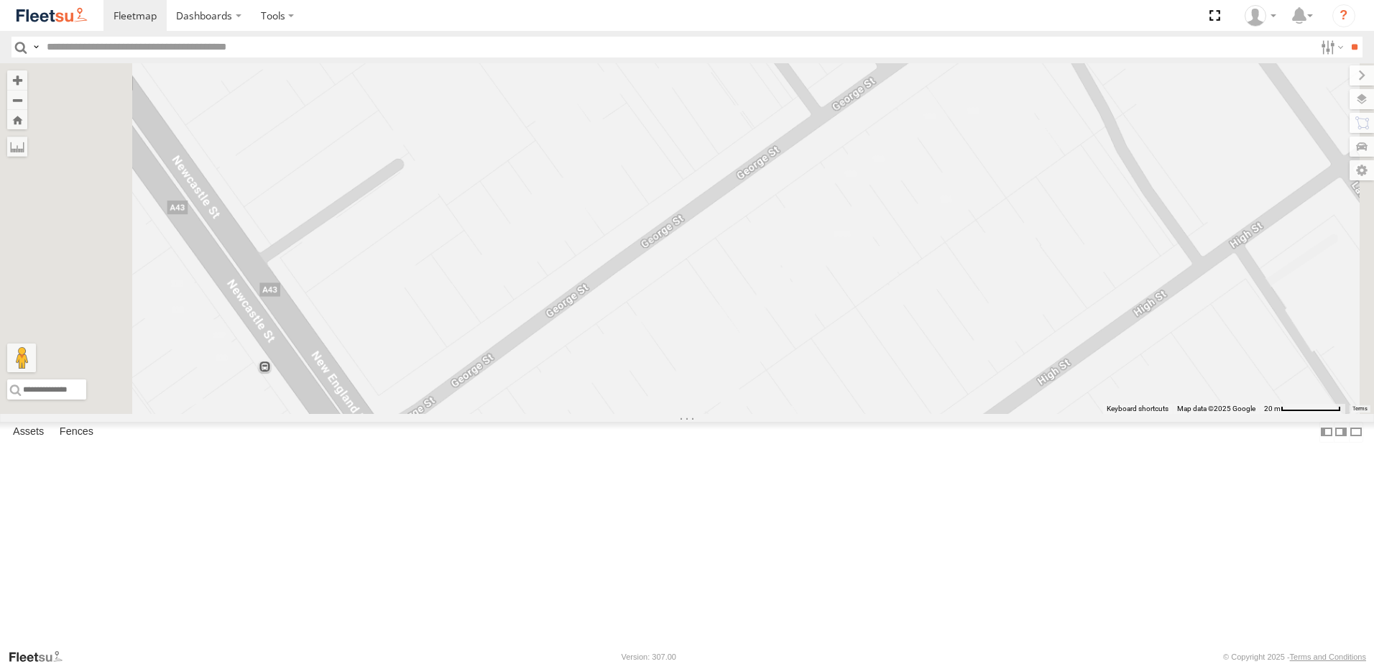
drag, startPoint x: 863, startPoint y: 416, endPoint x: 890, endPoint y: 376, distance: 48.6
click at [890, 376] on div "B4 Timber Truck B2 Timber Truck B5 Timber Truck BX2 Express Ute BX4 Express Ute…" at bounding box center [687, 238] width 1374 height 351
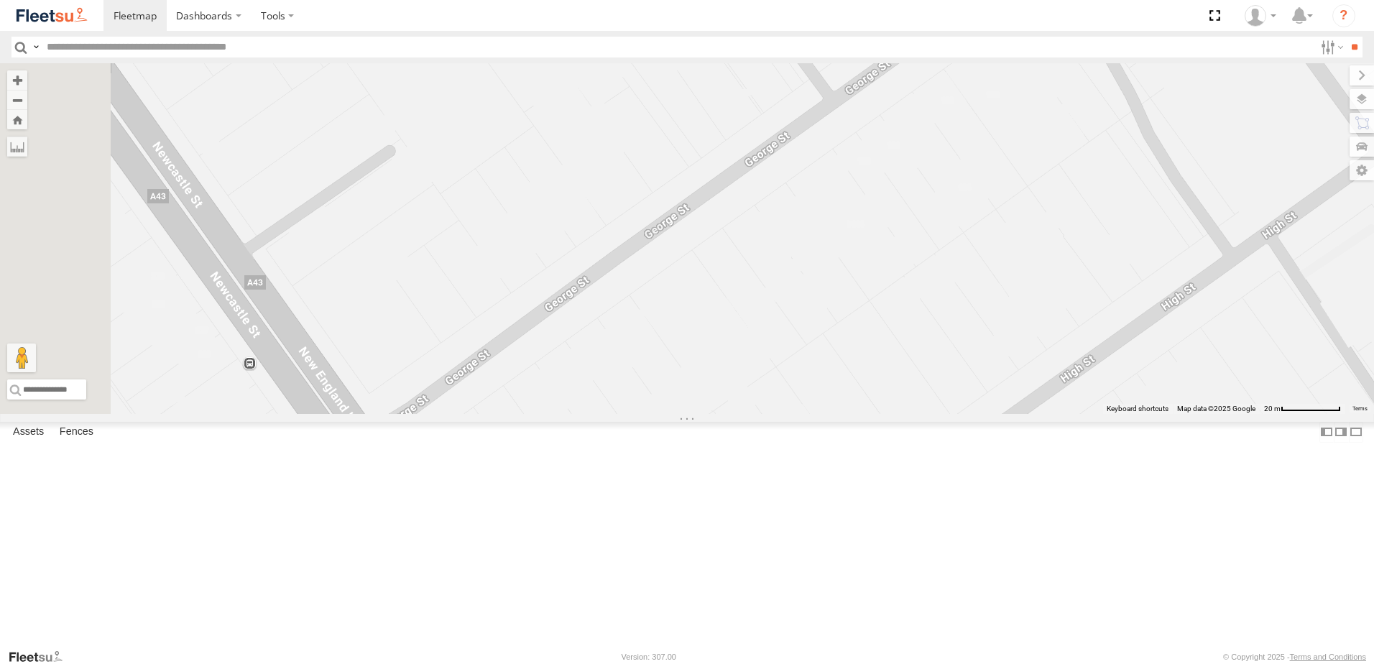
drag, startPoint x: 394, startPoint y: 592, endPoint x: 593, endPoint y: 513, distance: 213.5
click at [593, 414] on div "B4 Timber Truck B2 Timber Truck B5 Timber Truck BX2 Express Ute BX4 Express Ute…" at bounding box center [687, 238] width 1374 height 351
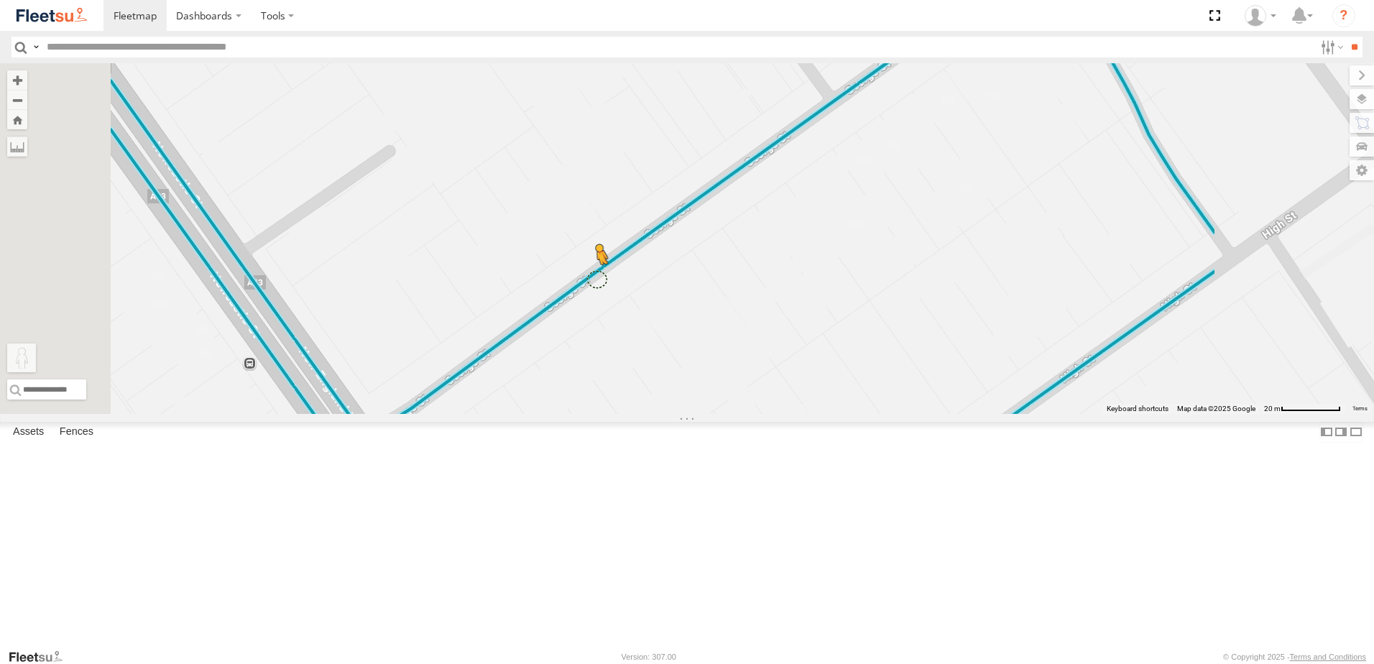
drag, startPoint x: 445, startPoint y: 573, endPoint x: 780, endPoint y: 386, distance: 384.4
click at [780, 386] on div "B4 Timber Truck B2 Timber Truck B5 Timber Truck BX2 Express Ute BX4 Express Ute…" at bounding box center [687, 238] width 1374 height 351
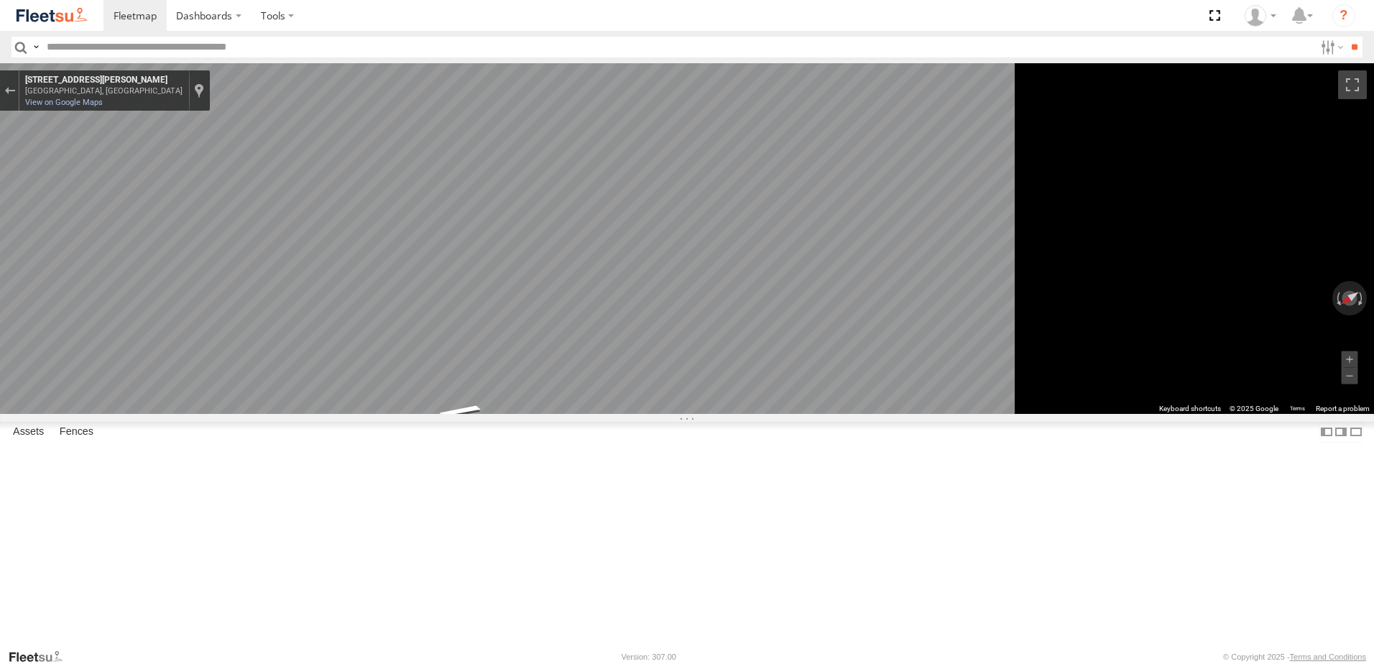
click at [1025, 410] on div "Map" at bounding box center [687, 238] width 1374 height 351
drag, startPoint x: 889, startPoint y: 424, endPoint x: 1376, endPoint y: 318, distance: 498.5
click at [1373, 318] on html "Dashboards" at bounding box center [687, 332] width 1374 height 664
click at [1373, 311] on html "Dashboards" at bounding box center [687, 332] width 1374 height 664
click at [1373, 385] on html "Dashboards" at bounding box center [687, 332] width 1374 height 664
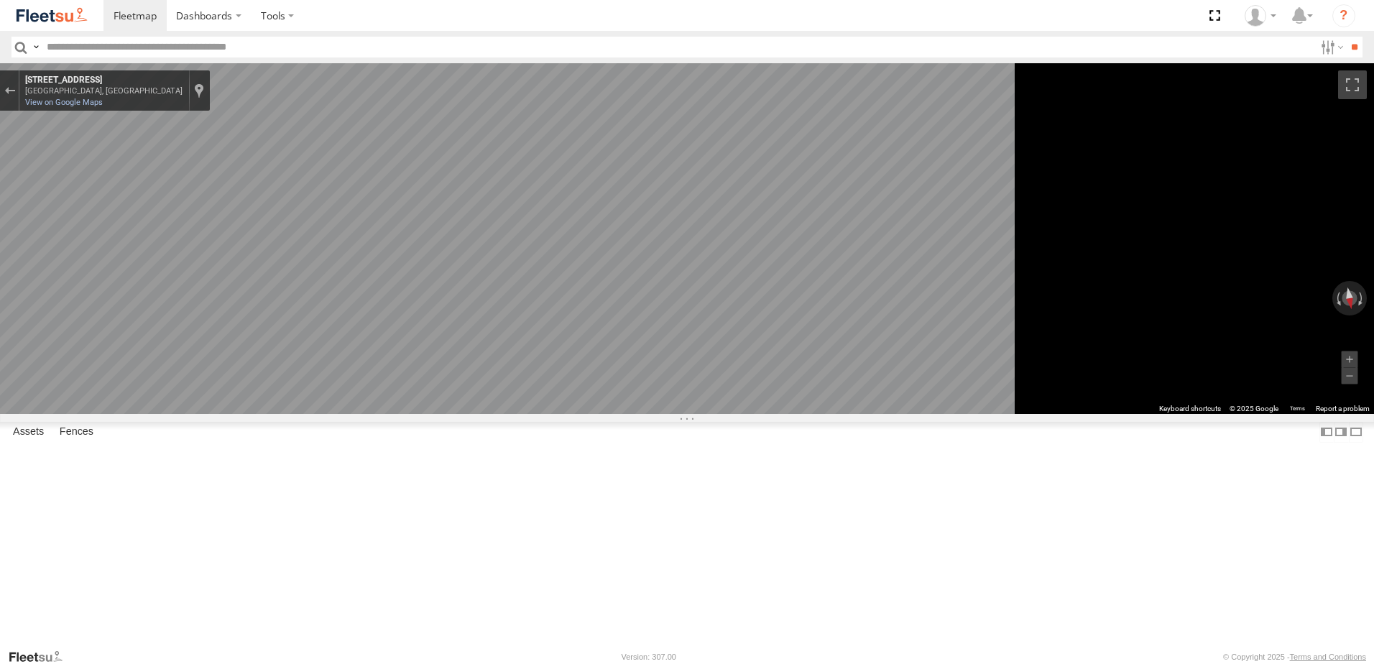
click at [825, 414] on div "Map" at bounding box center [687, 238] width 1374 height 351
click at [1373, 489] on html "Dashboards" at bounding box center [687, 332] width 1374 height 664
click at [15, 91] on div "Exit the Street View" at bounding box center [9, 90] width 11 height 9
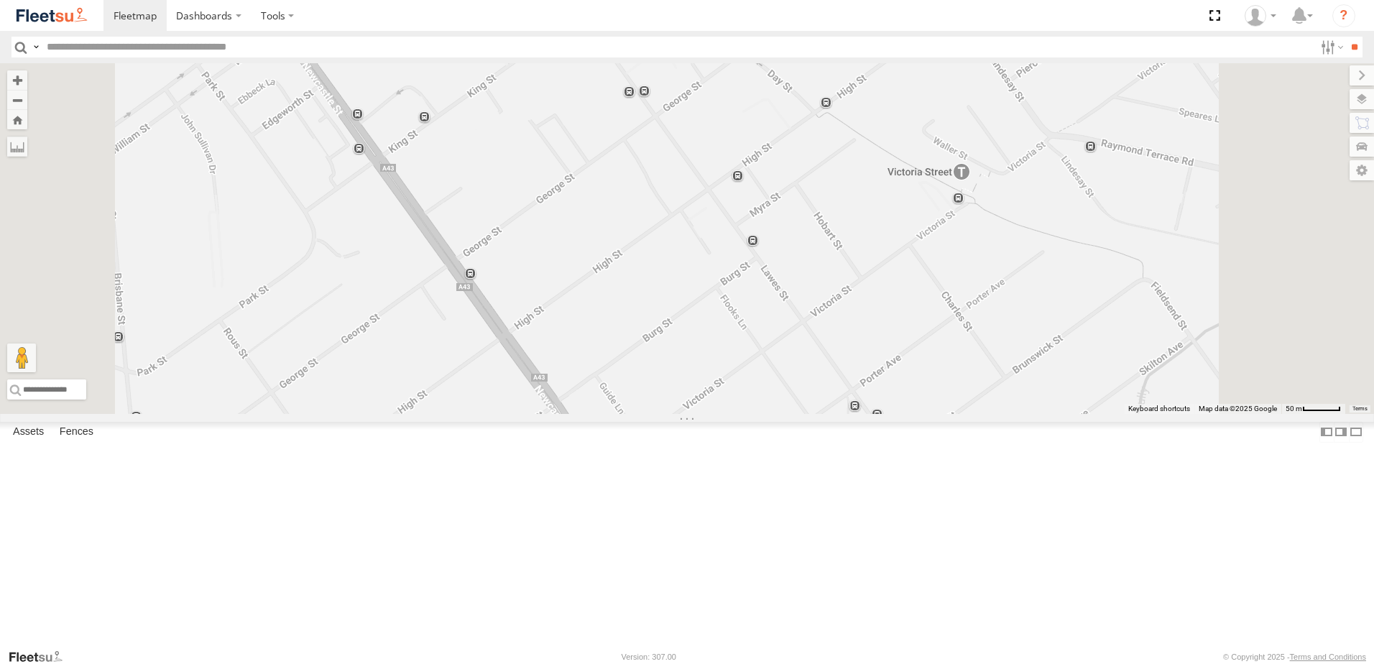
drag, startPoint x: 740, startPoint y: 317, endPoint x: 749, endPoint y: 313, distance: 10.3
click at [749, 313] on div "No data available." at bounding box center [687, 238] width 1374 height 351
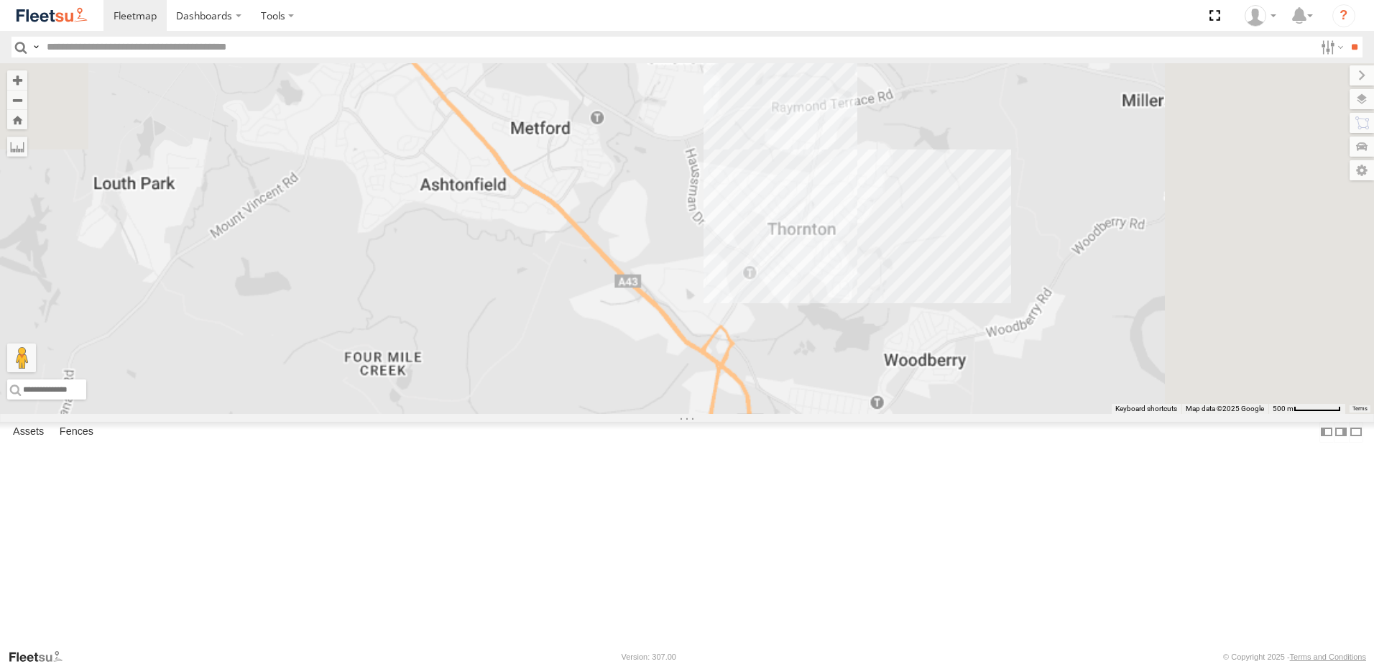
drag, startPoint x: 606, startPoint y: 208, endPoint x: 619, endPoint y: 70, distance: 138.5
click at [619, 70] on div "No data available." at bounding box center [687, 238] width 1374 height 351
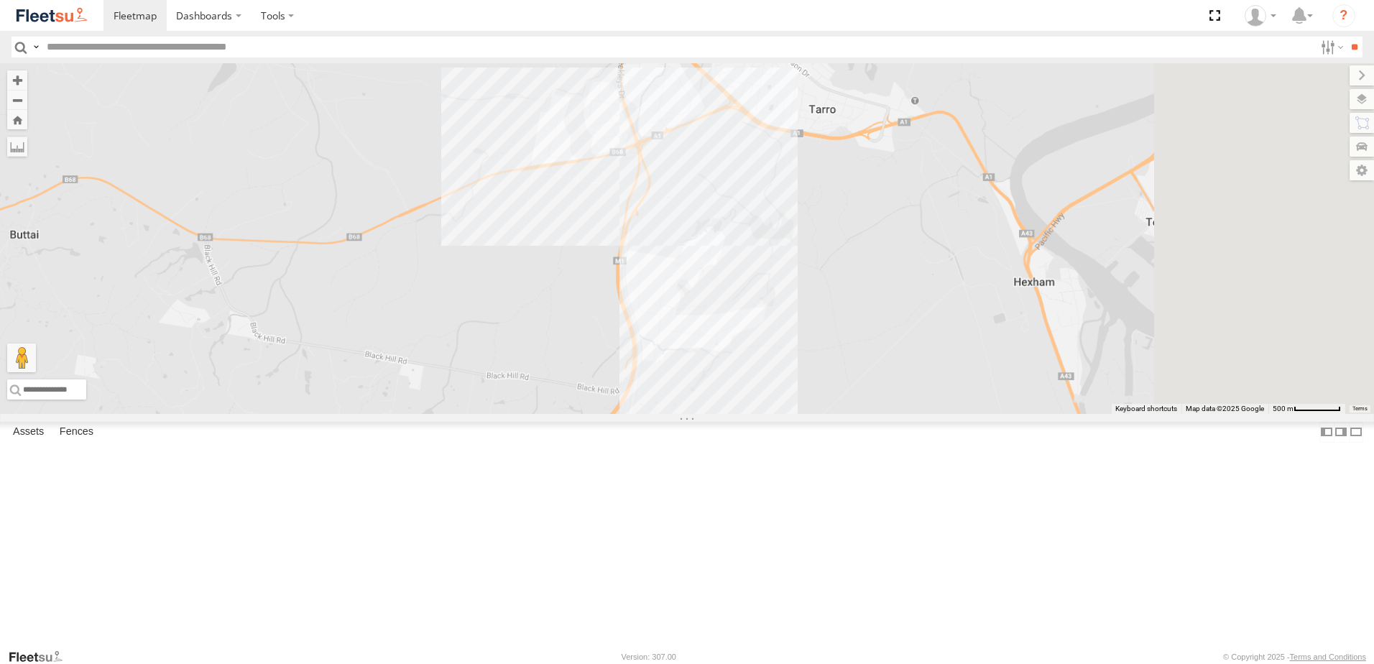
drag, startPoint x: 831, startPoint y: 266, endPoint x: 681, endPoint y: 135, distance: 198.6
click at [681, 135] on div "No data available." at bounding box center [687, 238] width 1374 height 351
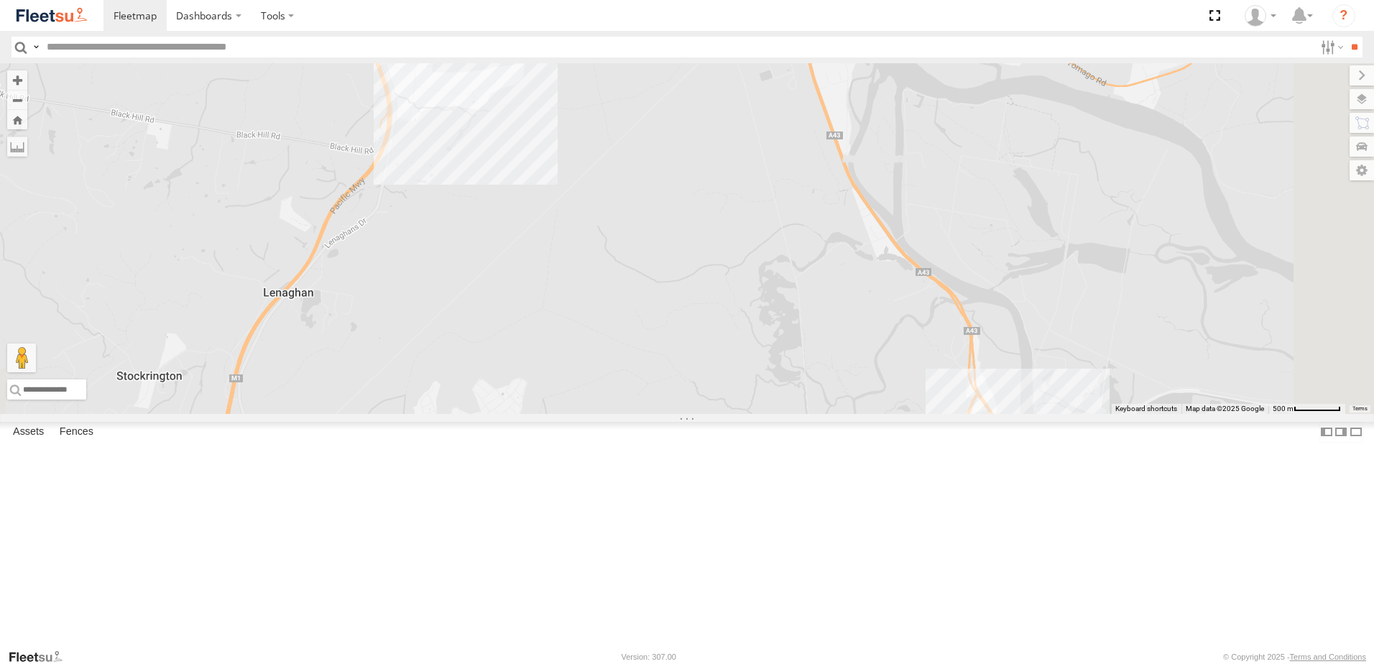
drag, startPoint x: 837, startPoint y: 271, endPoint x: 664, endPoint y: 85, distance: 254.2
click at [664, 85] on div "4 No data available." at bounding box center [687, 238] width 1374 height 351
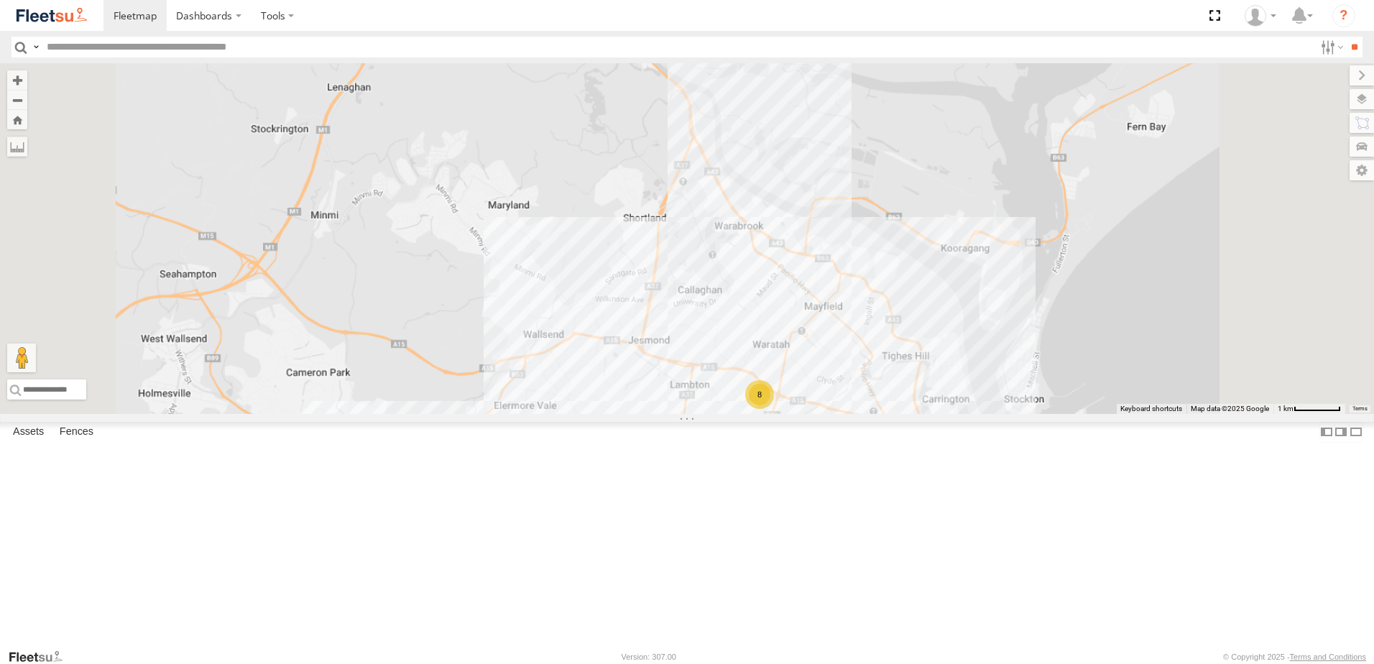
drag, startPoint x: 807, startPoint y: 356, endPoint x: 698, endPoint y: 45, distance: 329.7
click at [698, 45] on body "Dashboards" at bounding box center [687, 332] width 1374 height 664
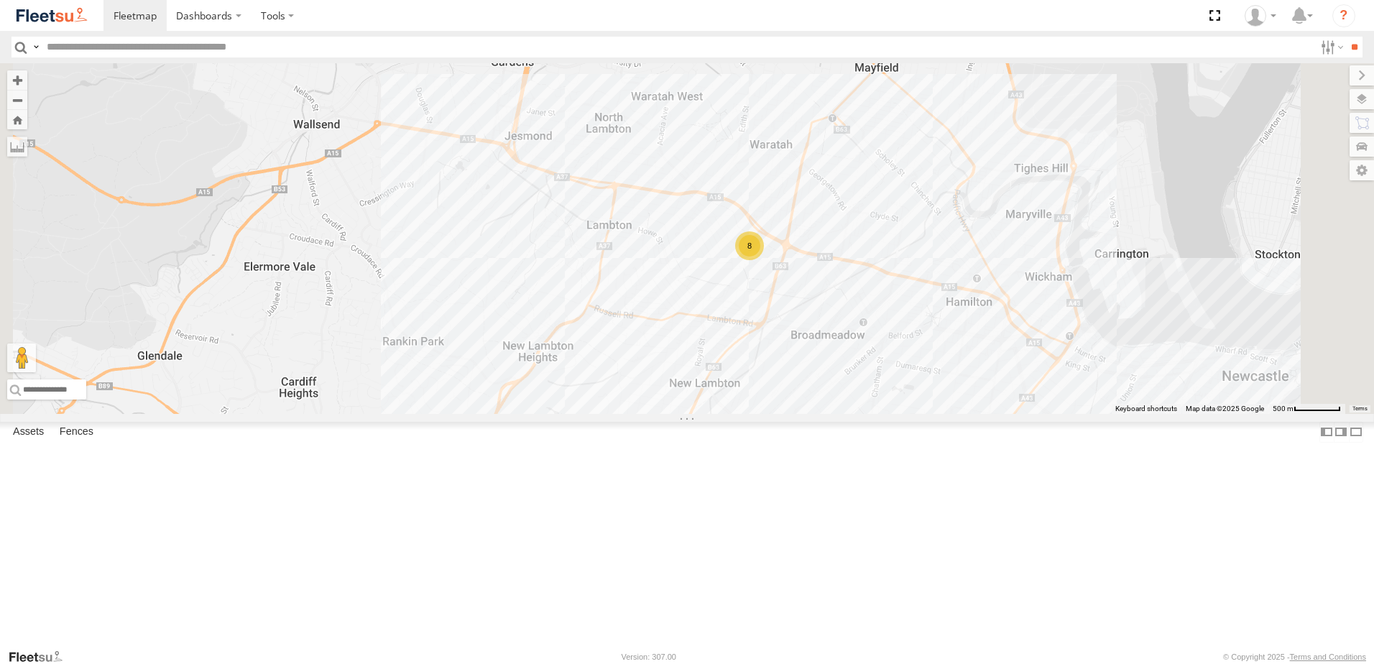
drag, startPoint x: 909, startPoint y: 360, endPoint x: 937, endPoint y: 308, distance: 58.8
click at [937, 308] on div "CX3 Express Ute C2 Timber Truck 8 No data available." at bounding box center [687, 238] width 1374 height 351
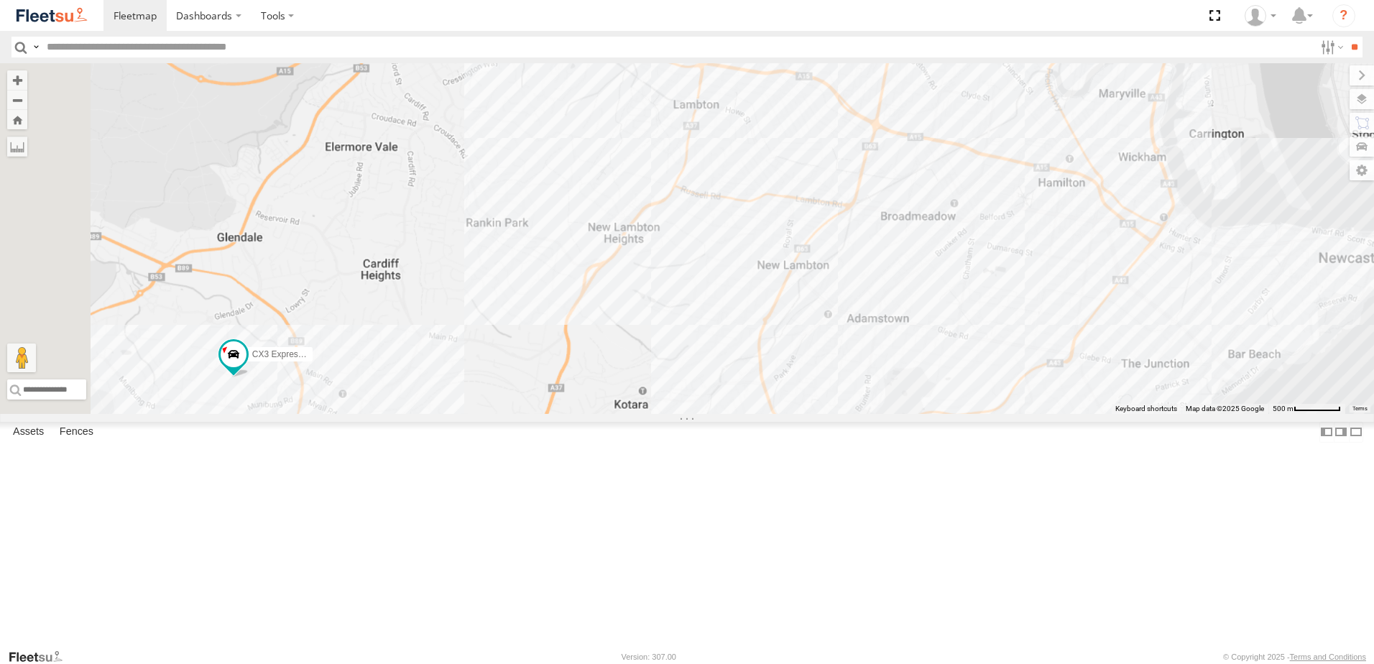
drag, startPoint x: 823, startPoint y: 418, endPoint x: 1120, endPoint y: 116, distance: 423.2
click at [1120, 116] on div "CX3 Express Ute C2 Timber Truck No data available." at bounding box center [687, 238] width 1374 height 351
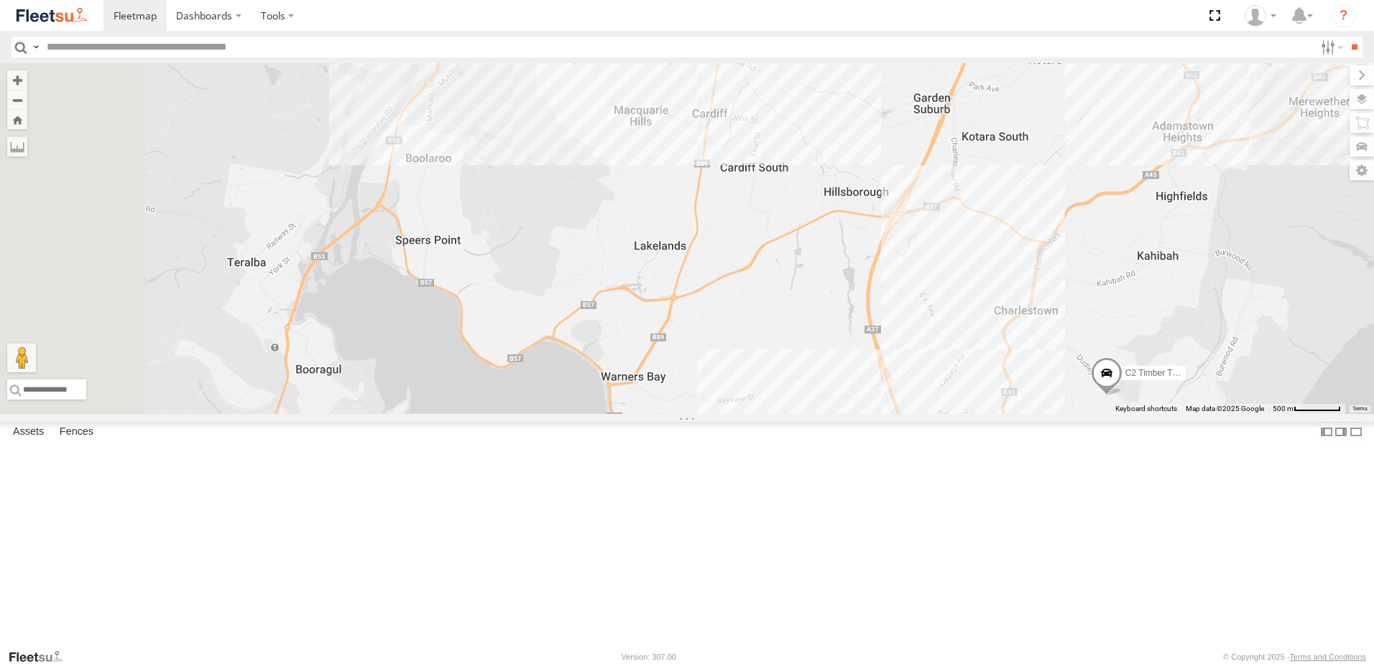
drag, startPoint x: 872, startPoint y: 129, endPoint x: 917, endPoint y: 259, distance: 137.5
click at [918, 259] on div "CX3 Express Ute C2 Timber Truck No data available." at bounding box center [687, 238] width 1374 height 351
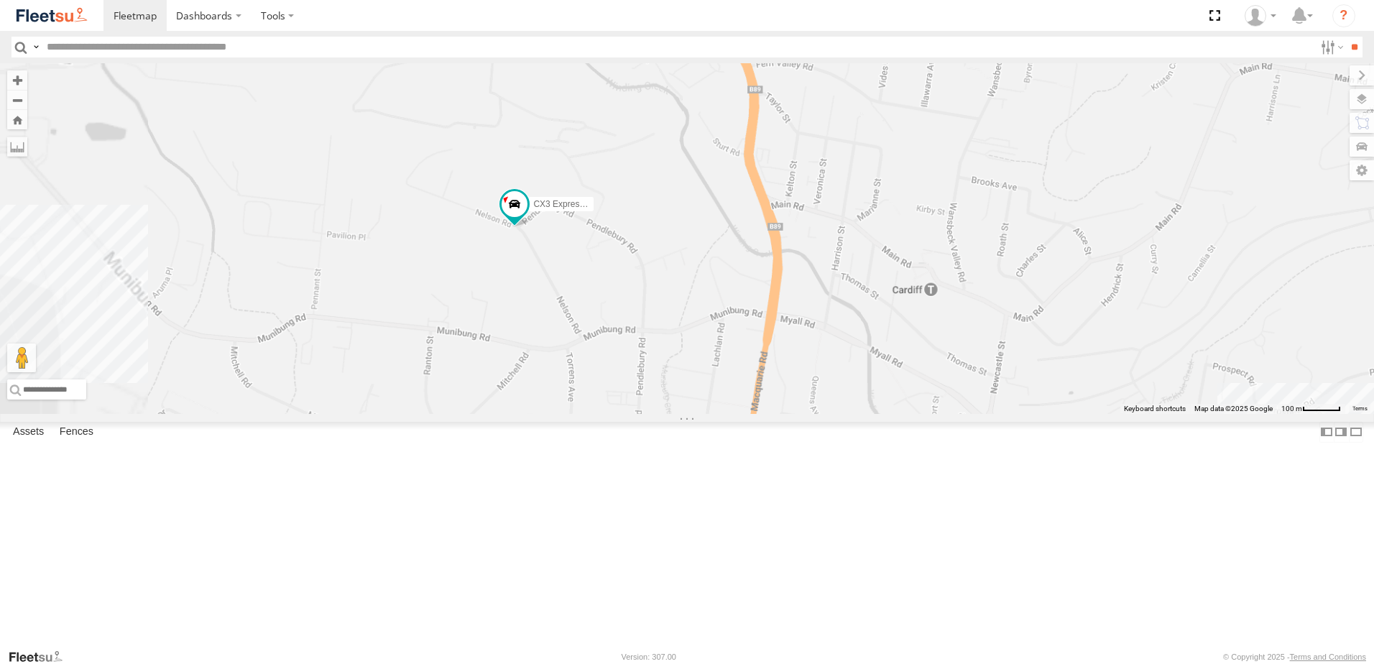
drag, startPoint x: 767, startPoint y: 316, endPoint x: 829, endPoint y: 333, distance: 64.0
click at [888, 310] on div "CX3 Express Ute C2 Timber Truck No data available." at bounding box center [687, 238] width 1374 height 351
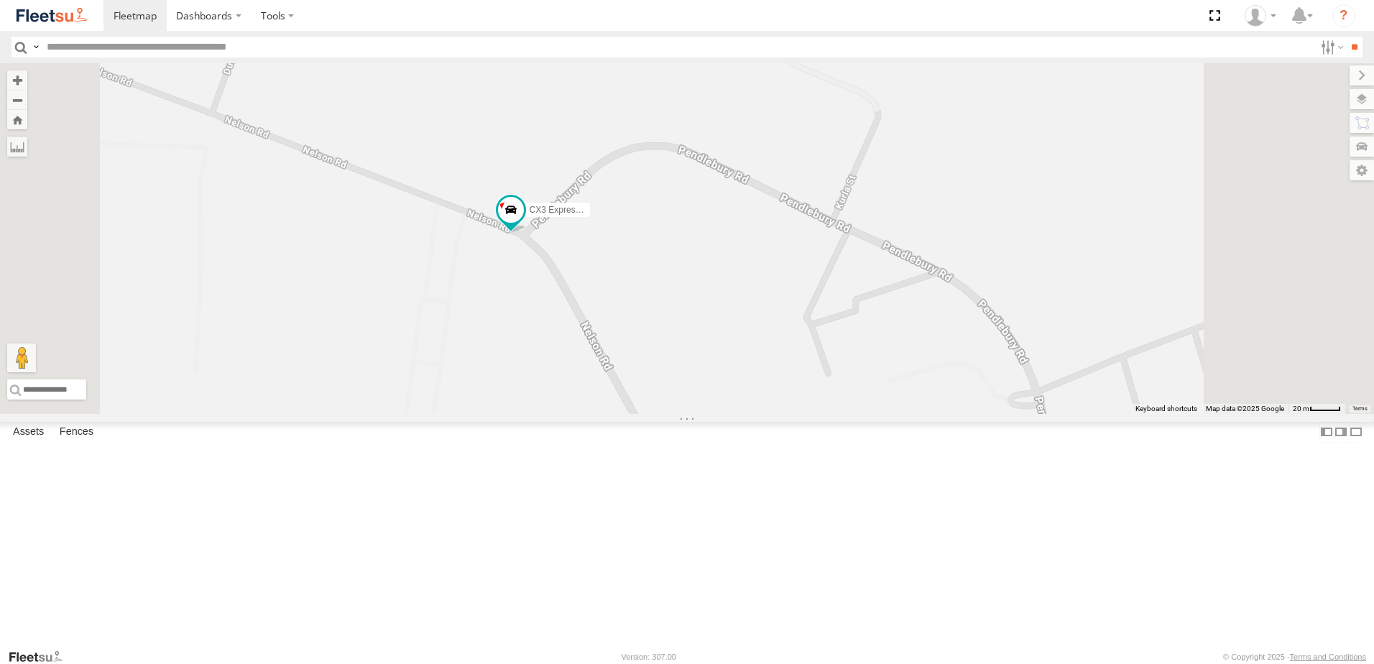
drag, startPoint x: 745, startPoint y: 361, endPoint x: 784, endPoint y: 368, distance: 39.3
click at [784, 368] on div "CX3 Express Ute C2 Timber Truck No data available." at bounding box center [687, 238] width 1374 height 351
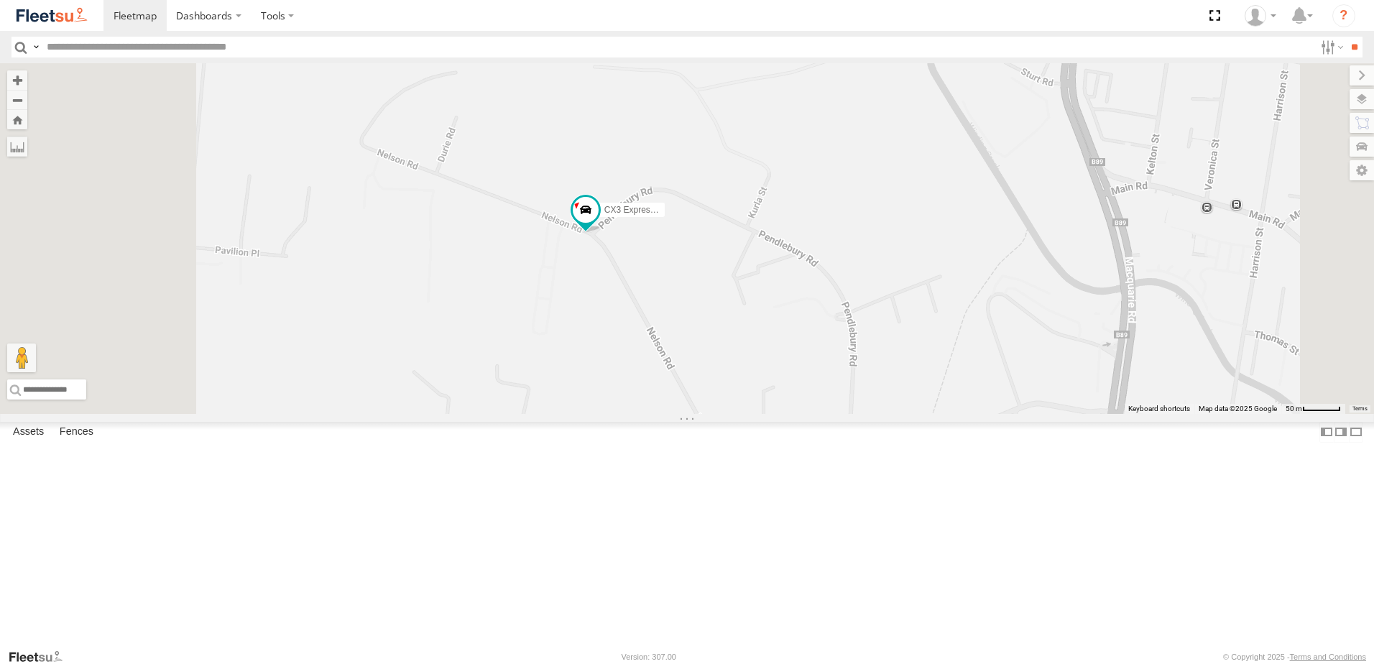
drag, startPoint x: 688, startPoint y: 400, endPoint x: 746, endPoint y: 377, distance: 62.6
click at [742, 376] on div "CX3 Express Ute C2 Timber Truck No data available." at bounding box center [687, 238] width 1374 height 351
